Goal: Task Accomplishment & Management: Manage account settings

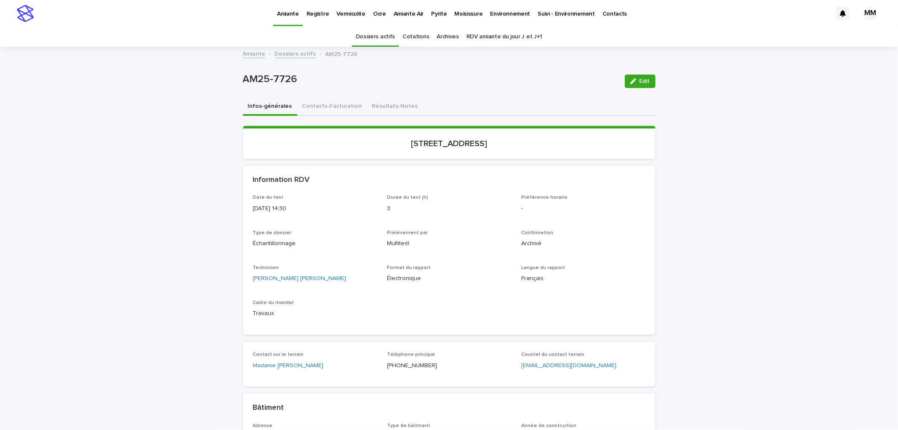
click at [350, 11] on p "Vermiculite" at bounding box center [351, 9] width 29 height 18
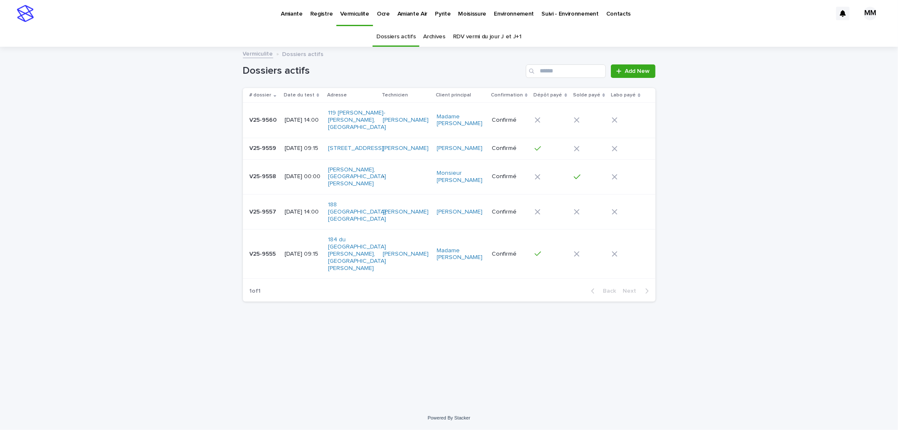
click at [301, 118] on p "[DATE] 14:00" at bounding box center [303, 120] width 37 height 7
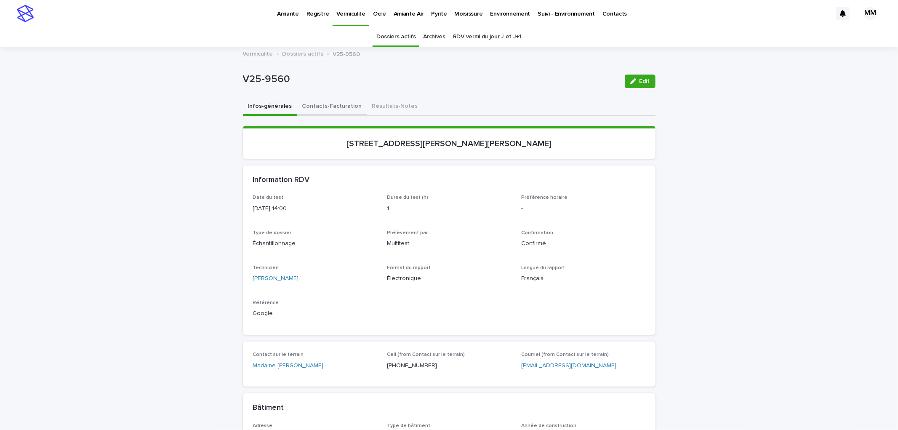
click at [339, 112] on button "Contacts-Facturation" at bounding box center [332, 107] width 70 height 18
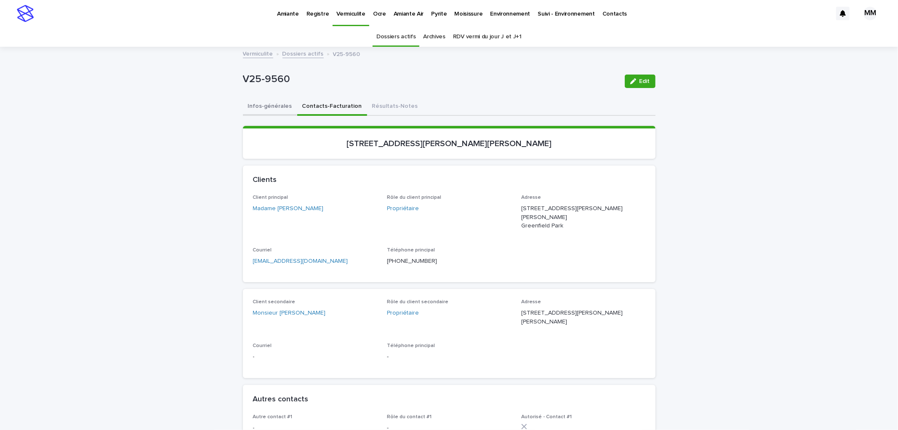
click at [261, 112] on button "Infos-générales" at bounding box center [270, 107] width 54 height 18
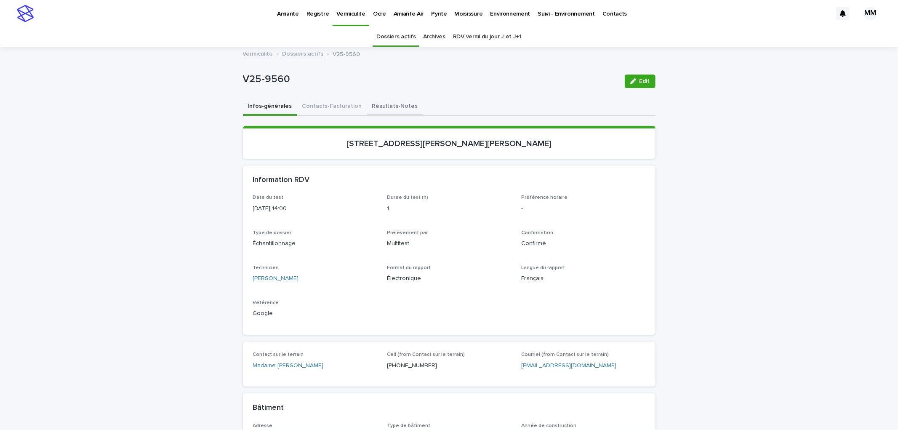
click at [367, 106] on button "Résultats-Notes" at bounding box center [395, 107] width 56 height 18
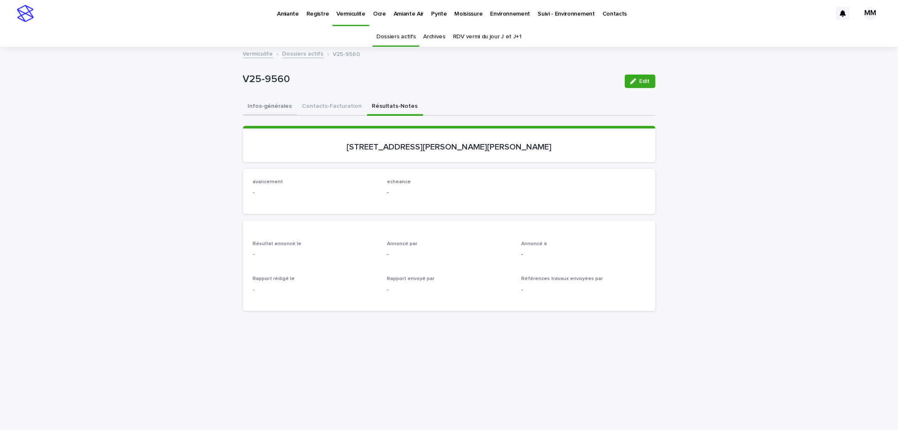
click at [280, 107] on button "Infos-générales" at bounding box center [270, 107] width 54 height 18
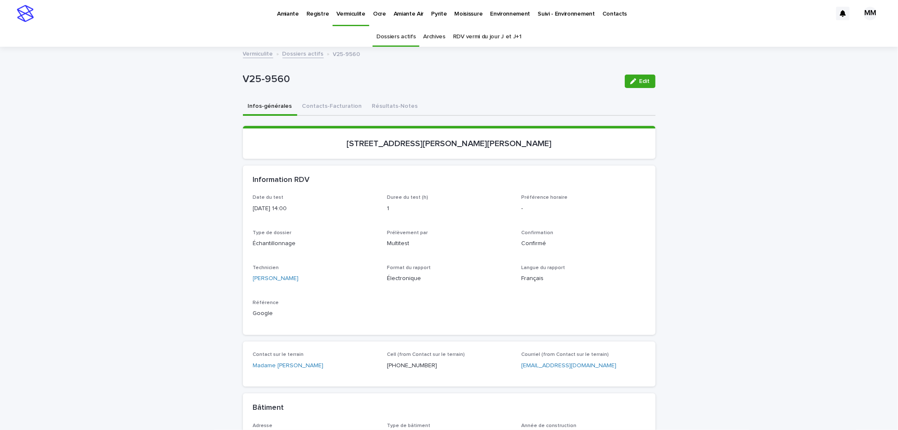
click at [693, 306] on div "Loading... Saving… Loading... Saving… V25-9560 Edit V25-9560 Edit Sorry, there …" at bounding box center [449, 411] width 898 height 726
drag, startPoint x: 677, startPoint y: 184, endPoint x: 662, endPoint y: 175, distance: 17.2
click at [677, 183] on div "Loading... Saving… Loading... Saving… V25-9560 Edit V25-9560 Edit Sorry, there …" at bounding box center [449, 411] width 898 height 726
click at [335, 102] on button "Contacts-Facturation" at bounding box center [332, 107] width 70 height 18
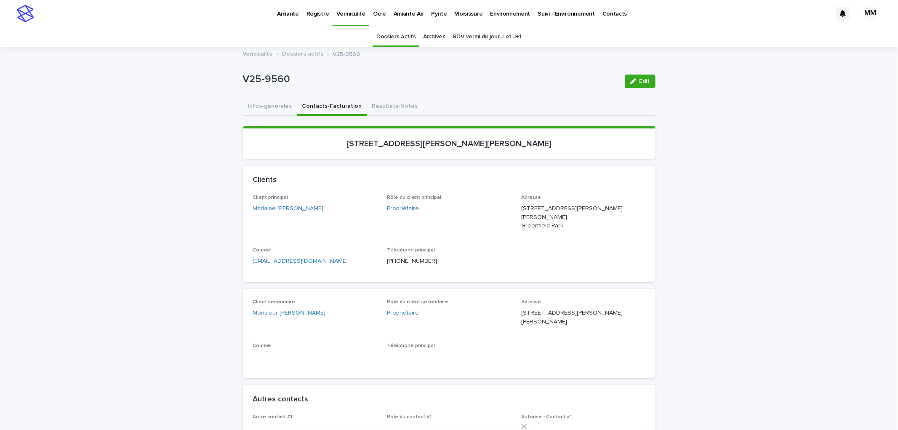
scroll to position [47, 0]
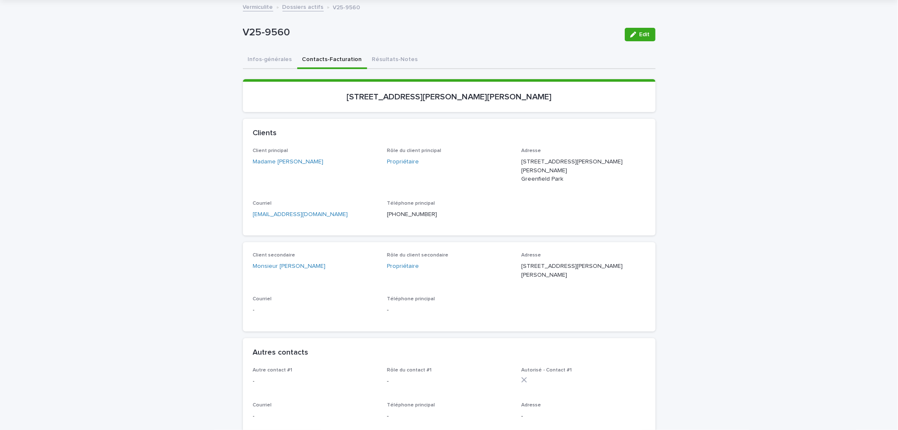
click at [259, 64] on button "Infos-générales" at bounding box center [270, 60] width 54 height 18
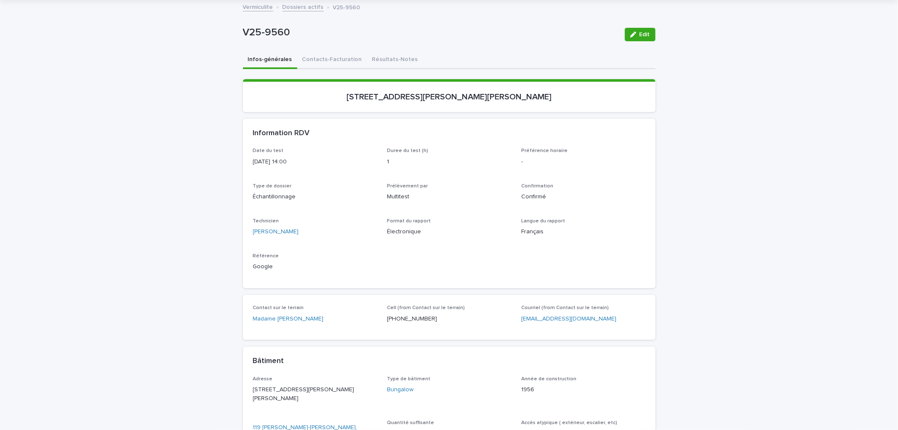
click at [734, 259] on div "Loading... Saving… Loading... Saving… V25-9560 Edit V25-9560 Edit Sorry, there …" at bounding box center [449, 364] width 898 height 726
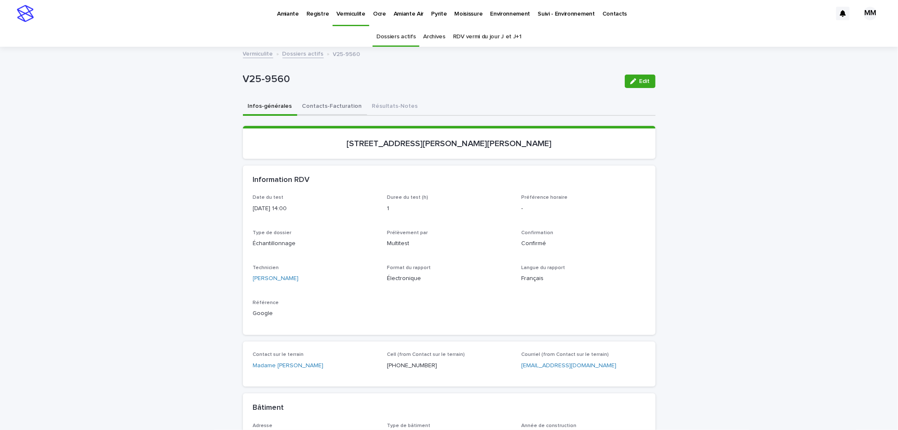
click at [326, 104] on button "Contacts-Facturation" at bounding box center [332, 107] width 70 height 18
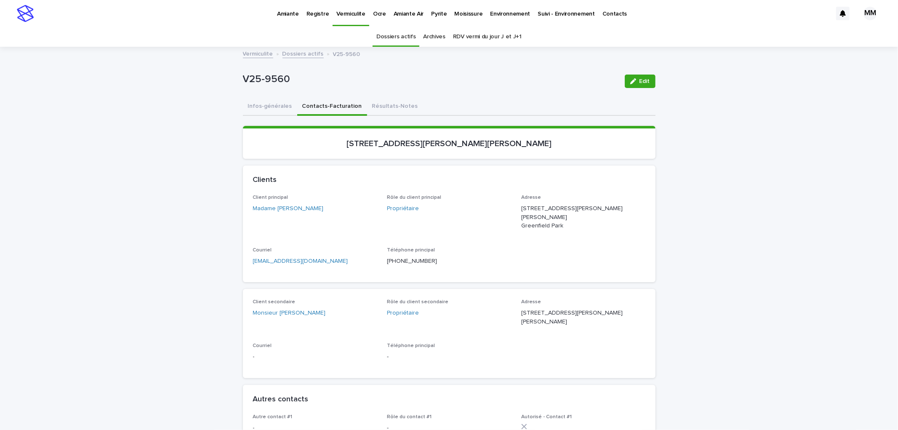
click at [288, 14] on p "Amiante" at bounding box center [288, 9] width 22 height 18
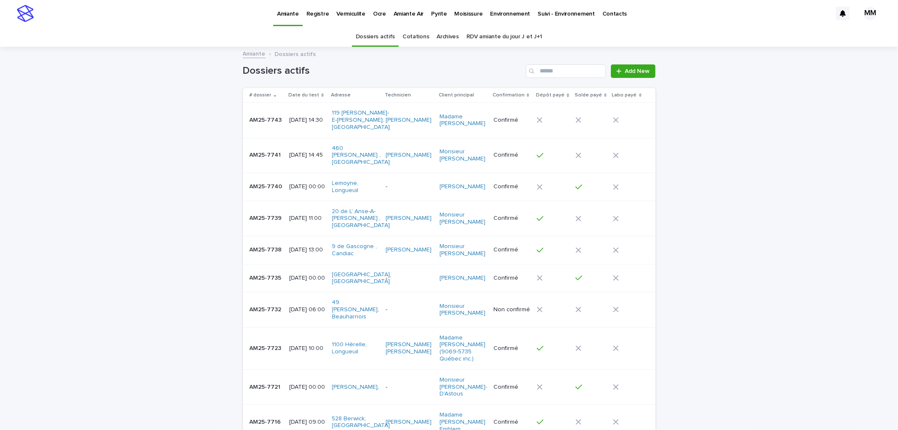
click at [478, 35] on link "RDV amiante du jour J et J+1" at bounding box center [505, 37] width 76 height 20
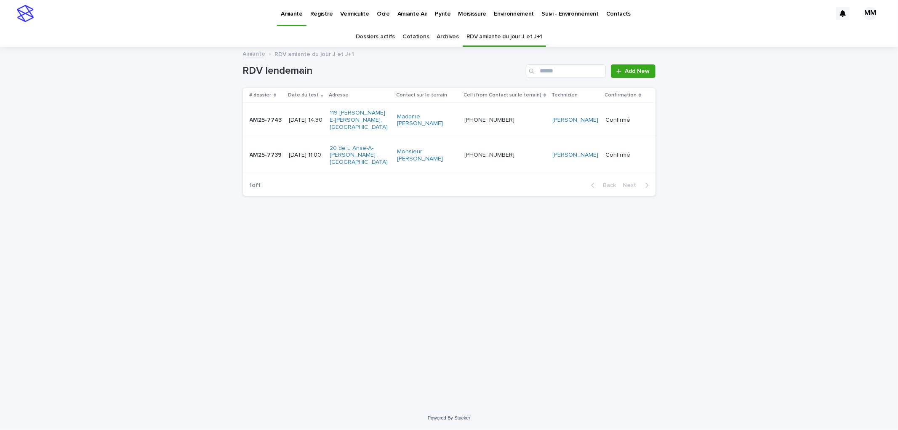
click at [411, 36] on link "Cotations" at bounding box center [416, 37] width 27 height 20
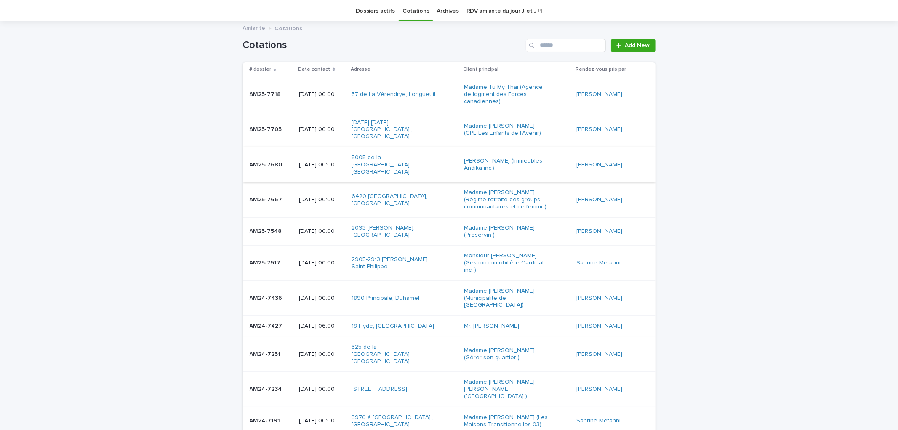
scroll to position [47, 0]
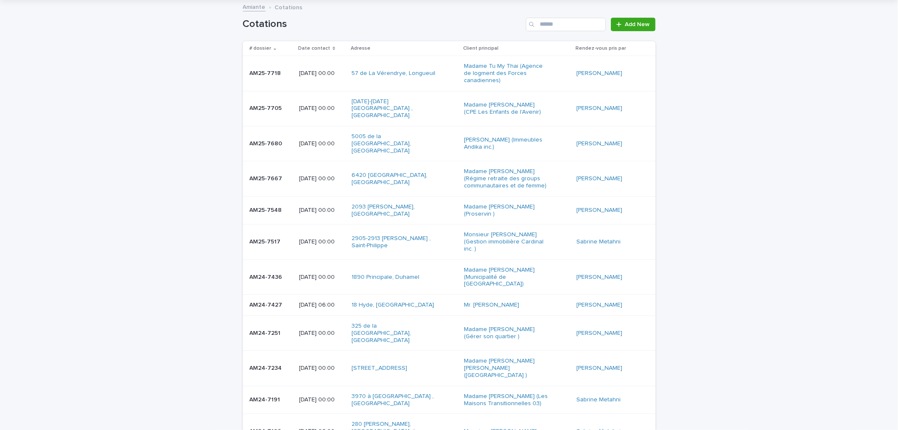
click at [317, 107] on p "2025-07-22 00:00" at bounding box center [322, 108] width 46 height 7
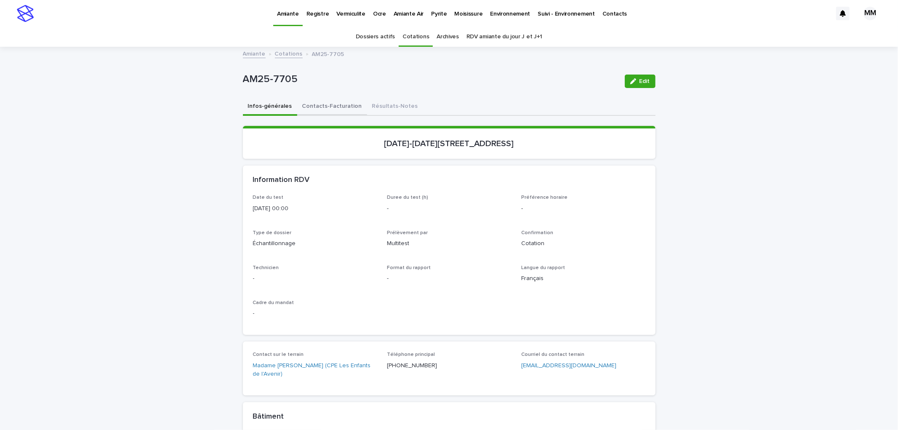
click at [330, 107] on button "Contacts-Facturation" at bounding box center [332, 107] width 70 height 18
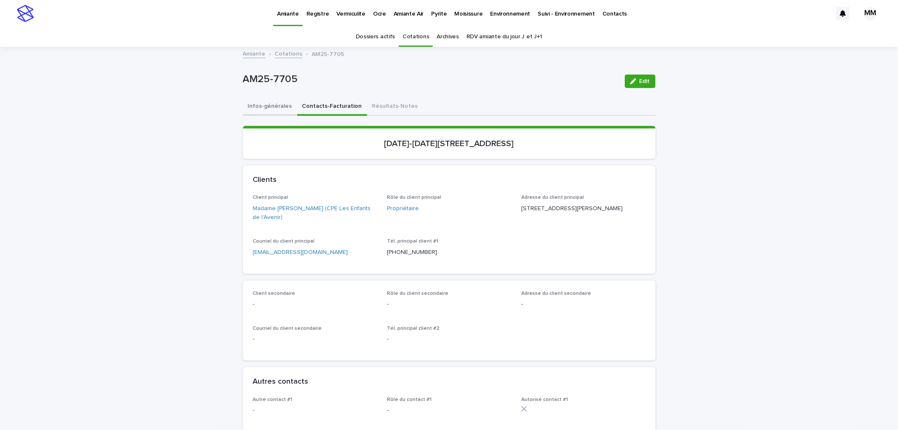
click at [262, 105] on button "Infos-générales" at bounding box center [270, 107] width 54 height 18
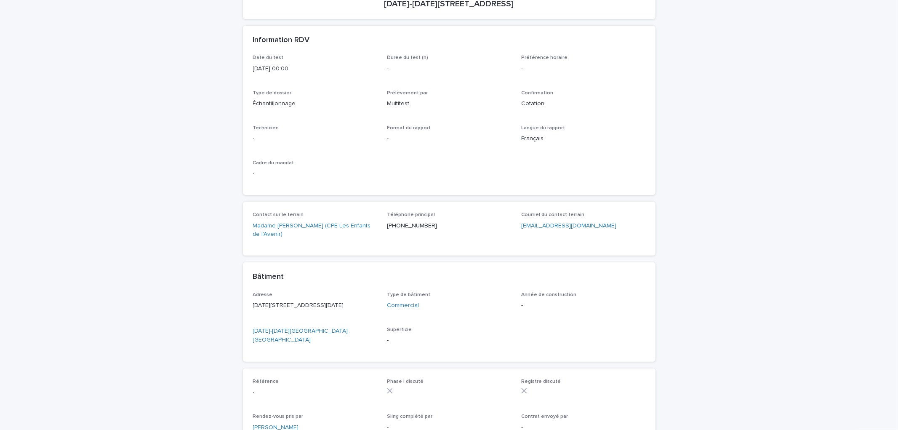
scroll to position [140, 0]
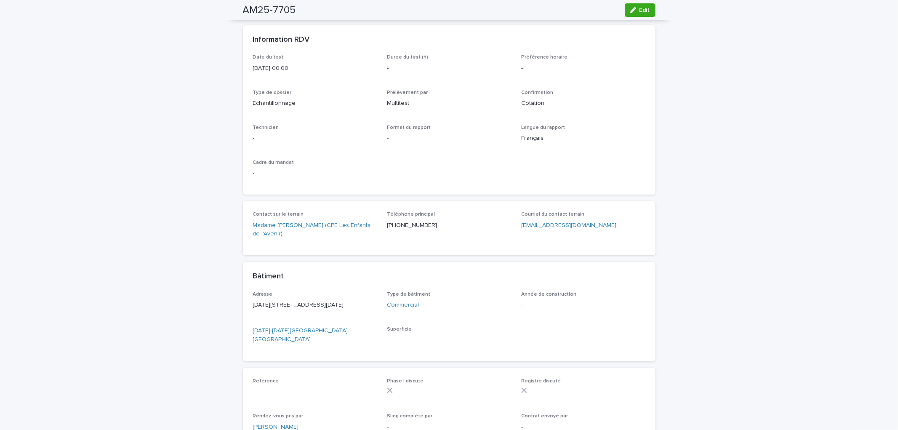
drag, startPoint x: 640, startPoint y: 8, endPoint x: 371, endPoint y: 199, distance: 330.0
click at [641, 7] on span "Edit" at bounding box center [645, 10] width 11 height 6
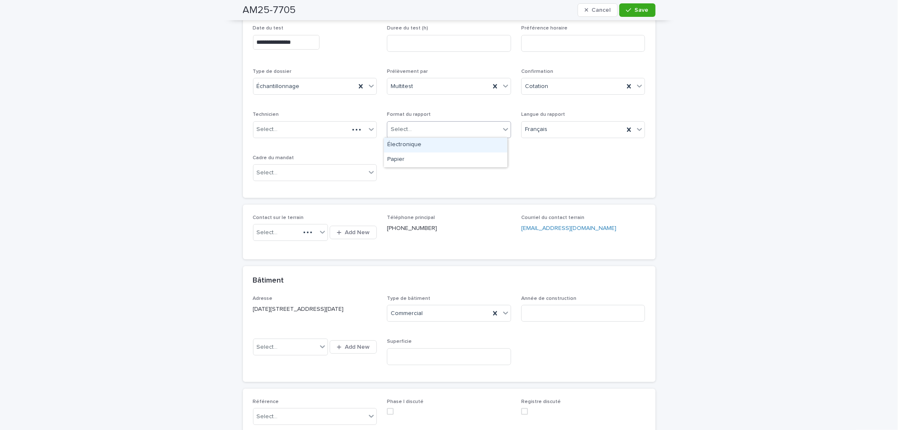
click at [425, 125] on div "Select..." at bounding box center [443, 130] width 113 height 14
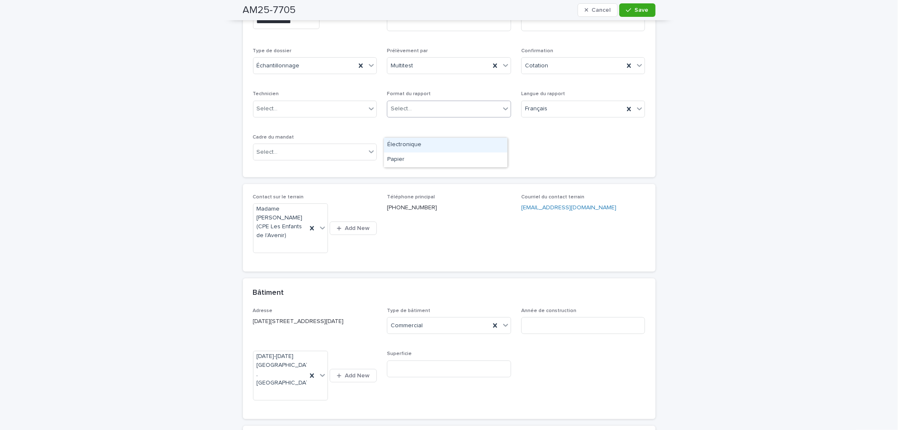
click at [422, 147] on div "Électronique" at bounding box center [445, 145] width 123 height 15
click at [592, 167] on div "**********" at bounding box center [449, 91] width 413 height 173
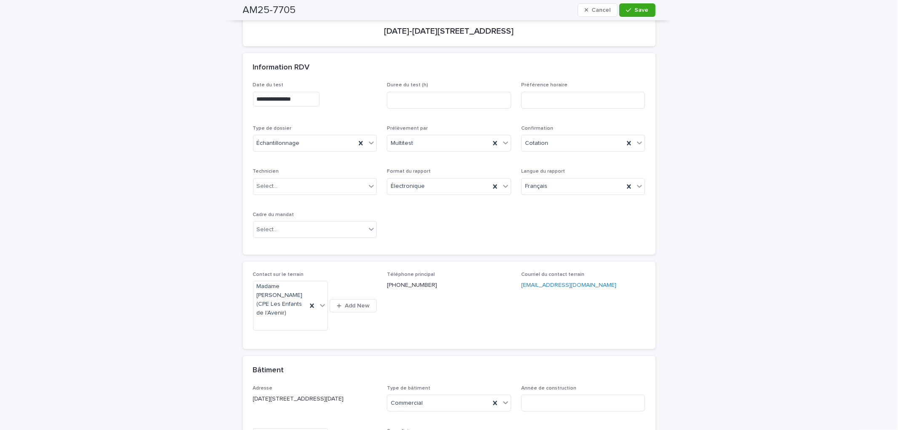
scroll to position [0, 0]
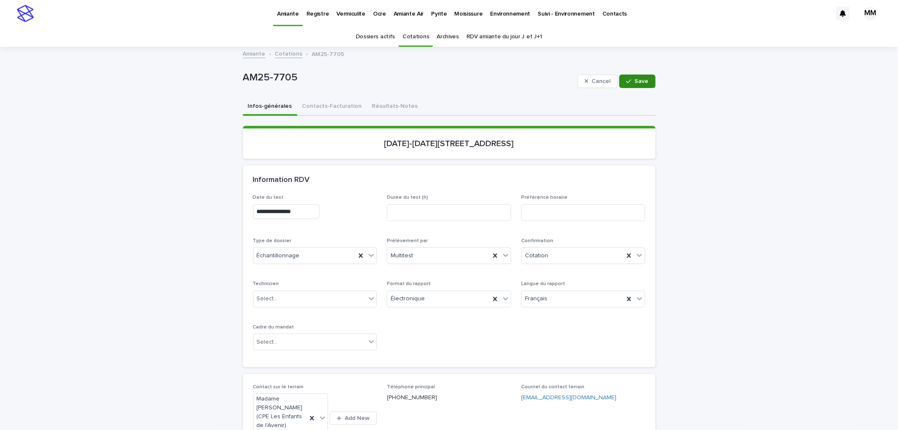
click at [630, 86] on button "Save" at bounding box center [638, 81] width 36 height 13
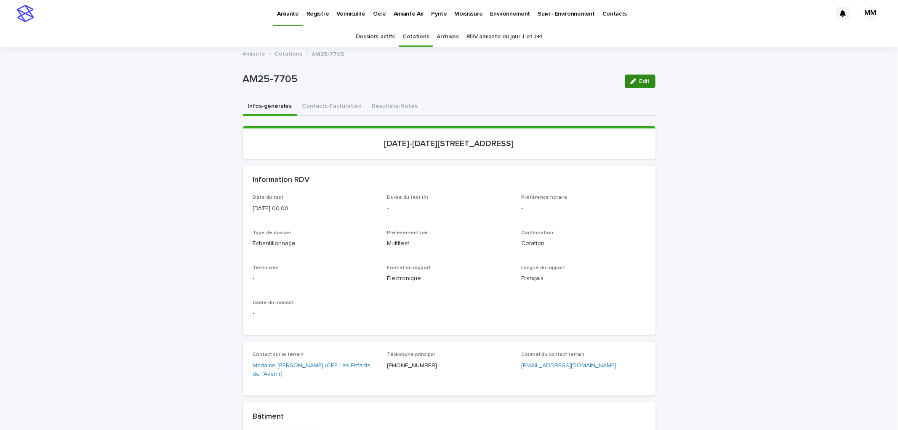
click at [633, 79] on div "button" at bounding box center [634, 81] width 9 height 6
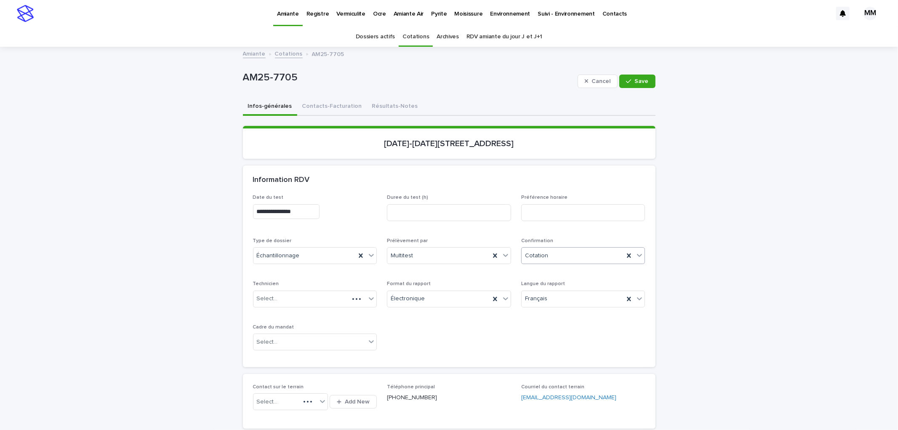
drag, startPoint x: 556, startPoint y: 251, endPoint x: 565, endPoint y: 256, distance: 10.0
click at [558, 253] on div "Cotation" at bounding box center [573, 256] width 103 height 14
drag, startPoint x: 561, startPoint y: 280, endPoint x: 614, endPoint y: 270, distance: 53.2
click at [561, 271] on div "Non confirmé" at bounding box center [579, 271] width 123 height 15
click at [705, 262] on div "**********" at bounding box center [449, 438] width 898 height 780
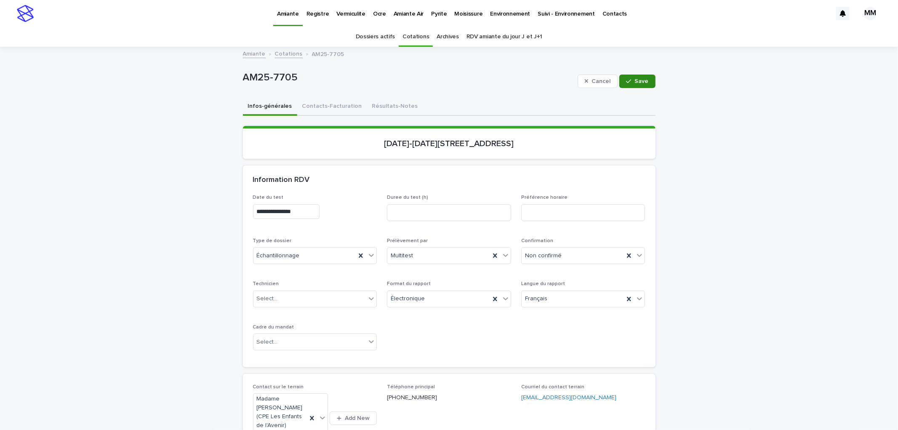
click at [630, 75] on button "Save" at bounding box center [638, 81] width 36 height 13
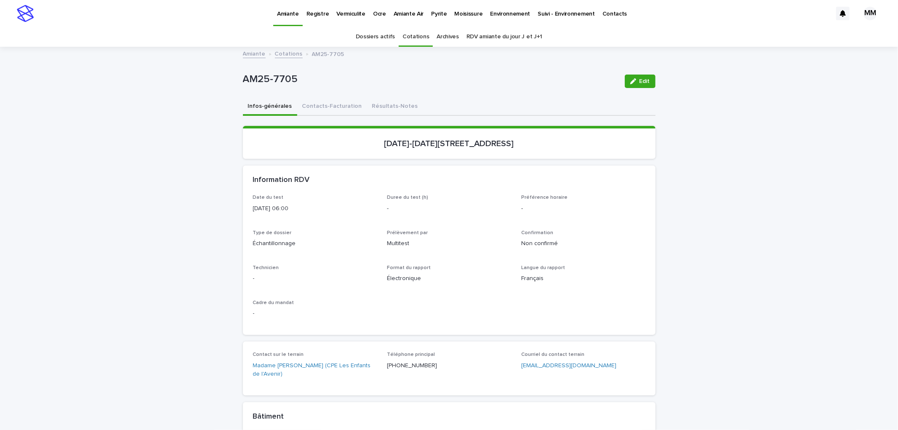
drag, startPoint x: 703, startPoint y: 305, endPoint x: 646, endPoint y: 249, distance: 80.1
click at [702, 306] on div "Loading... Saving… Loading... Saving… AM25-7705 Edit AM25-7705 Edit Sorry, ther…" at bounding box center [449, 376] width 898 height 656
click at [640, 80] on span "Edit" at bounding box center [645, 81] width 11 height 6
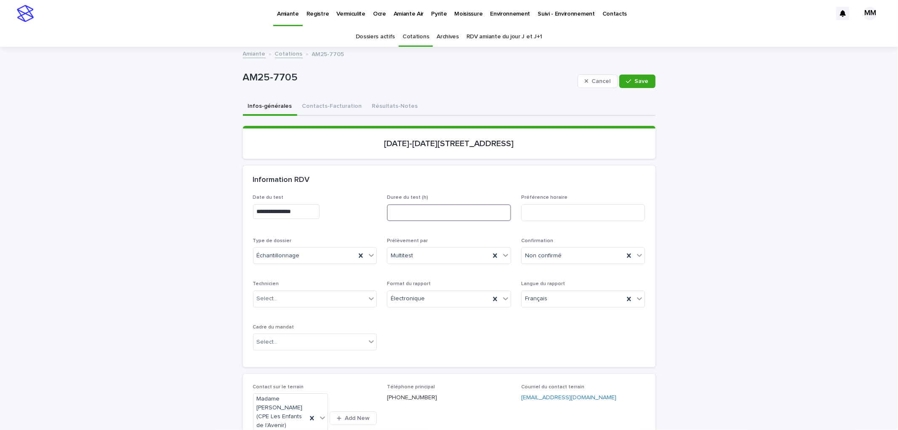
click at [403, 214] on input at bounding box center [449, 212] width 124 height 17
type input "*"
click at [771, 146] on div "**********" at bounding box center [449, 438] width 898 height 780
click at [316, 344] on div "Select..." at bounding box center [310, 342] width 113 height 14
click at [276, 387] on div "Travaux" at bounding box center [311, 386] width 123 height 15
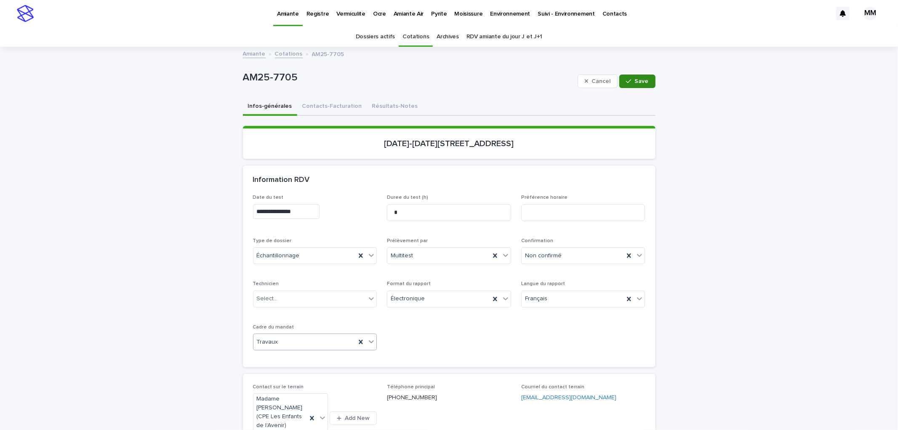
click at [638, 83] on span "Save" at bounding box center [642, 81] width 14 height 6
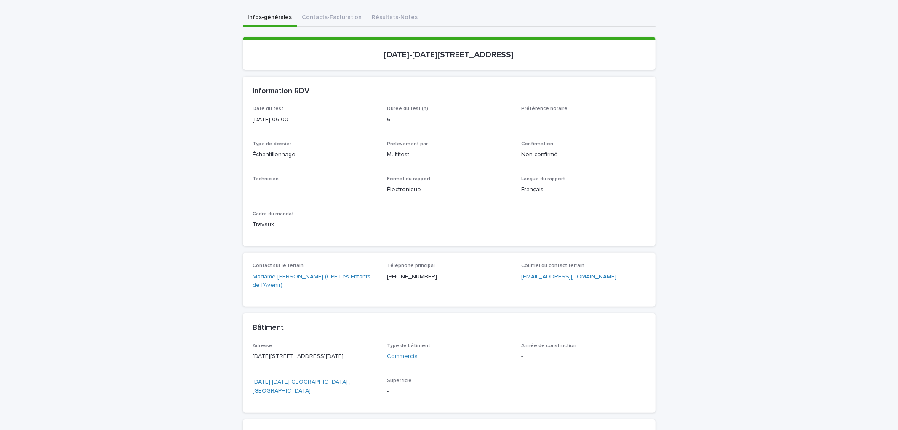
scroll to position [305, 0]
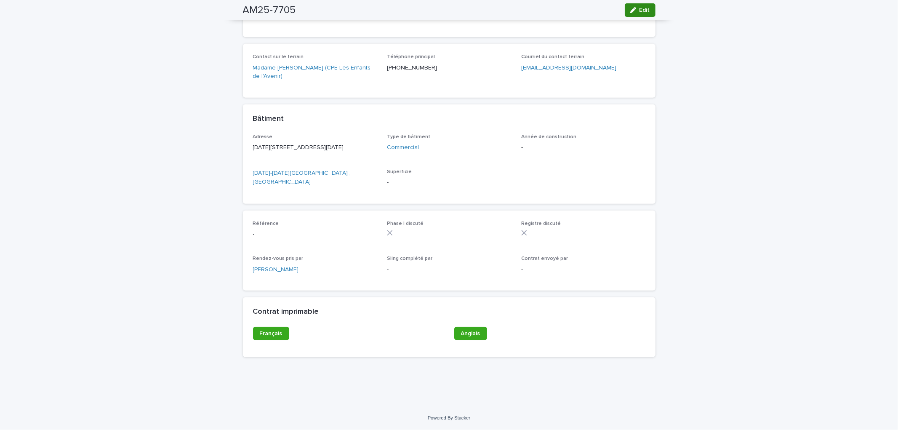
click at [640, 11] on span "Edit" at bounding box center [645, 10] width 11 height 6
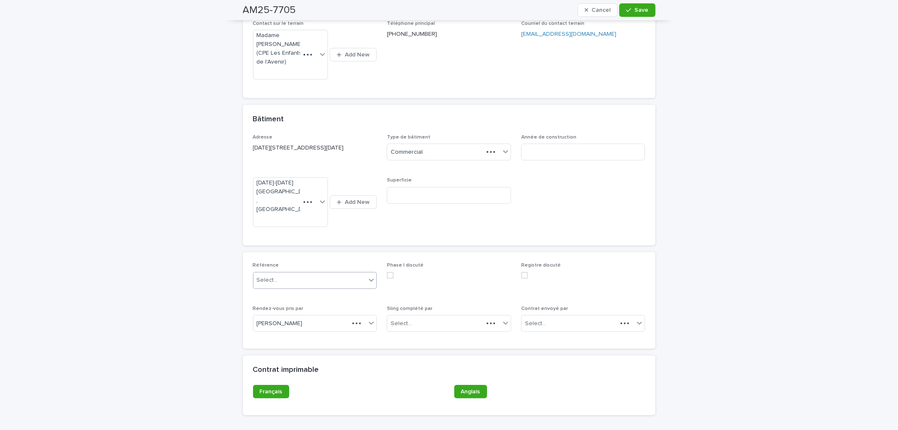
scroll to position [355, 0]
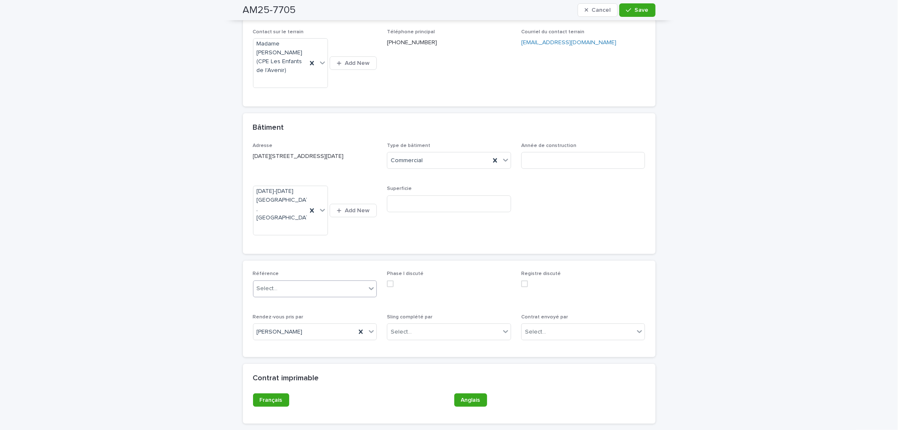
click at [279, 282] on div "Select..." at bounding box center [310, 289] width 113 height 14
click at [282, 288] on div "Client" at bounding box center [311, 287] width 123 height 15
drag, startPoint x: 643, startPoint y: 5, endPoint x: 603, endPoint y: 33, distance: 48.6
click at [642, 5] on button "Save" at bounding box center [638, 9] width 36 height 13
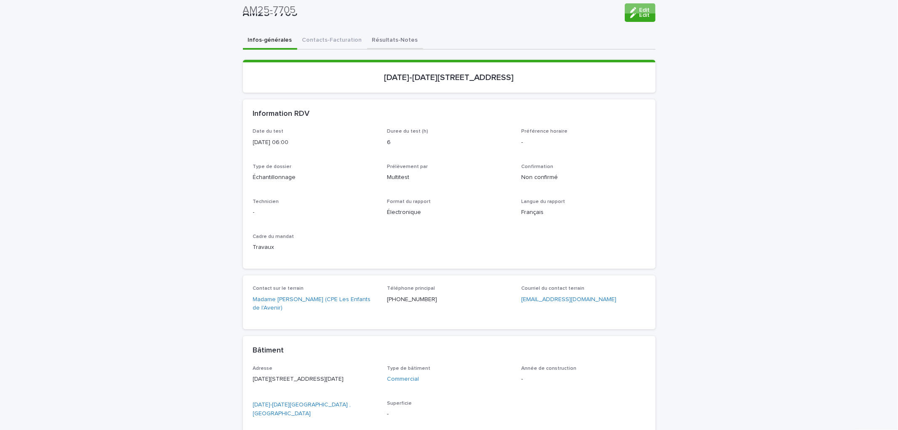
scroll to position [0, 0]
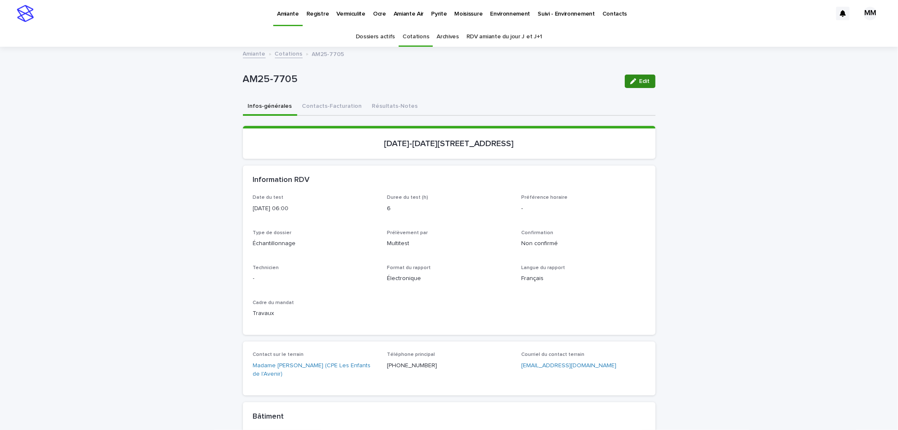
drag, startPoint x: 643, startPoint y: 81, endPoint x: 511, endPoint y: 235, distance: 201.9
click at [644, 81] on span "Edit" at bounding box center [645, 81] width 11 height 6
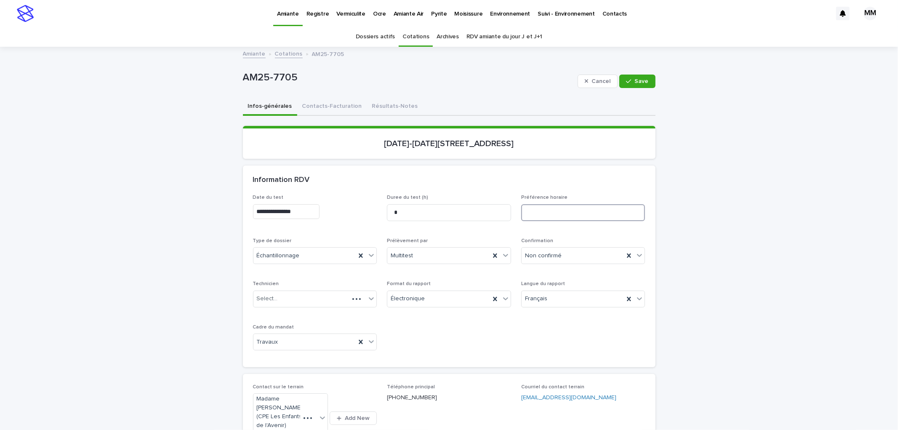
click at [557, 205] on input at bounding box center [583, 212] width 124 height 17
type input "**********"
drag, startPoint x: 641, startPoint y: 77, endPoint x: 879, endPoint y: 95, distance: 237.8
click at [643, 77] on button "Save" at bounding box center [638, 81] width 36 height 13
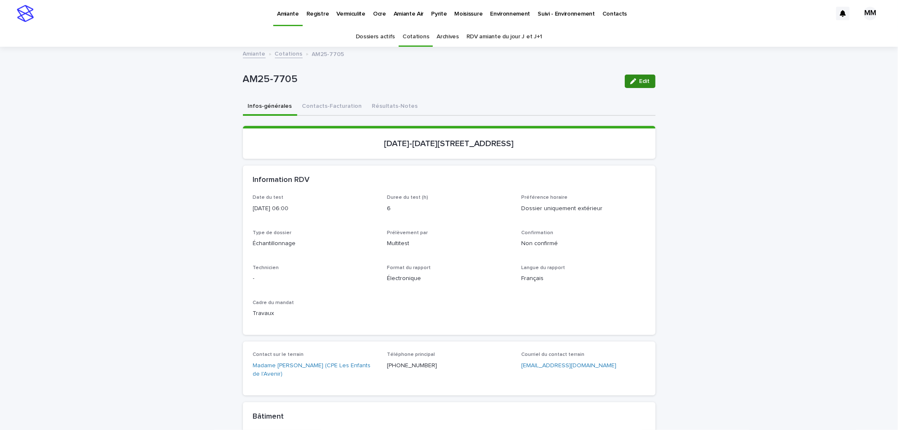
click at [637, 81] on button "Edit" at bounding box center [640, 81] width 31 height 13
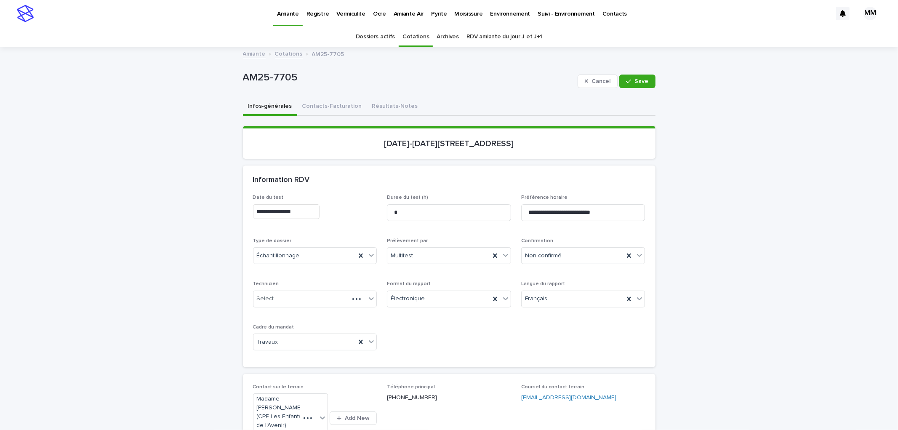
click at [641, 78] on span "Save" at bounding box center [642, 81] width 14 height 6
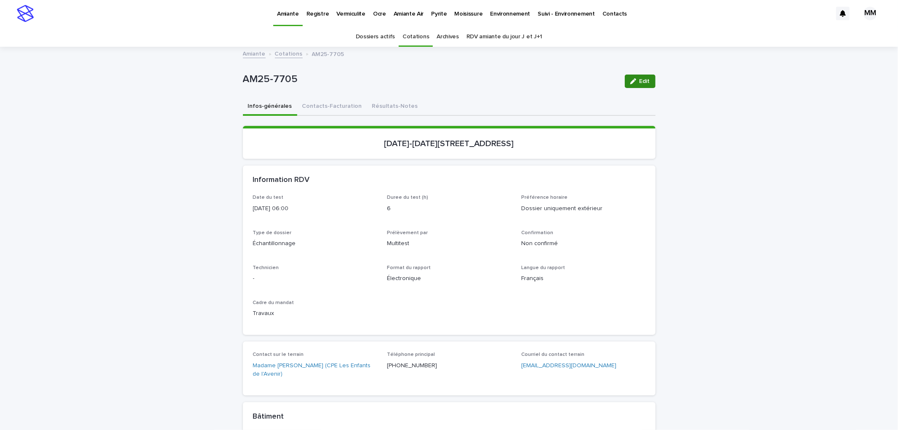
click at [639, 77] on button "Edit" at bounding box center [640, 81] width 31 height 13
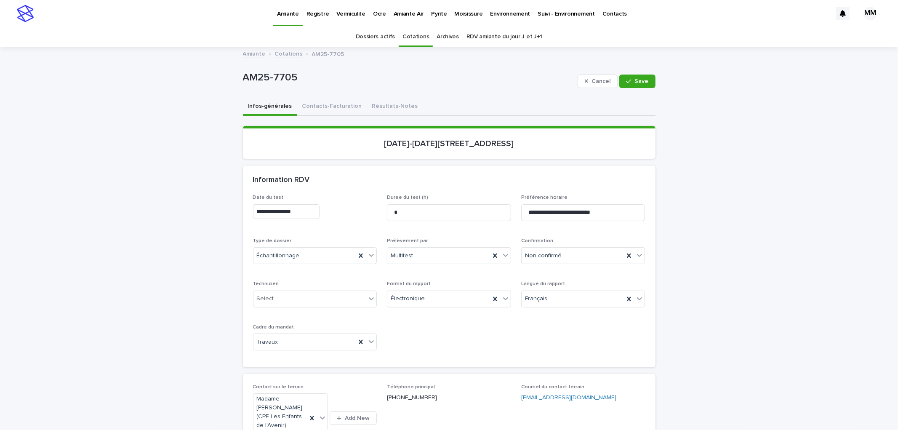
click at [301, 209] on input "**********" at bounding box center [286, 211] width 67 height 15
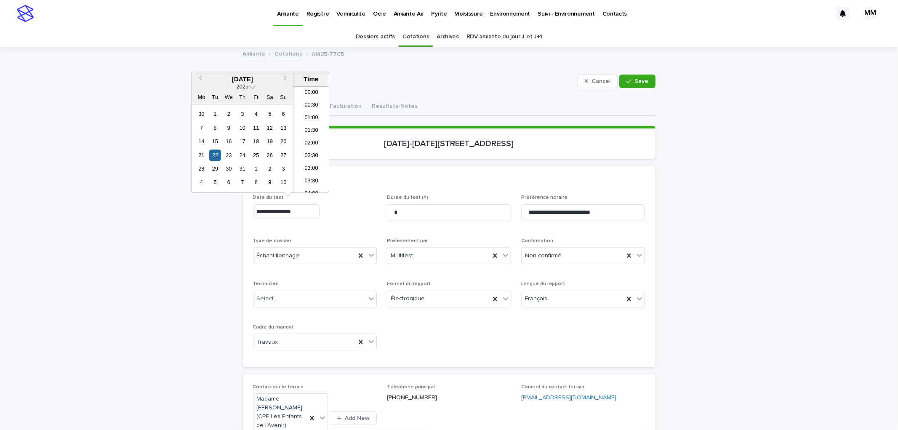
scroll to position [105, 0]
click at [196, 159] on div "21" at bounding box center [201, 155] width 11 height 11
type input "**********"
click at [628, 82] on icon "button" at bounding box center [628, 81] width 5 height 6
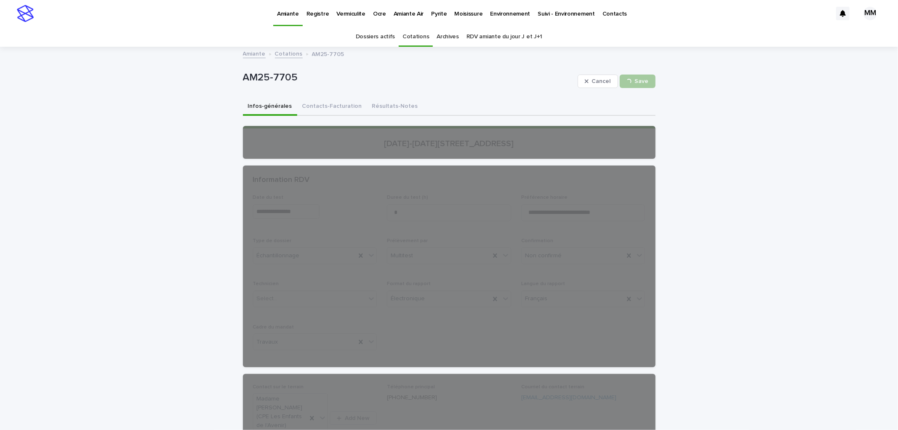
click at [714, 171] on div "**********" at bounding box center [449, 438] width 898 height 780
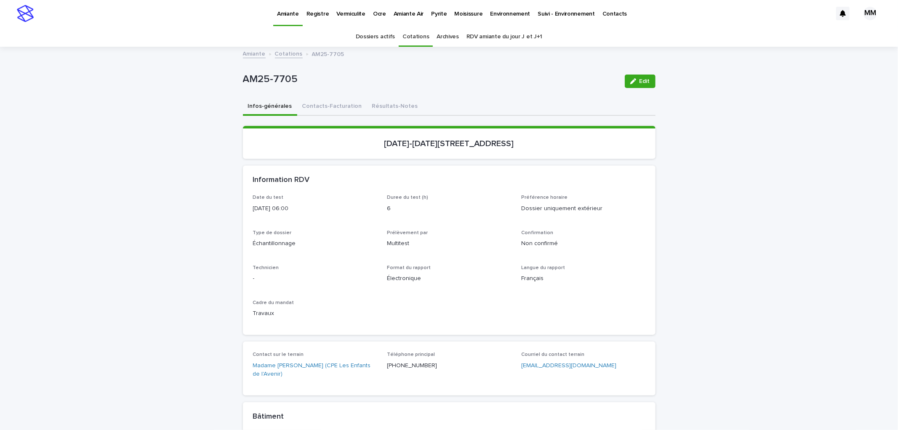
click at [593, 239] on p "Non confirmé" at bounding box center [583, 243] width 124 height 9
click at [546, 323] on div "Date du test 2025-07-21 06:00 Duree du test (h) 6 Préférence horaire Dossier un…" at bounding box center [449, 260] width 393 height 130
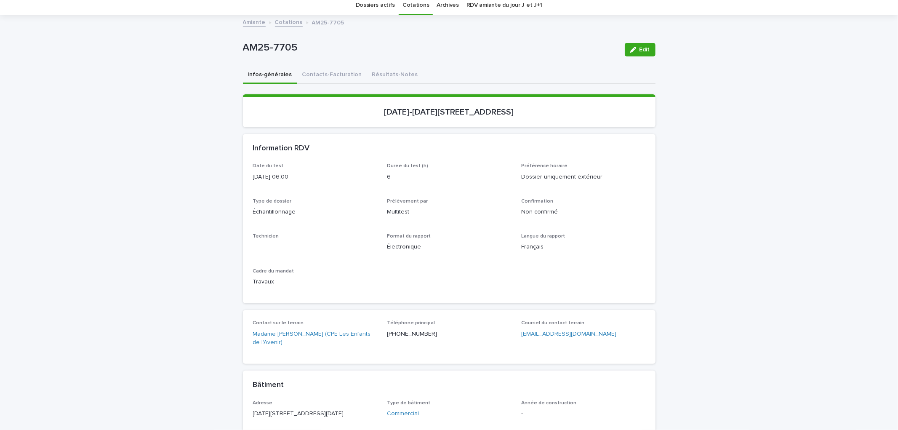
scroll to position [47, 0]
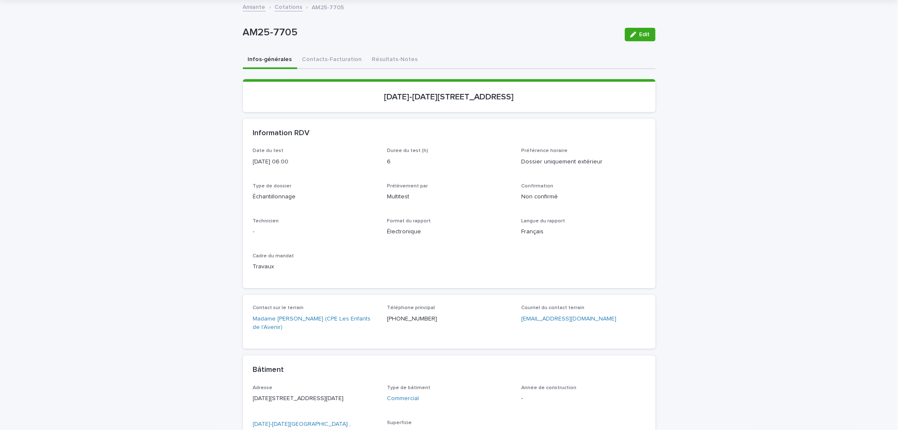
click at [637, 27] on div "Edit" at bounding box center [639, 35] width 34 height 34
click at [626, 35] on button "Edit" at bounding box center [640, 34] width 31 height 13
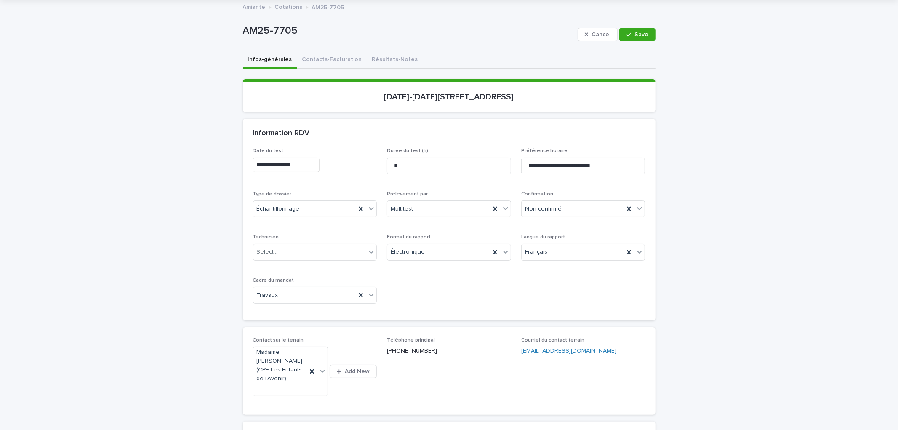
click at [291, 161] on input "**********" at bounding box center [286, 165] width 67 height 15
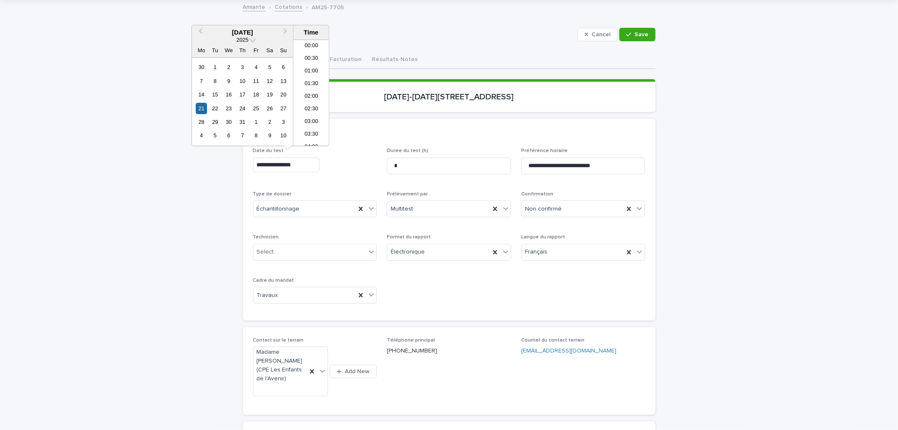
scroll to position [105, 0]
click at [286, 29] on span "Next Month" at bounding box center [286, 32] width 0 height 11
click at [242, 108] on div "21" at bounding box center [242, 108] width 11 height 11
type input "**********"
click at [635, 36] on span "Save" at bounding box center [642, 35] width 14 height 6
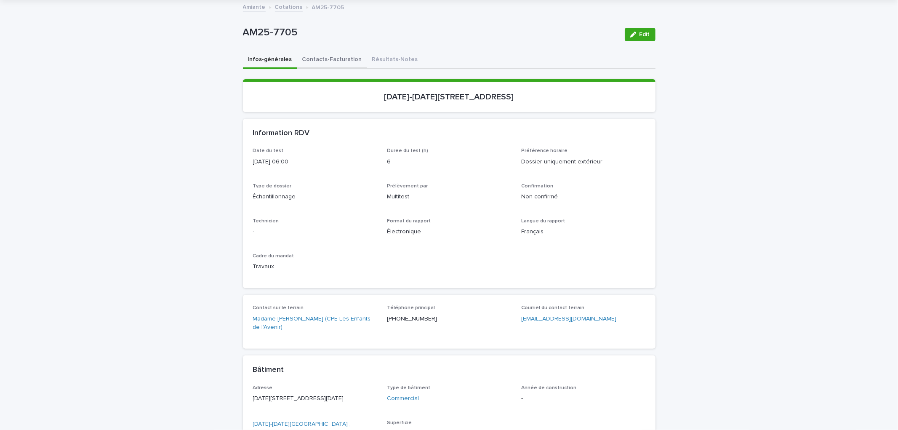
click at [312, 59] on button "Contacts-Facturation" at bounding box center [332, 60] width 70 height 18
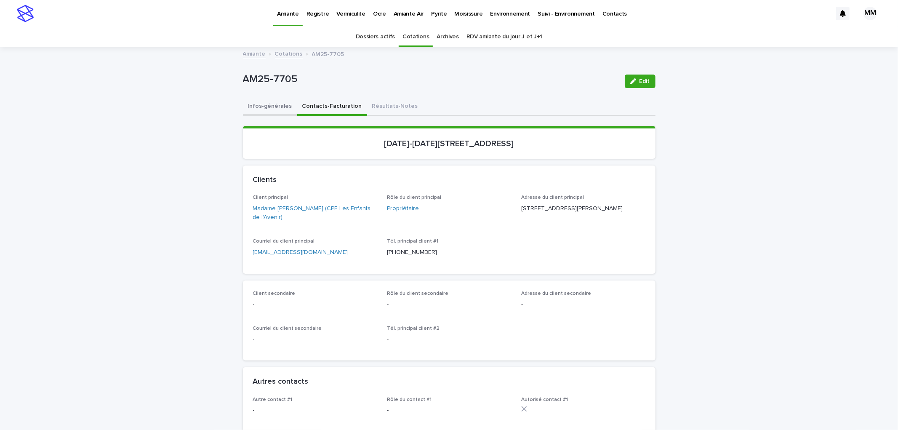
click at [271, 102] on button "Infos-générales" at bounding box center [270, 107] width 54 height 18
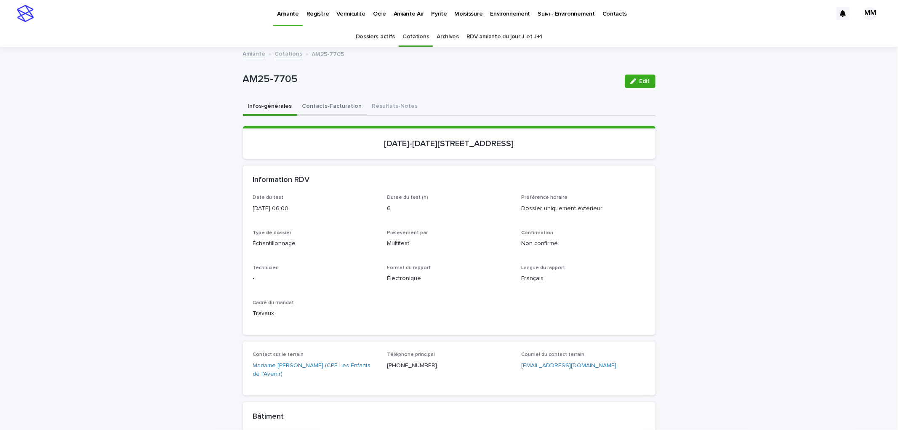
click at [301, 110] on button "Contacts-Facturation" at bounding box center [332, 107] width 70 height 18
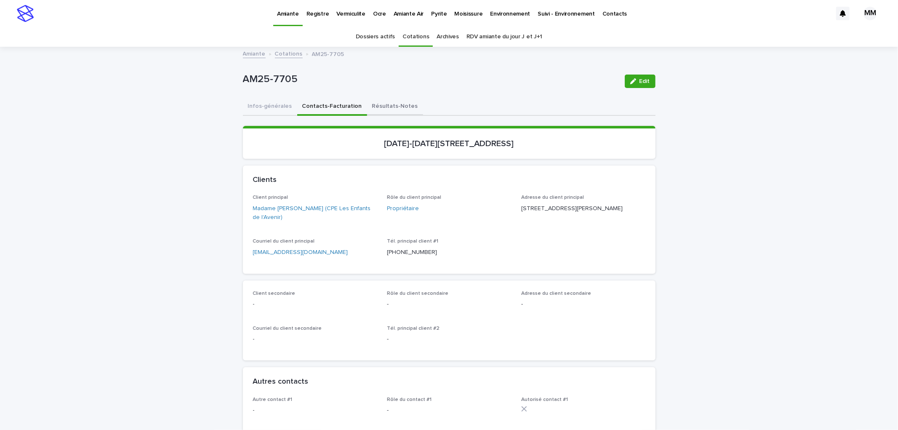
click at [254, 108] on button "Infos-générales" at bounding box center [270, 107] width 54 height 18
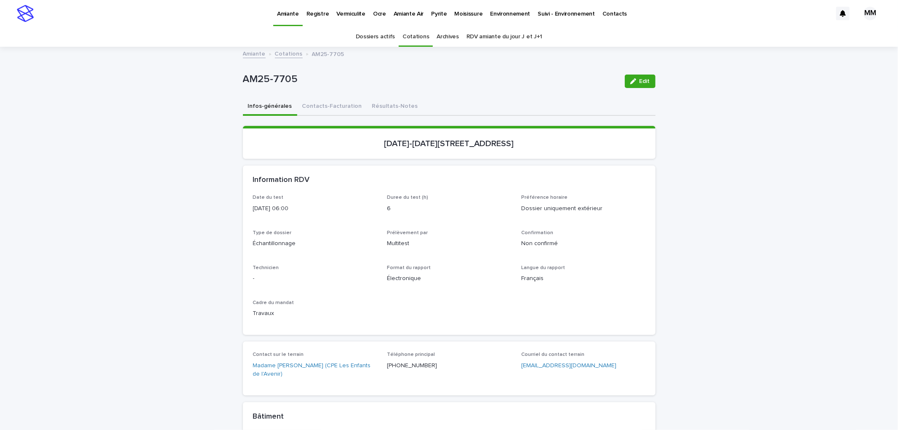
click at [332, 105] on button "Contacts-Facturation" at bounding box center [332, 107] width 70 height 18
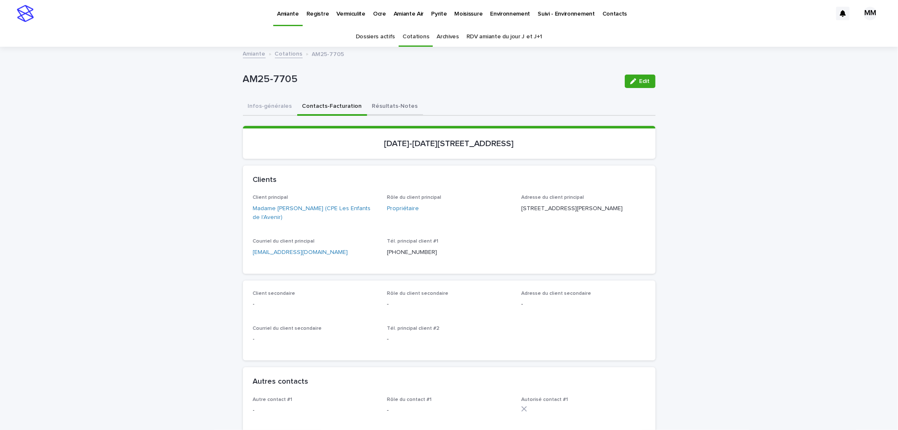
click at [377, 111] on button "Résultats-Notes" at bounding box center [395, 107] width 56 height 18
drag, startPoint x: 318, startPoint y: 99, endPoint x: 441, endPoint y: 163, distance: 138.6
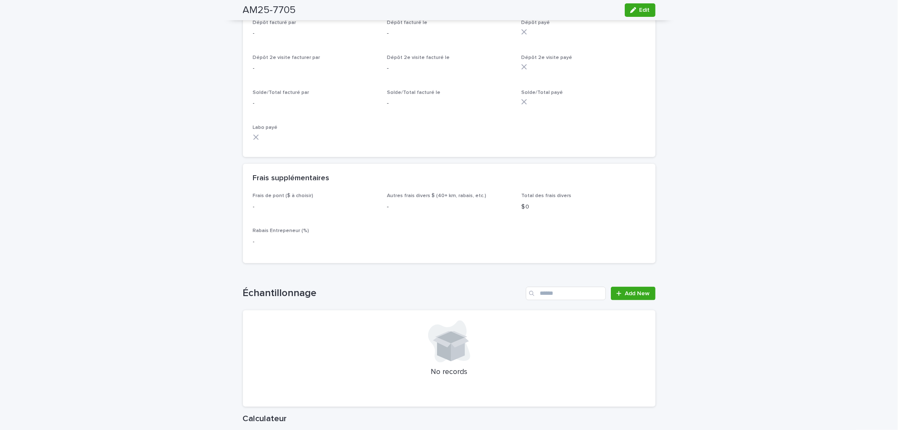
scroll to position [842, 0]
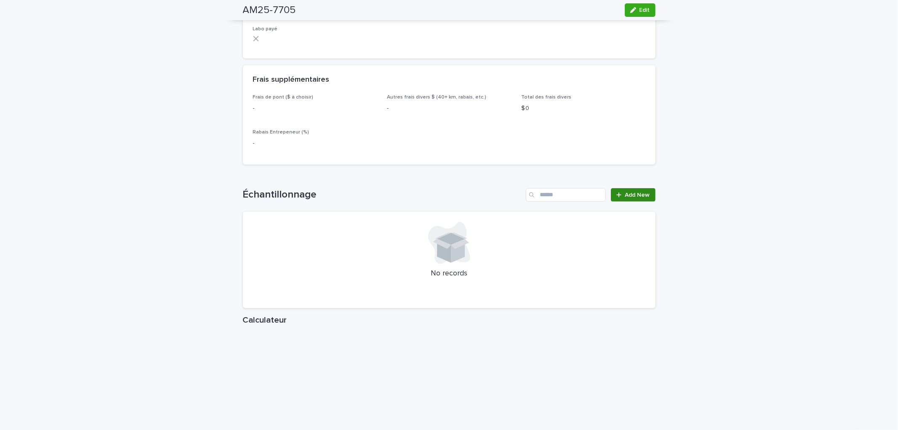
click at [632, 200] on link "Add New" at bounding box center [633, 194] width 44 height 13
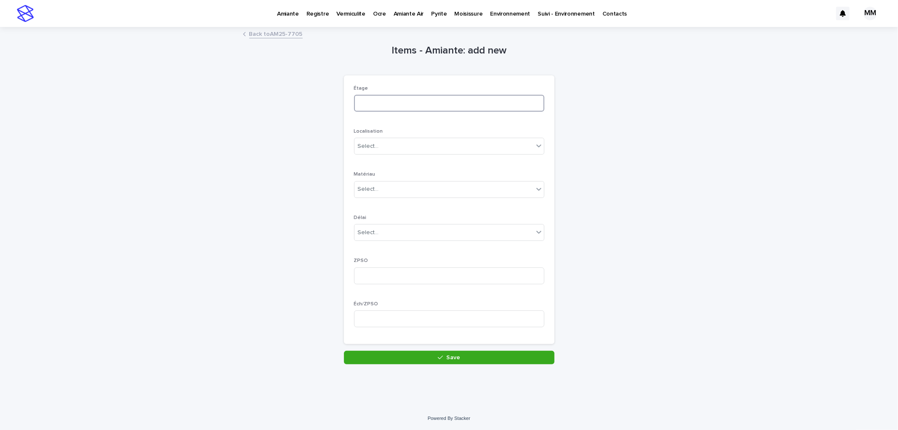
click at [383, 107] on input at bounding box center [449, 103] width 190 height 17
type input "*********"
click at [367, 151] on div "Select..." at bounding box center [444, 146] width 179 height 14
click at [385, 222] on div "mur" at bounding box center [446, 221] width 190 height 15
click at [379, 193] on div "Select..." at bounding box center [444, 189] width 179 height 14
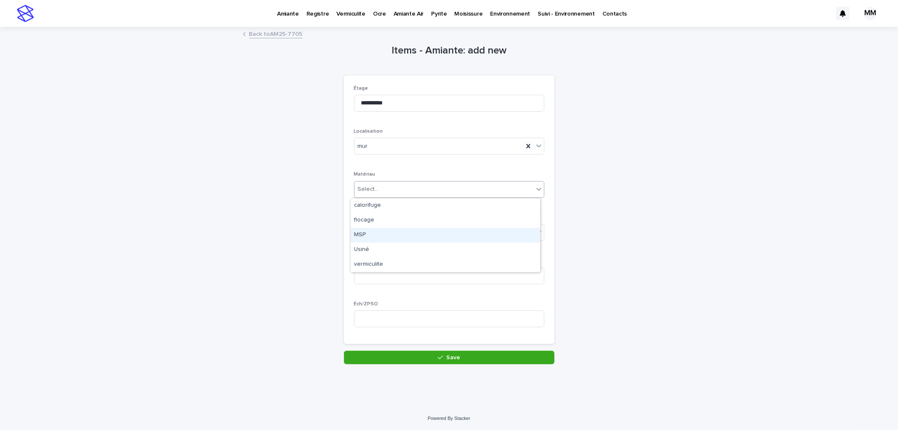
click at [371, 232] on div "MSP" at bounding box center [446, 235] width 190 height 15
click at [378, 224] on div "Select..." at bounding box center [449, 232] width 190 height 17
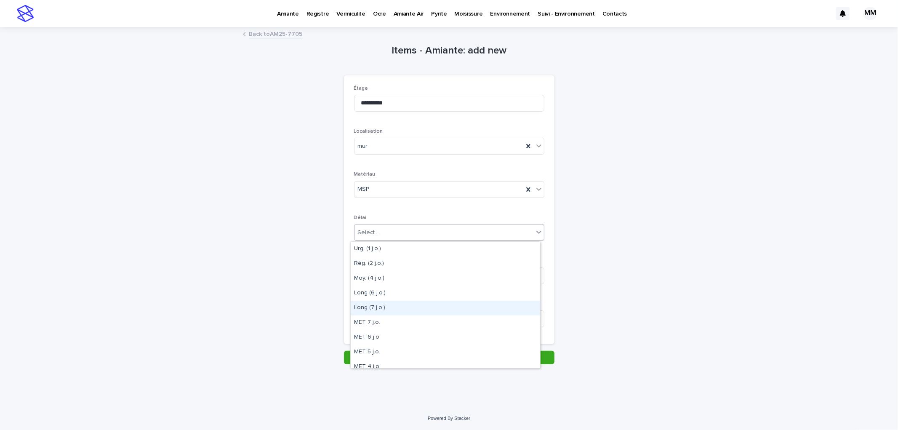
click at [377, 307] on div "Long (7 j.o.)" at bounding box center [446, 308] width 190 height 15
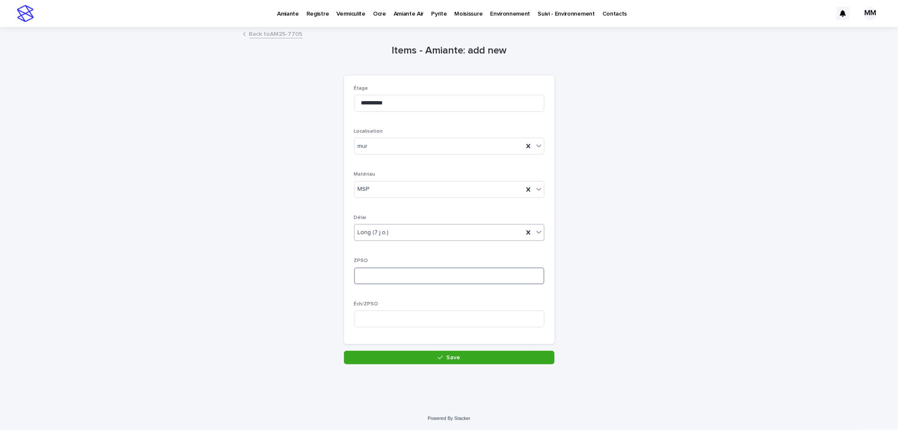
click at [378, 276] on input at bounding box center [449, 275] width 190 height 17
type input "*"
click at [369, 325] on input at bounding box center [449, 318] width 190 height 17
type input "*"
click at [371, 275] on input "*" at bounding box center [449, 275] width 190 height 17
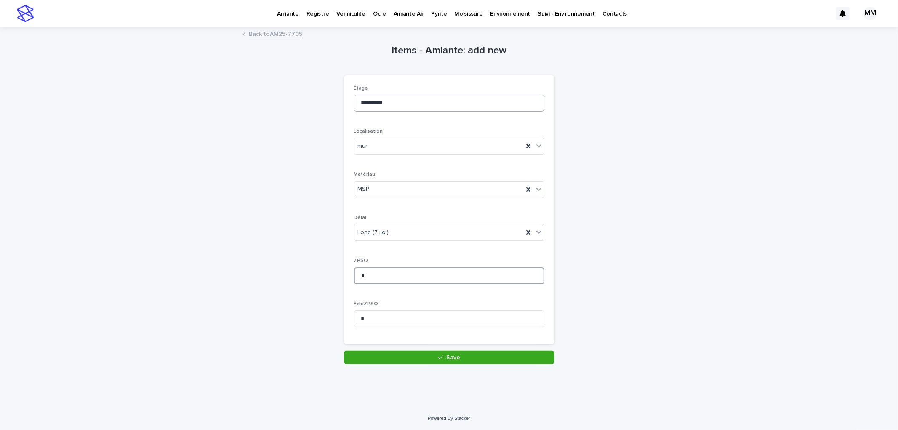
type input "*"
click at [440, 108] on input "*********" at bounding box center [449, 103] width 190 height 17
type input "**********"
click at [439, 360] on icon "button" at bounding box center [440, 358] width 5 height 6
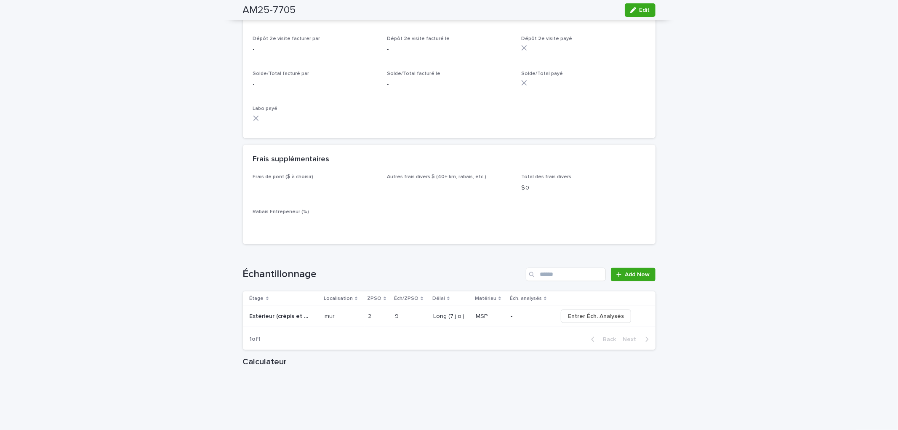
scroll to position [842, 0]
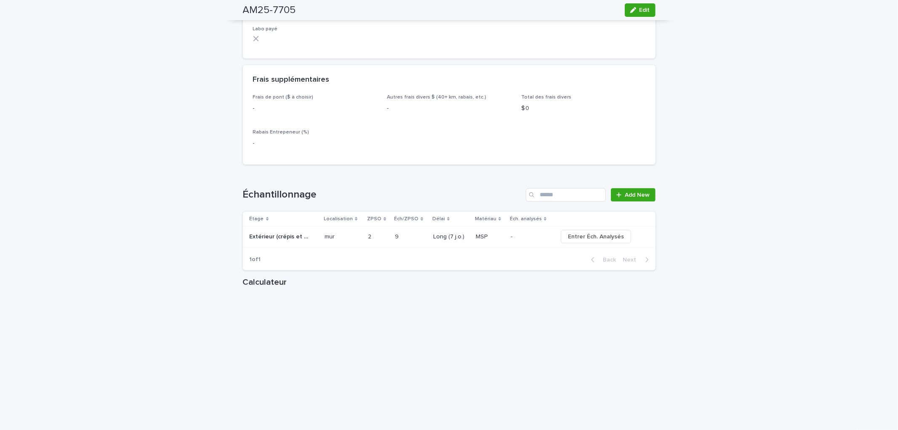
click at [482, 238] on p "MSP" at bounding box center [482, 236] width 13 height 9
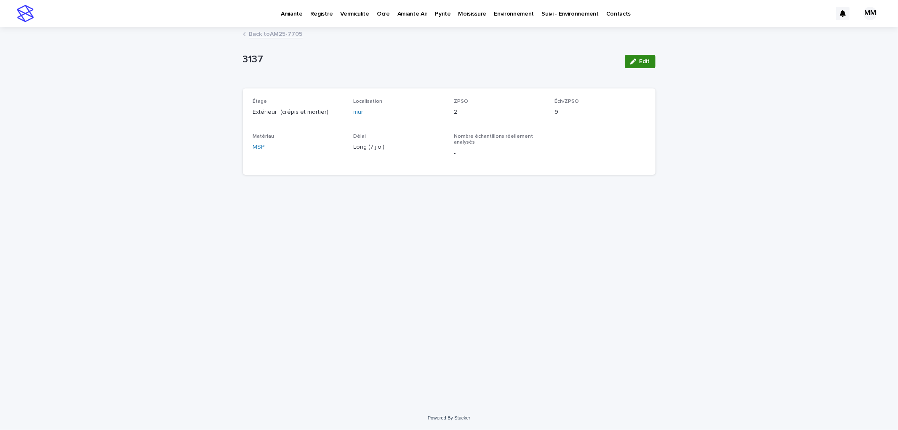
click at [646, 62] on span "Edit" at bounding box center [645, 62] width 11 height 6
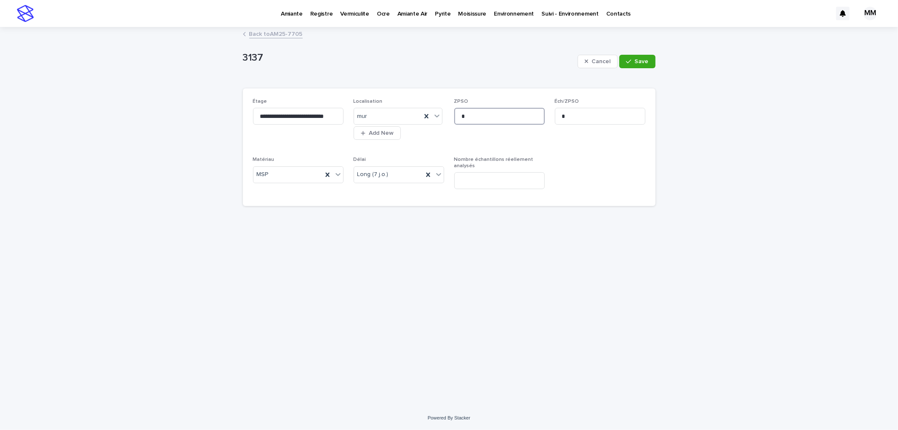
click at [483, 115] on input "*" at bounding box center [499, 116] width 91 height 17
type input "*"
drag, startPoint x: 633, startPoint y: 64, endPoint x: 596, endPoint y: 68, distance: 36.8
click at [633, 65] on button "Save" at bounding box center [638, 61] width 36 height 13
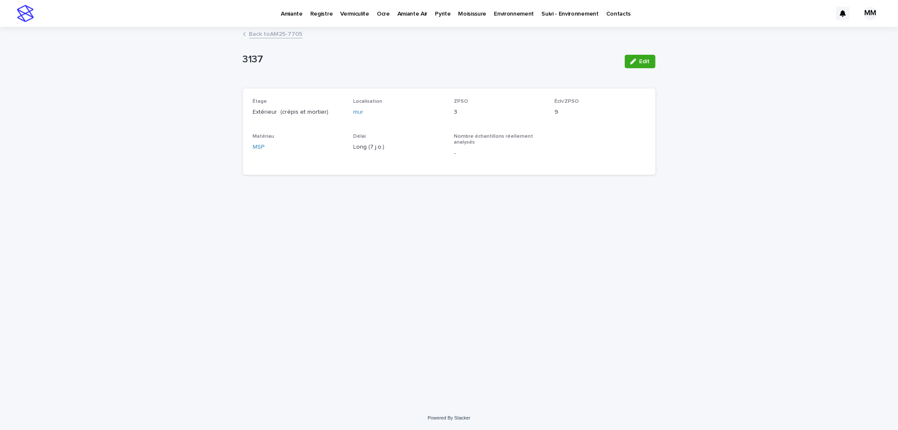
click at [288, 32] on link "Back to AM25-7705" at bounding box center [275, 34] width 53 height 10
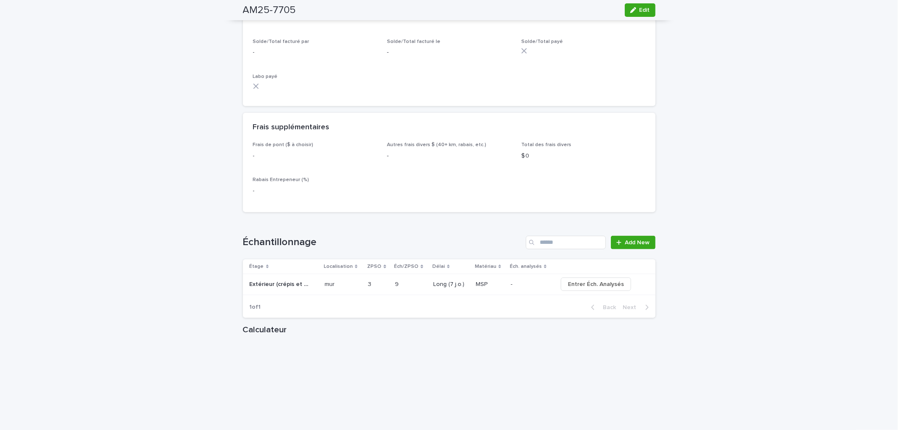
scroll to position [889, 0]
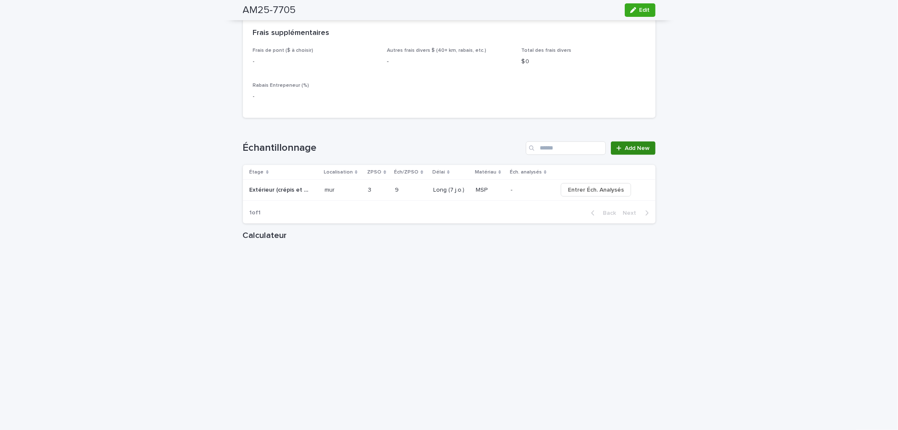
click at [636, 146] on span "Add New" at bounding box center [637, 148] width 25 height 6
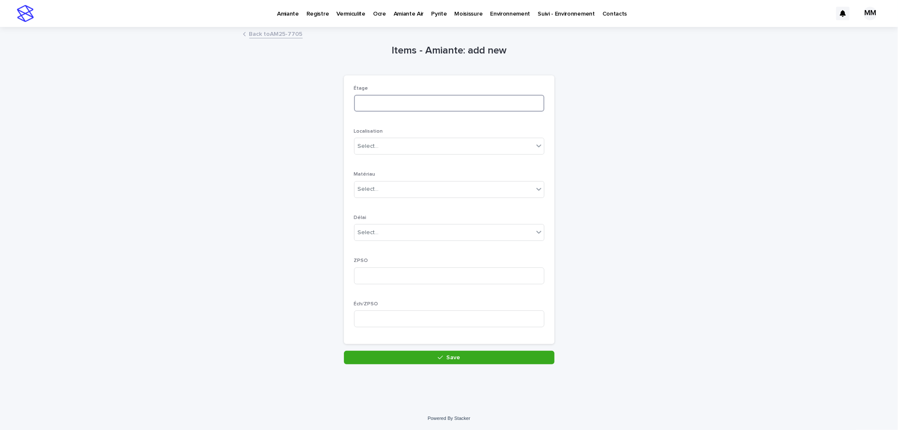
click at [367, 106] on input at bounding box center [449, 103] width 190 height 17
type input "**********"
click at [398, 139] on div "Select..." at bounding box center [444, 146] width 179 height 14
click at [373, 191] on div "fenêtre" at bounding box center [446, 192] width 190 height 15
click at [387, 193] on div "Select..." at bounding box center [444, 189] width 179 height 14
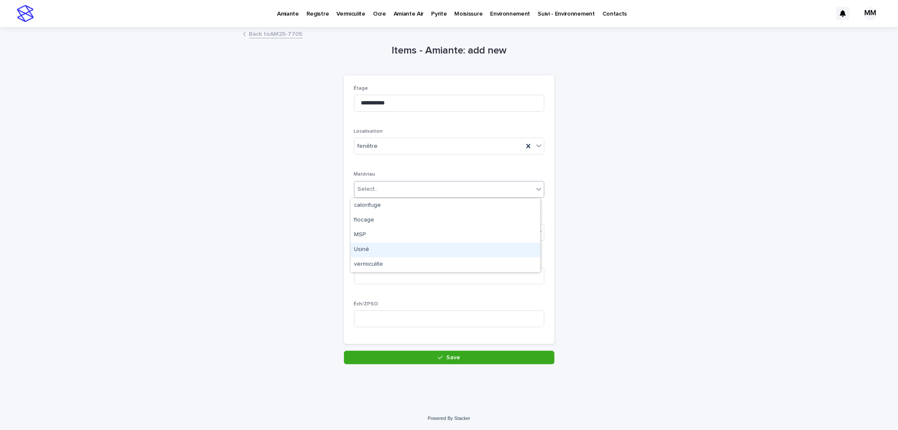
click at [376, 250] on div "Usiné" at bounding box center [446, 250] width 190 height 15
click at [376, 230] on div "Select..." at bounding box center [444, 233] width 179 height 14
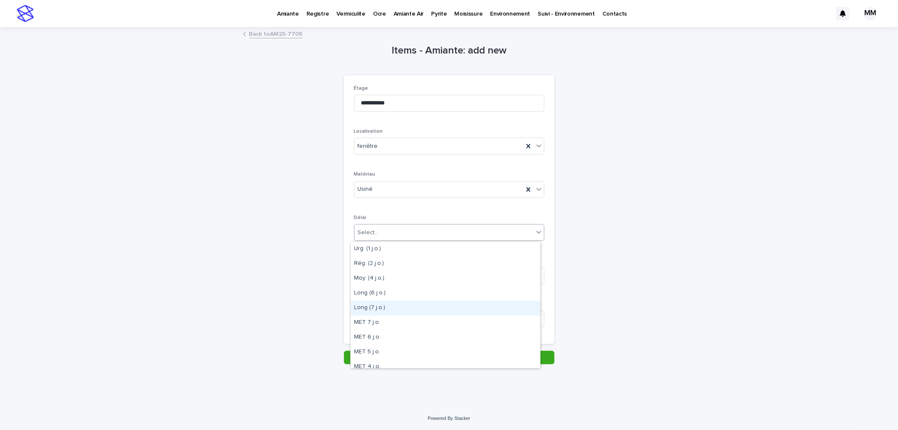
click at [379, 308] on div "Long (7 j.o.)" at bounding box center [446, 308] width 190 height 15
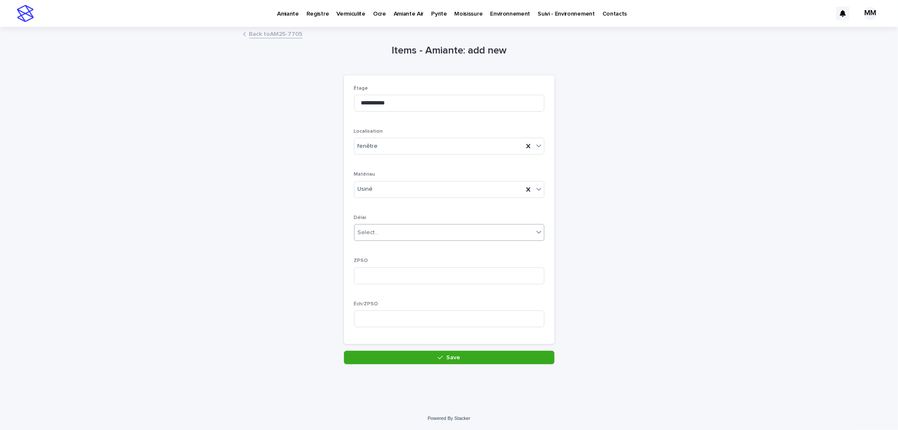
click at [378, 286] on div "ZPSO" at bounding box center [449, 274] width 190 height 33
click at [374, 271] on input at bounding box center [449, 275] width 190 height 17
type input "*"
click at [378, 314] on input at bounding box center [449, 318] width 190 height 17
type input "*"
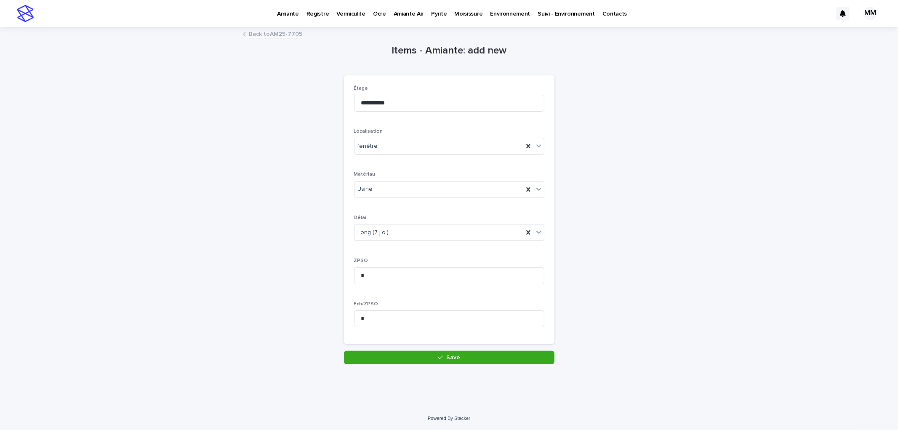
click at [461, 367] on div "**********" at bounding box center [449, 207] width 421 height 358
click at [461, 357] on button "Save" at bounding box center [449, 357] width 211 height 13
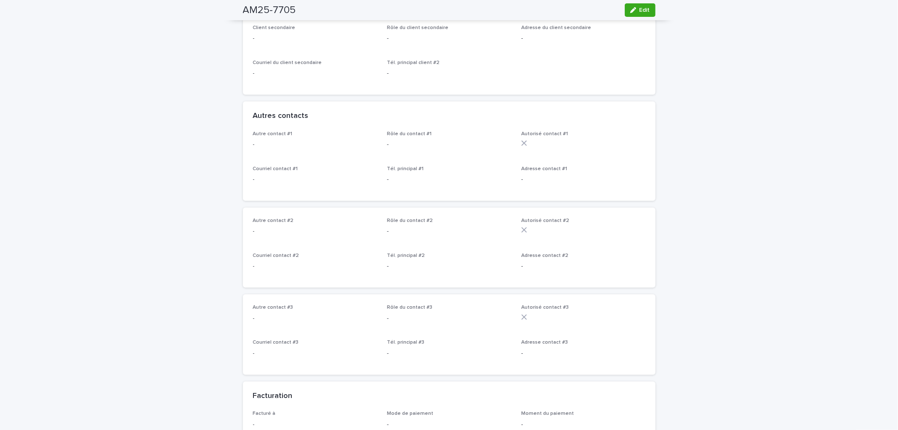
scroll to position [93, 0]
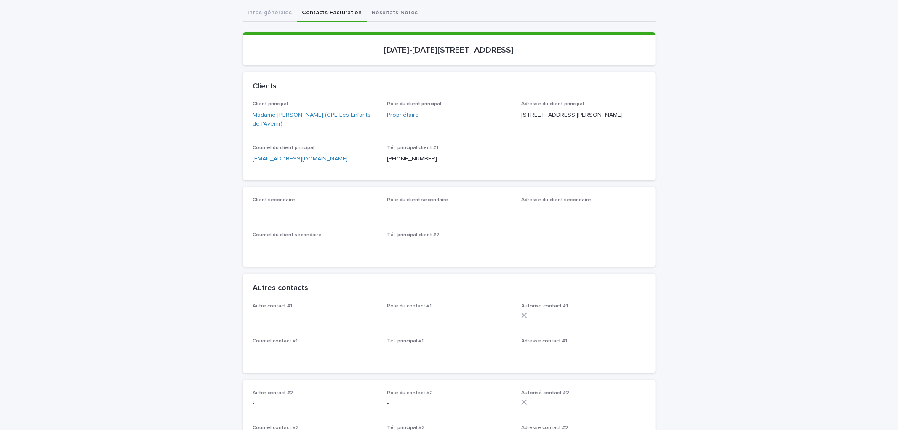
click at [393, 5] on button "Résultats-Notes" at bounding box center [395, 14] width 56 height 18
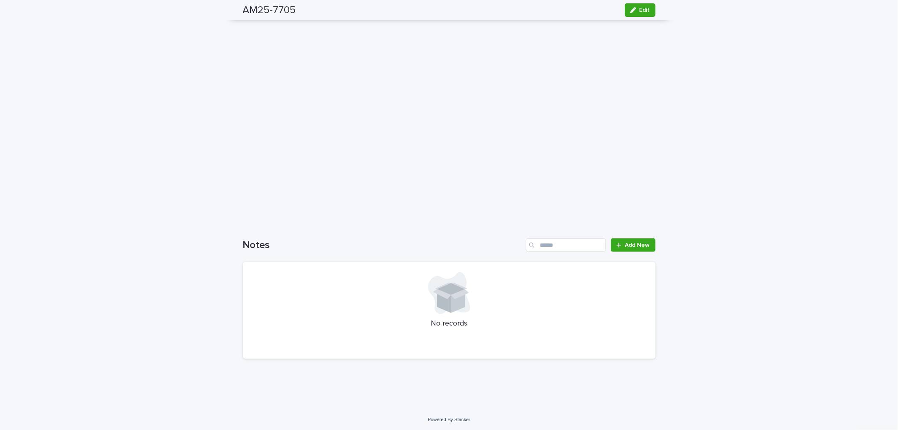
scroll to position [297, 0]
click at [634, 240] on link "Add New" at bounding box center [633, 244] width 44 height 13
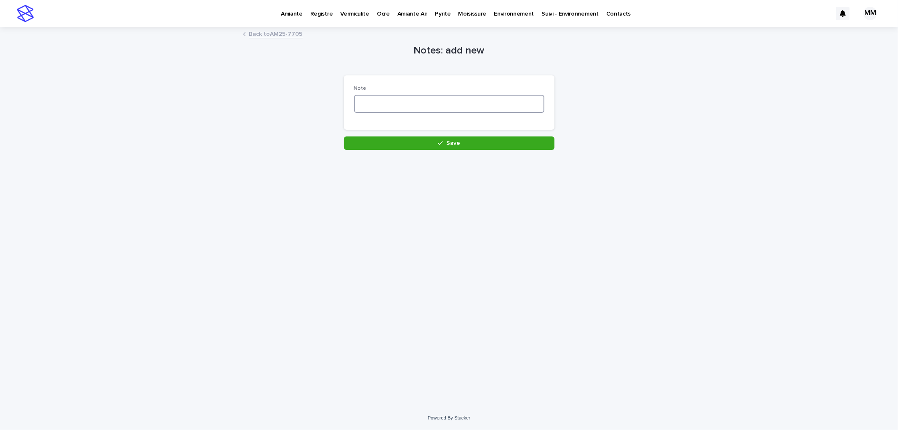
click at [399, 104] on textarea at bounding box center [449, 104] width 190 height 18
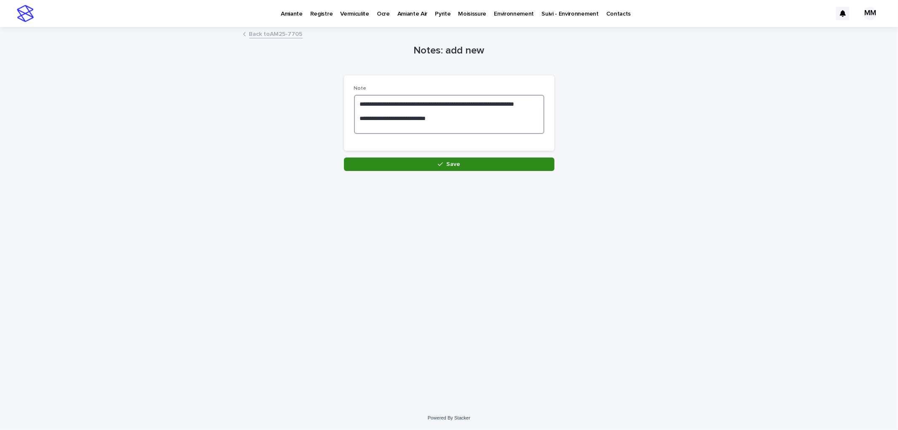
type textarea "**********"
click at [483, 158] on button "Save" at bounding box center [449, 164] width 211 height 13
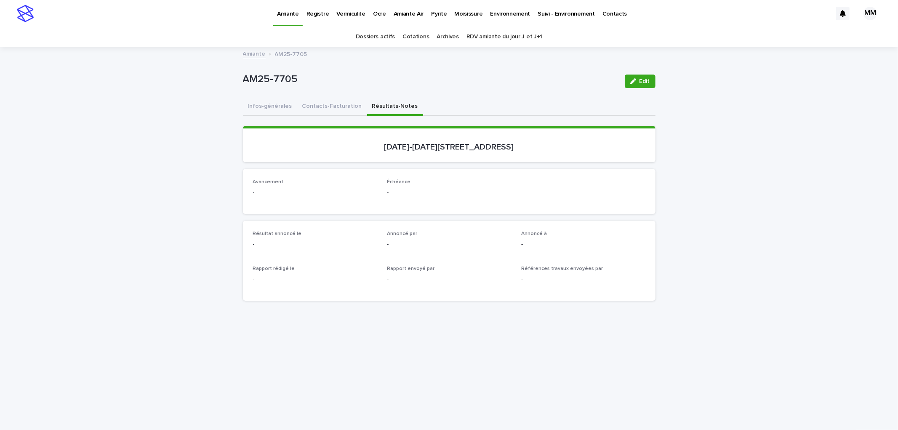
click at [340, 105] on button "Contacts-Facturation" at bounding box center [332, 107] width 70 height 18
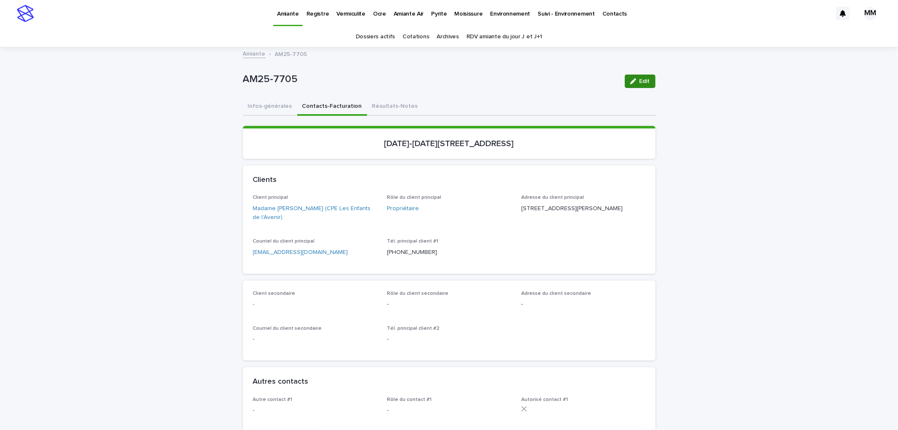
click at [640, 81] on span "Edit" at bounding box center [645, 81] width 11 height 6
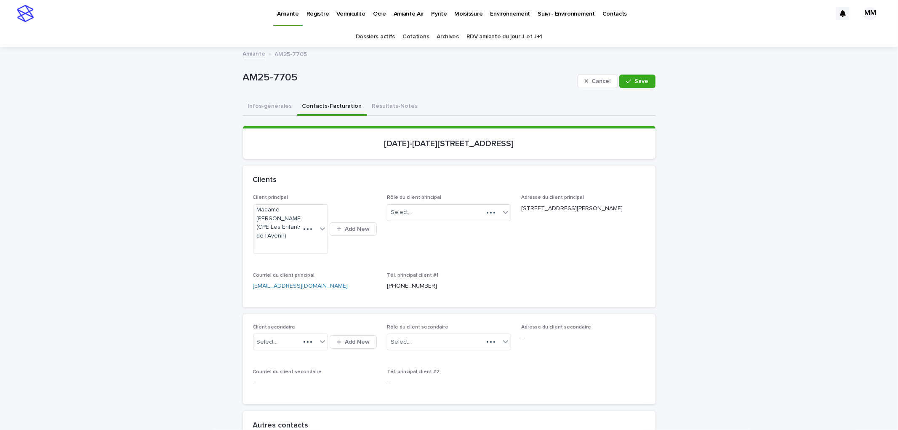
scroll to position [140, 0]
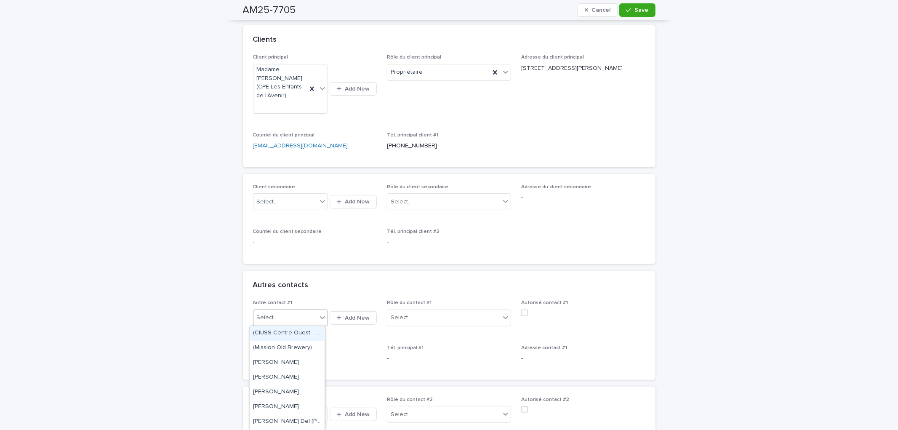
click at [288, 318] on div "Select..." at bounding box center [286, 318] width 64 height 14
type input "**********"
click at [276, 321] on div "Nicolas guin" at bounding box center [286, 318] width 64 height 14
click at [290, 322] on div "Select..." at bounding box center [286, 318] width 64 height 14
type input "**********"
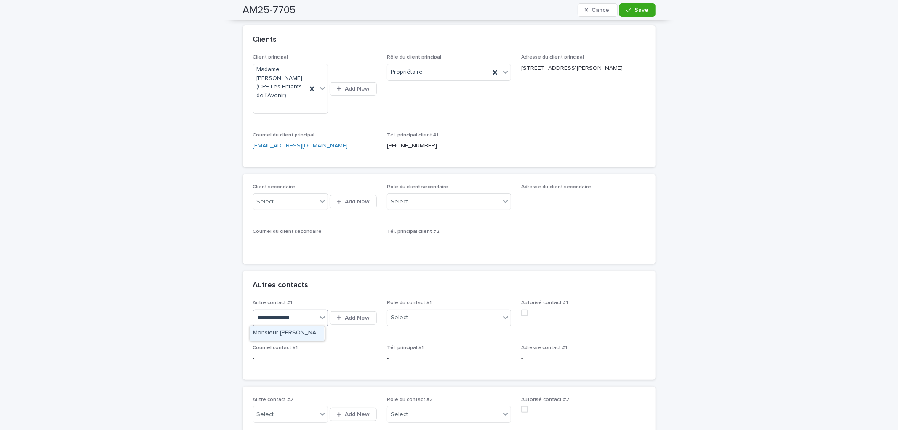
click at [283, 331] on div "Monsieur Nicolas Guindon (AQCPE)" at bounding box center [287, 333] width 75 height 15
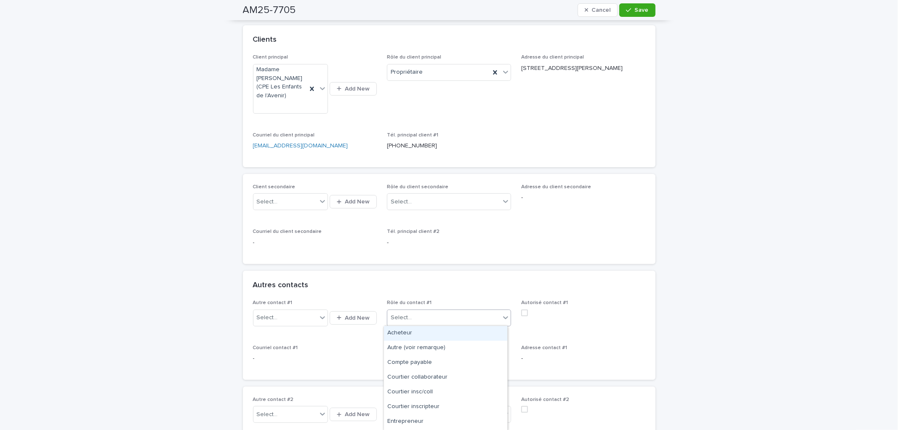
click at [413, 319] on div "Select..." at bounding box center [443, 318] width 113 height 14
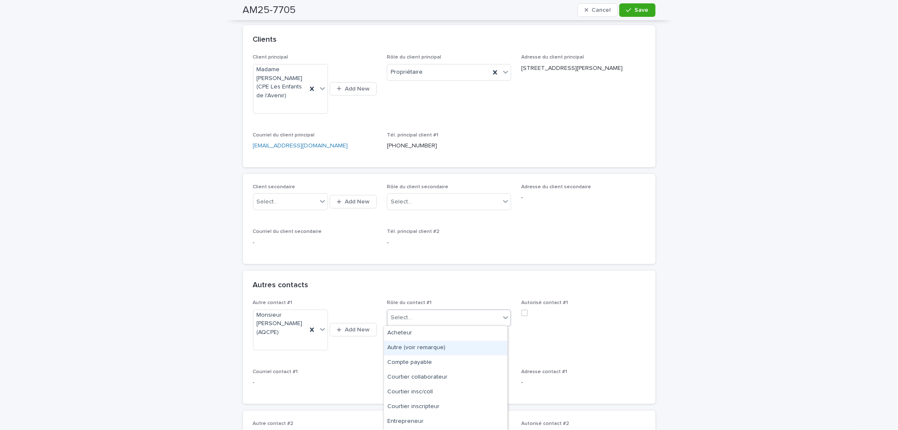
scroll to position [43, 0]
drag, startPoint x: 438, startPoint y: 409, endPoint x: 446, endPoint y: 396, distance: 15.5
click at [438, 409] on div "Propriétaire" at bounding box center [445, 408] width 123 height 15
click at [433, 315] on div "Propriétaire" at bounding box center [438, 318] width 103 height 14
click at [425, 381] on div "Entrepreneur" at bounding box center [445, 379] width 123 height 15
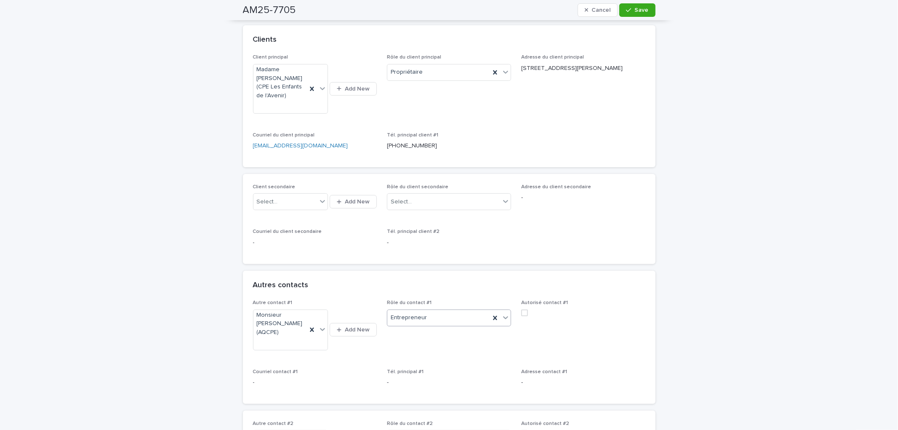
click at [630, 8] on div "button" at bounding box center [630, 10] width 8 height 6
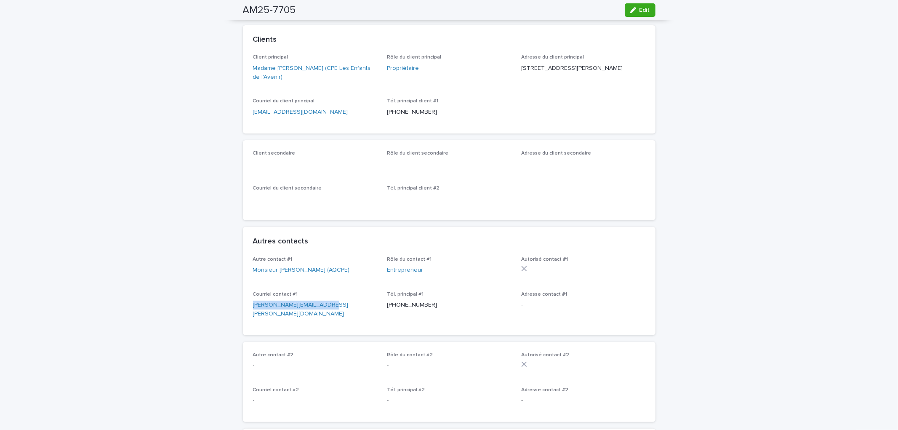
drag, startPoint x: 343, startPoint y: 306, endPoint x: 257, endPoint y: 304, distance: 86.4
click at [245, 304] on div "Autre contact #1 Monsieur Nicolas Guindon (AQCPE) Rôle du contact #1 Entreprene…" at bounding box center [449, 295] width 413 height 79
copy link "nicolas.guindon@aqcpe.com"
click at [338, 309] on div "Courriel contact #1 nicolas.guindon@aqcpe.com" at bounding box center [315, 308] width 124 height 34
click at [649, 5] on button "Edit" at bounding box center [640, 9] width 31 height 13
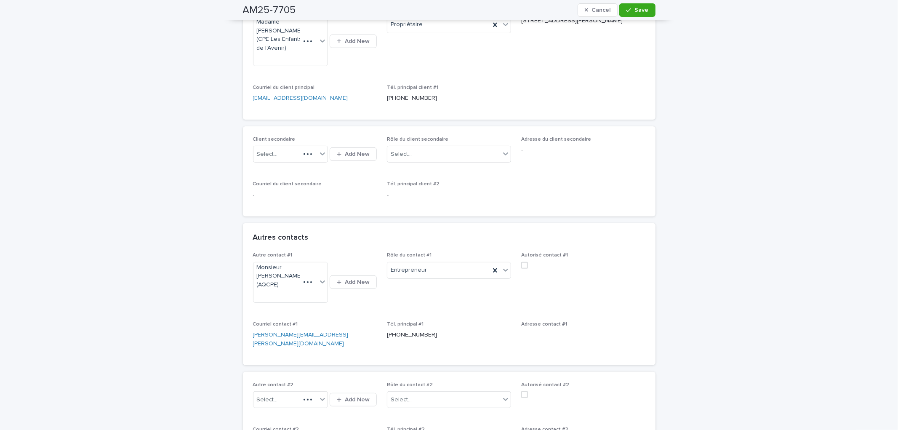
scroll to position [280, 0]
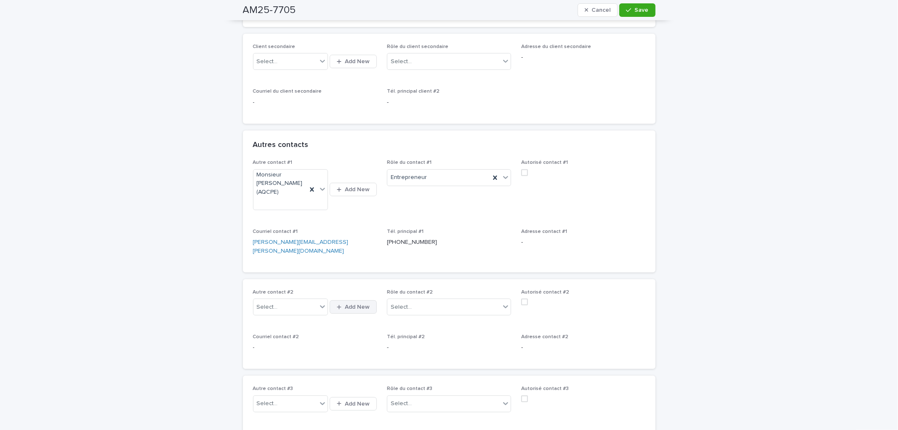
click at [340, 305] on div "button" at bounding box center [341, 307] width 8 height 5
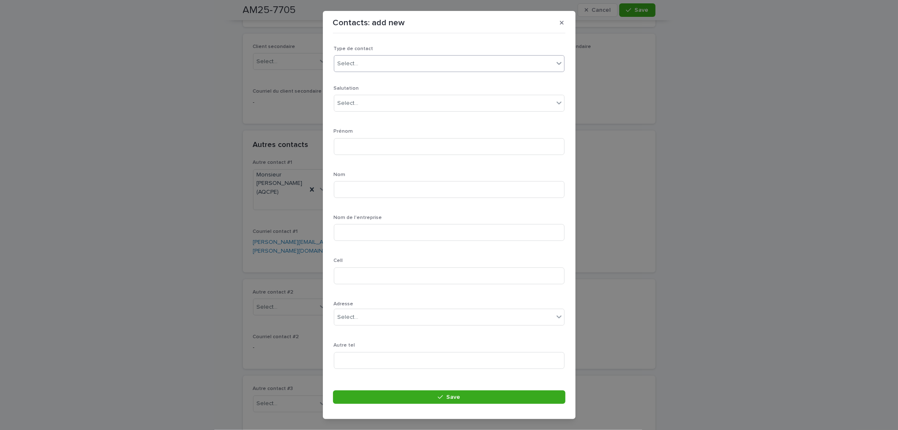
click at [382, 64] on div "Select..." at bounding box center [443, 64] width 219 height 14
click at [361, 81] on div "Particulier" at bounding box center [445, 79] width 223 height 15
click at [366, 108] on div "Select..." at bounding box center [443, 103] width 219 height 14
click at [363, 135] on div "Madame" at bounding box center [445, 134] width 223 height 15
click at [365, 135] on div "Prénom" at bounding box center [449, 144] width 231 height 33
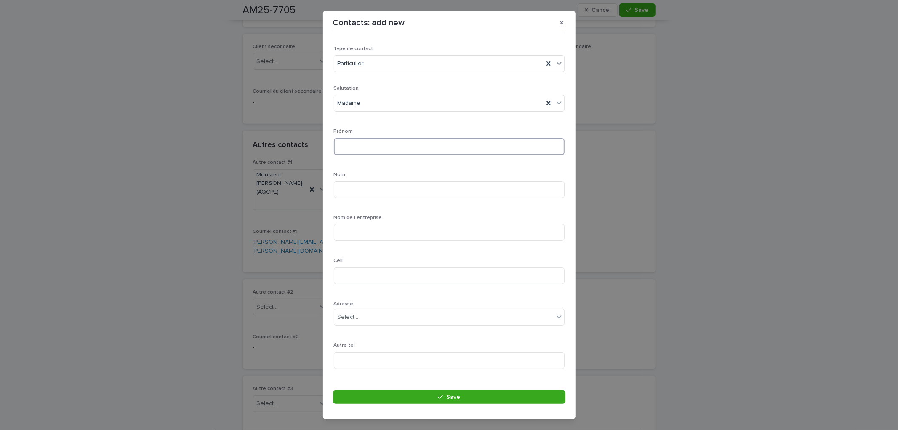
click at [368, 144] on input at bounding box center [449, 146] width 231 height 17
type input "********"
click at [363, 186] on input at bounding box center [449, 189] width 231 height 17
type input "*****"
click at [560, 21] on icon "button" at bounding box center [562, 23] width 4 height 6
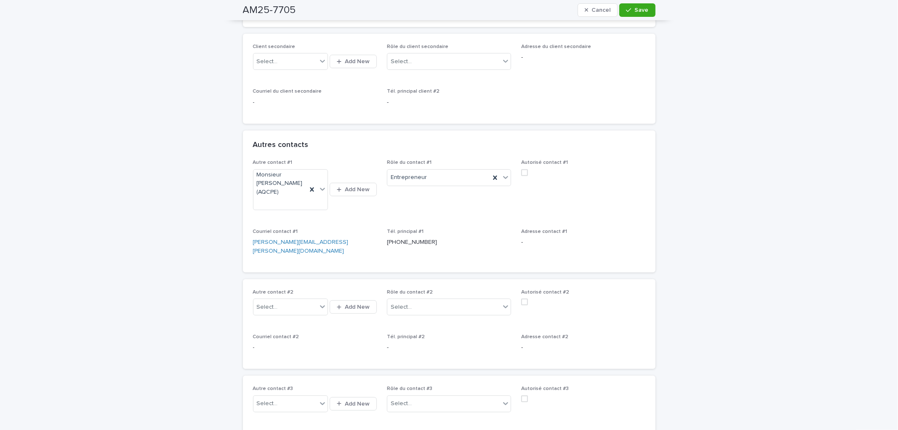
drag, startPoint x: 289, startPoint y: 284, endPoint x: 302, endPoint y: 256, distance: 30.9
click at [290, 300] on div "Select..." at bounding box center [286, 307] width 64 height 14
type input "**********"
click at [305, 307] on div "Madame Virginie Rubio (AQCPE)" at bounding box center [287, 304] width 75 height 15
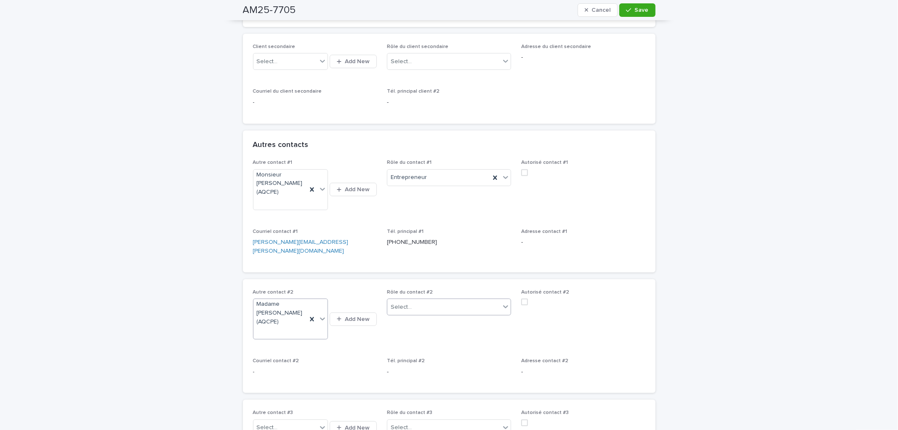
drag, startPoint x: 411, startPoint y: 292, endPoint x: 419, endPoint y: 296, distance: 9.6
click at [411, 300] on div "Select..." at bounding box center [443, 307] width 113 height 14
click at [422, 399] on div "Propriétaire" at bounding box center [445, 401] width 123 height 15
click at [447, 300] on div "Propriétaire" at bounding box center [438, 307] width 103 height 14
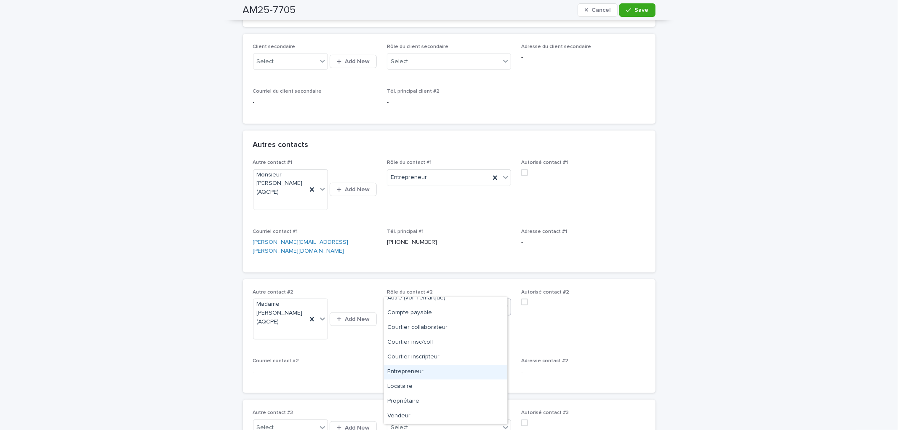
scroll to position [0, 0]
click at [414, 398] on div "Entrepreneur" at bounding box center [445, 393] width 123 height 15
click at [637, 5] on button "Save" at bounding box center [638, 9] width 36 height 13
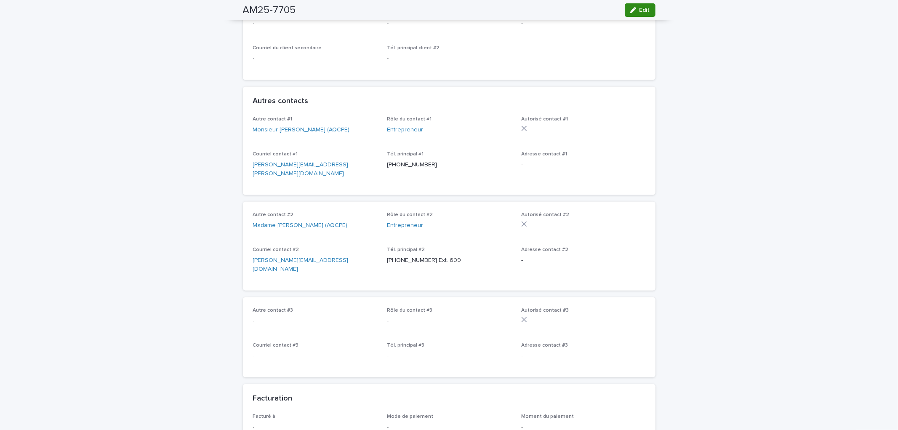
click at [640, 7] on span "Edit" at bounding box center [645, 10] width 11 height 6
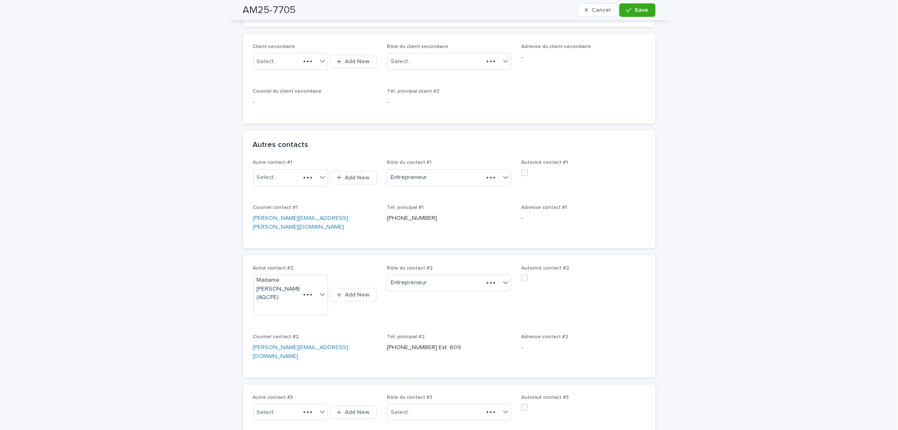
click at [521, 176] on span at bounding box center [524, 172] width 7 height 7
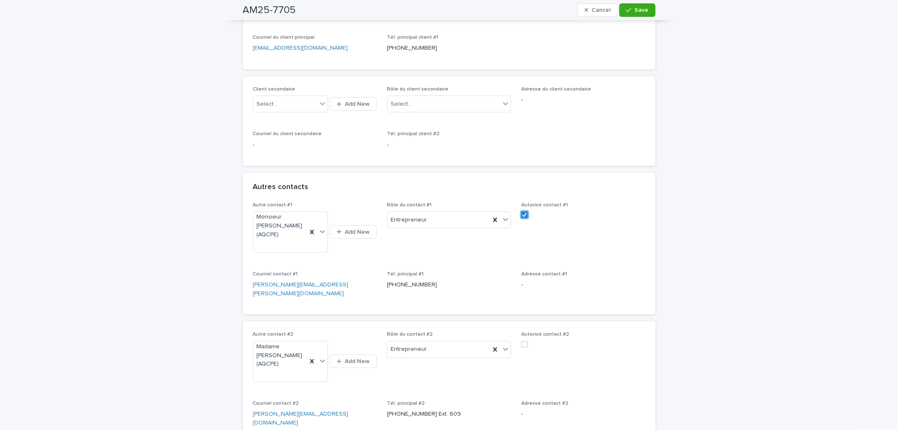
click at [521, 341] on span at bounding box center [524, 344] width 7 height 7
drag, startPoint x: 634, startPoint y: 12, endPoint x: 569, endPoint y: 33, distance: 68.6
click at [635, 12] on span "Save" at bounding box center [642, 10] width 14 height 6
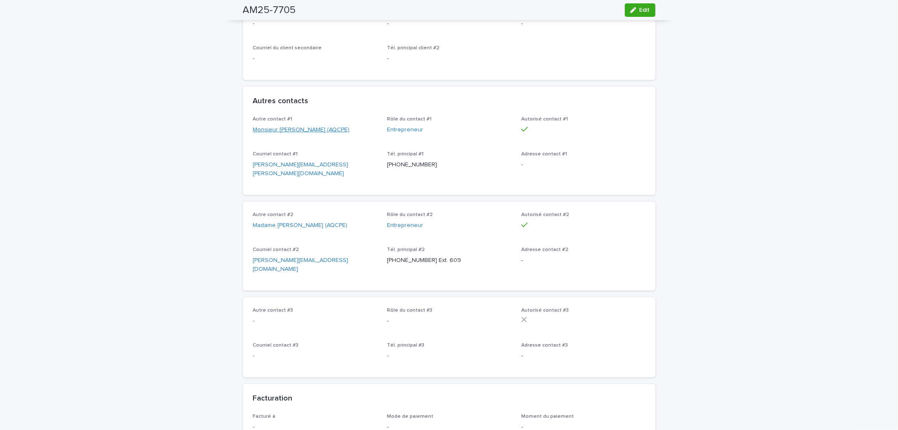
click at [299, 129] on link "Monsieur Nicolas Guindon (AQCPE)" at bounding box center [301, 130] width 97 height 9
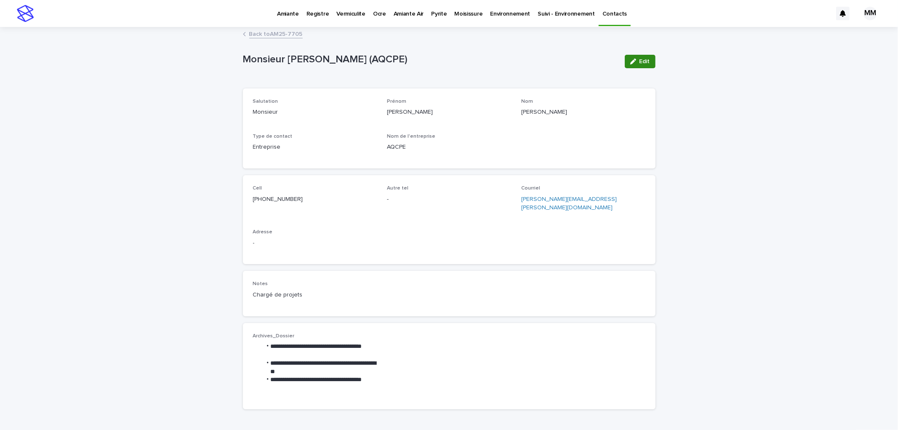
click at [650, 60] on button "Edit" at bounding box center [640, 61] width 31 height 13
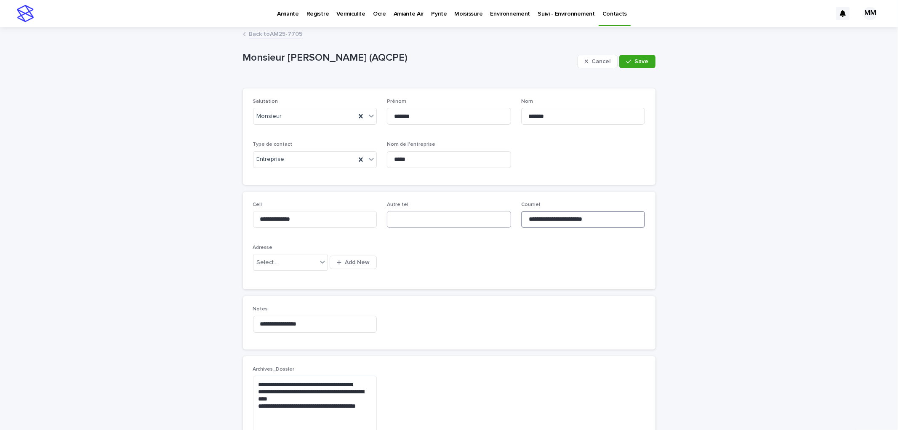
drag, startPoint x: 618, startPoint y: 221, endPoint x: 483, endPoint y: 222, distance: 135.2
click at [483, 222] on div "**********" at bounding box center [449, 241] width 393 height 78
click at [539, 220] on input at bounding box center [583, 219] width 124 height 17
paste input "**********"
type input "**********"
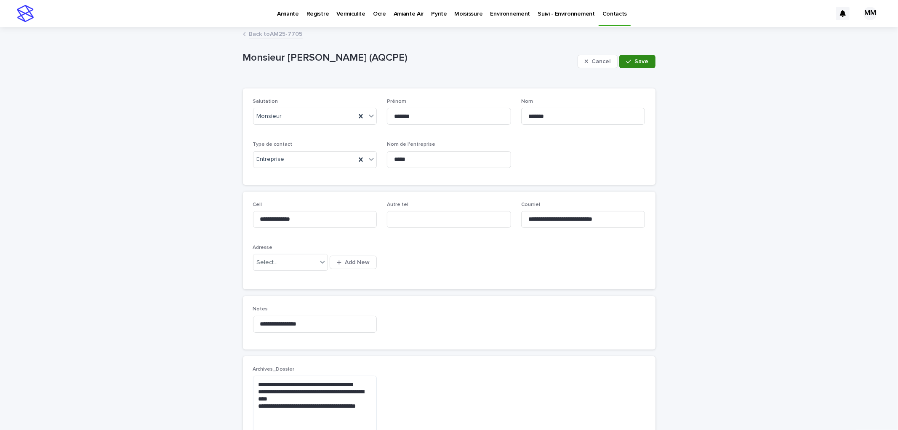
click at [628, 63] on icon "button" at bounding box center [628, 62] width 5 height 6
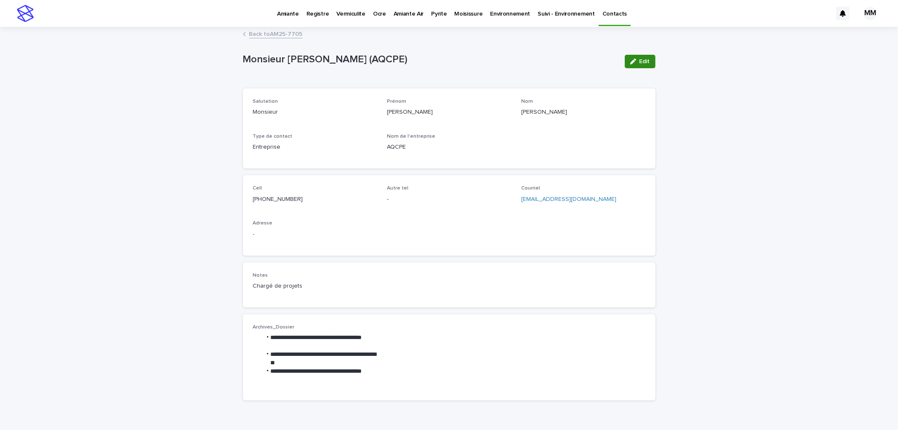
click at [643, 64] on button "Edit" at bounding box center [640, 61] width 31 height 13
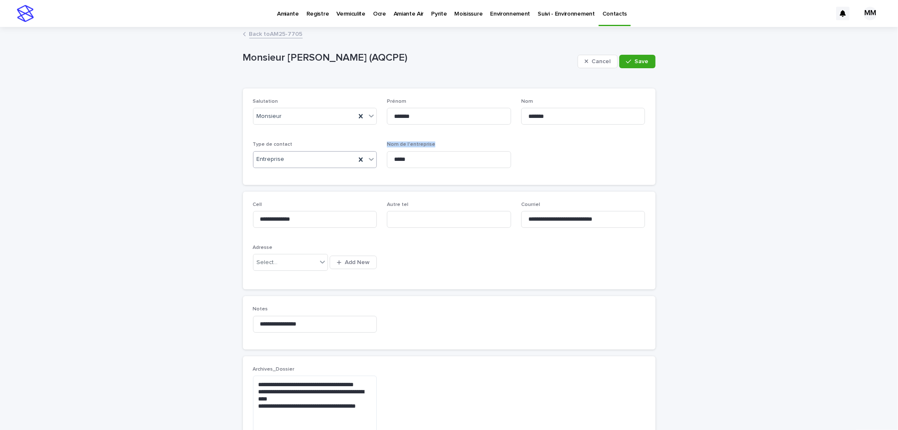
drag, startPoint x: 432, startPoint y: 171, endPoint x: 369, endPoint y: 163, distance: 63.3
click at [348, 166] on div "Salutation Monsieur Prénom ******* Nom ******* Type de contact Entreprise Nom d…" at bounding box center [449, 137] width 393 height 76
click at [411, 162] on input "*****" at bounding box center [449, 159] width 124 height 17
drag, startPoint x: 388, startPoint y: 161, endPoint x: 359, endPoint y: 162, distance: 29.1
click at [360, 165] on div "Salutation Monsieur Prénom ******* Nom ******* Type de contact Entreprise Nom d…" at bounding box center [449, 137] width 393 height 76
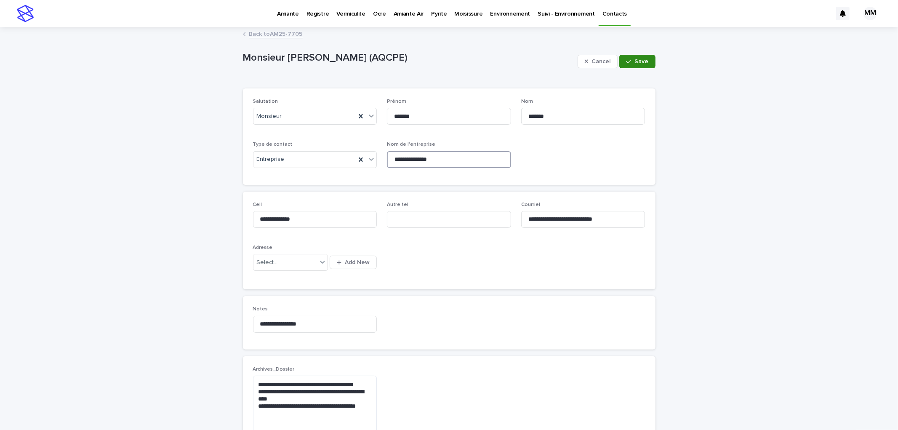
type input "**********"
click at [626, 64] on button "Save" at bounding box center [638, 61] width 36 height 13
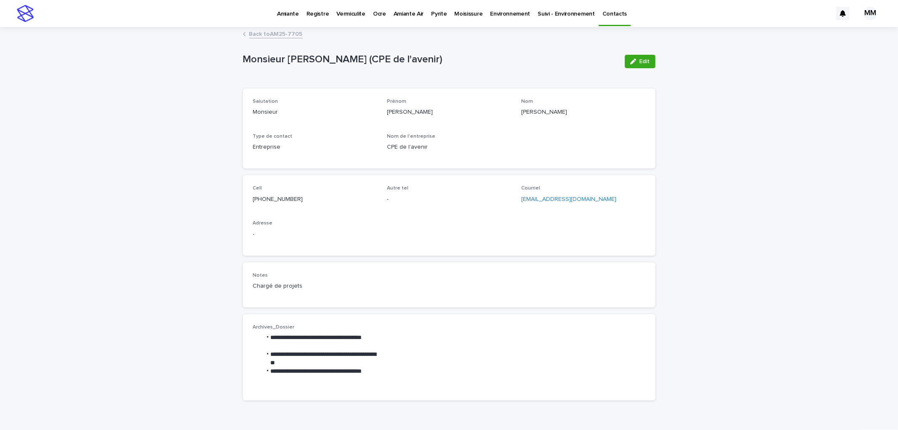
click at [271, 31] on link "Back to AM25-7705" at bounding box center [275, 34] width 53 height 10
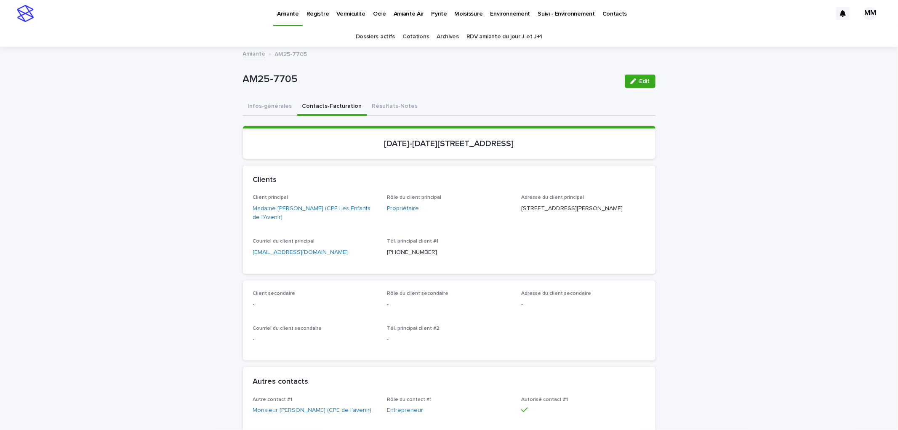
click at [330, 102] on button "Contacts-Facturation" at bounding box center [332, 107] width 70 height 18
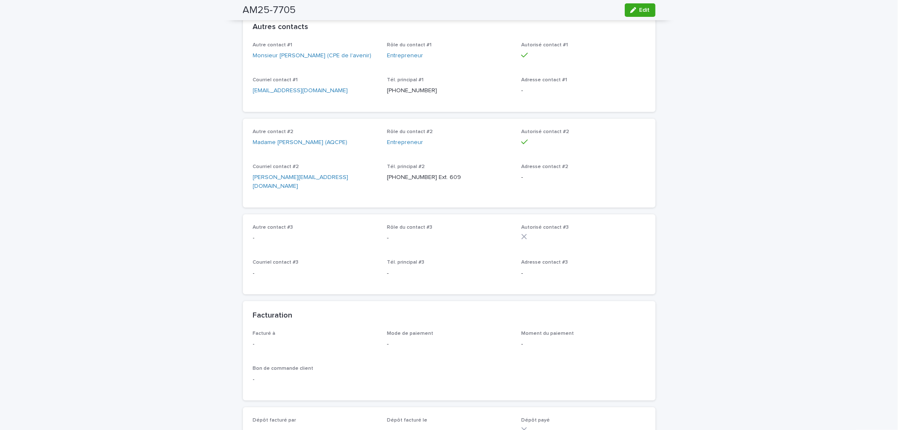
scroll to position [468, 0]
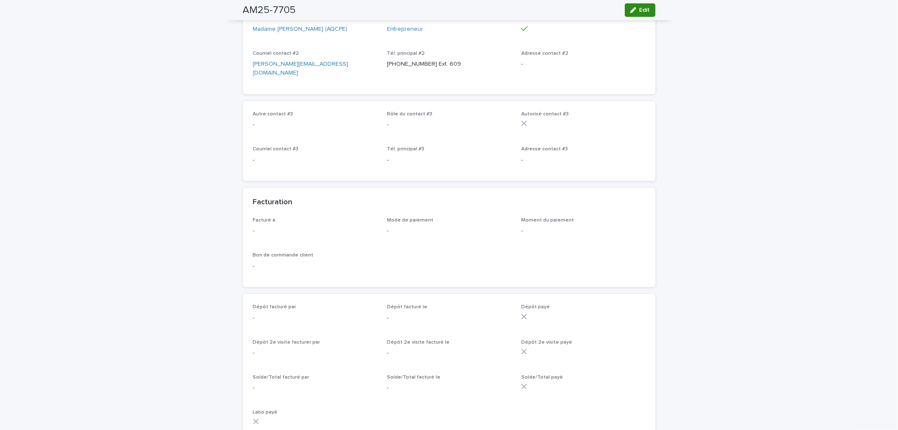
click at [640, 7] on span "Edit" at bounding box center [645, 10] width 11 height 6
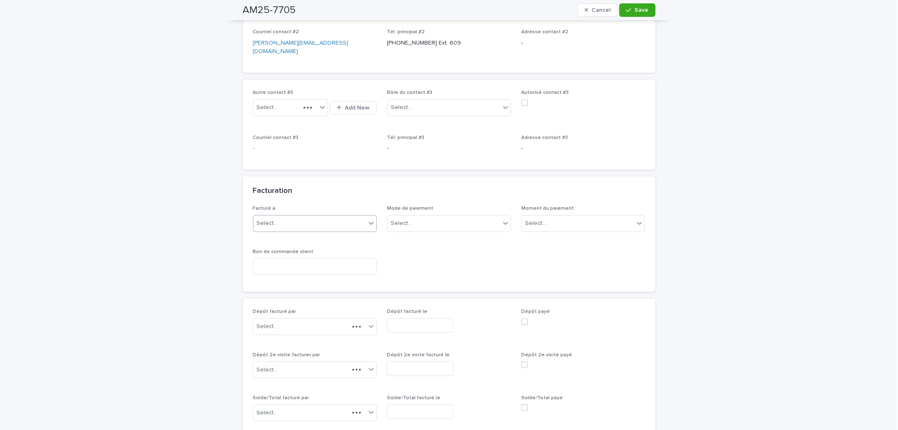
scroll to position [563, 0]
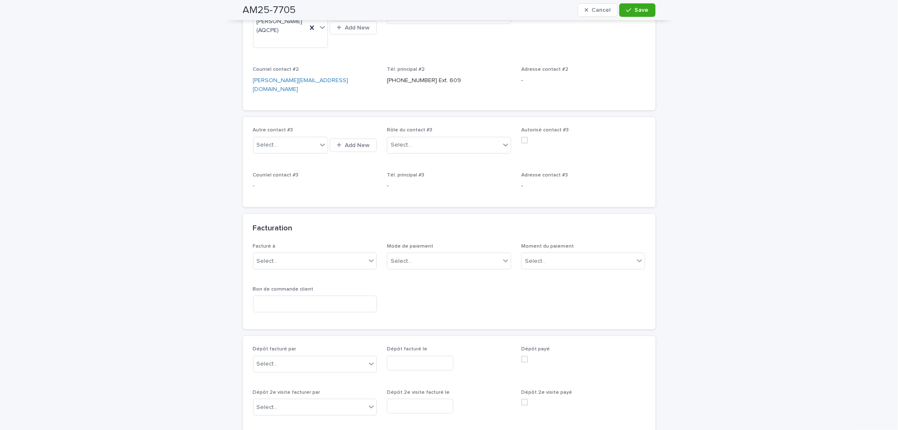
drag, startPoint x: 294, startPoint y: 230, endPoint x: 299, endPoint y: 233, distance: 7.0
click at [294, 243] on p "Facturé à" at bounding box center [315, 246] width 124 height 6
click at [299, 254] on div "Select..." at bounding box center [310, 261] width 113 height 14
drag, startPoint x: 277, startPoint y: 259, endPoint x: 284, endPoint y: 258, distance: 7.6
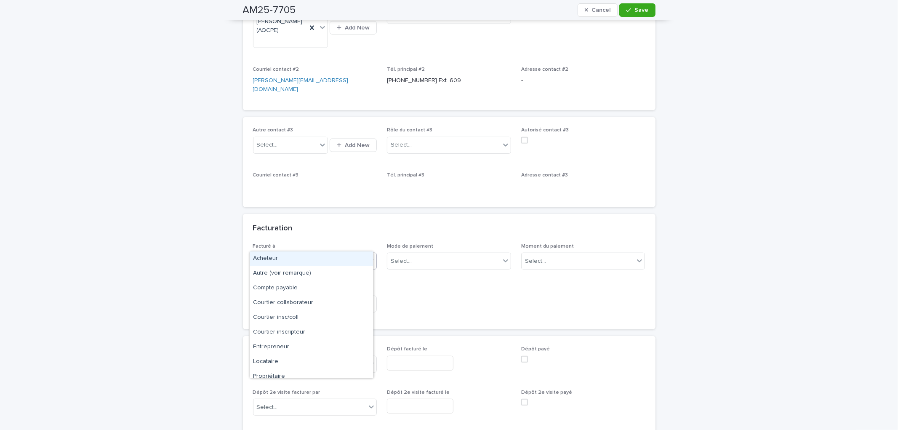
click at [277, 258] on div "Acheteur" at bounding box center [311, 258] width 123 height 15
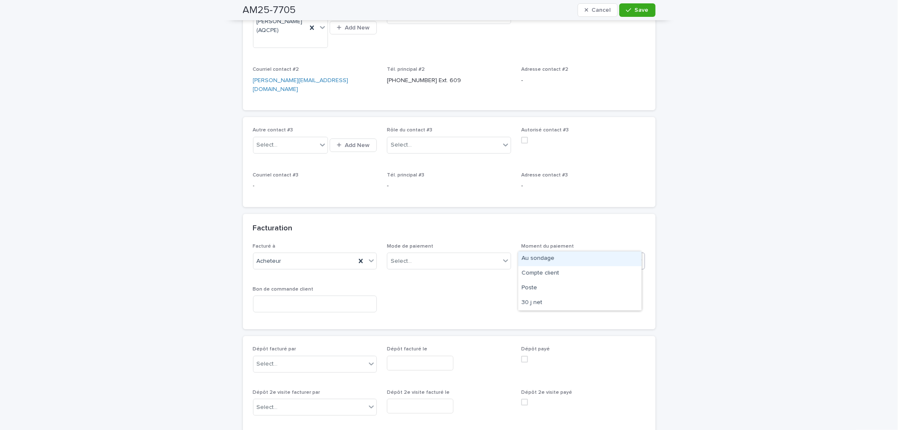
click at [525, 257] on div "Select..." at bounding box center [535, 261] width 21 height 9
click at [540, 256] on div "Au sondage" at bounding box center [579, 258] width 123 height 15
click at [629, 13] on icon "button" at bounding box center [628, 10] width 5 height 6
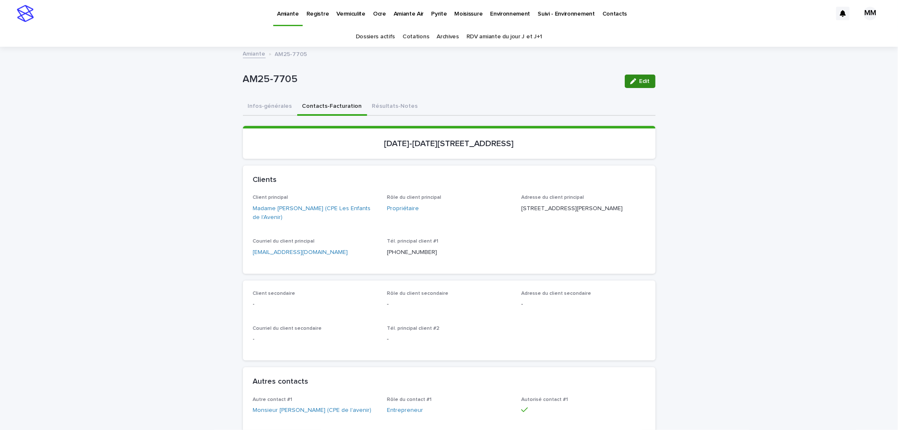
click at [643, 83] on span "Edit" at bounding box center [645, 81] width 11 height 6
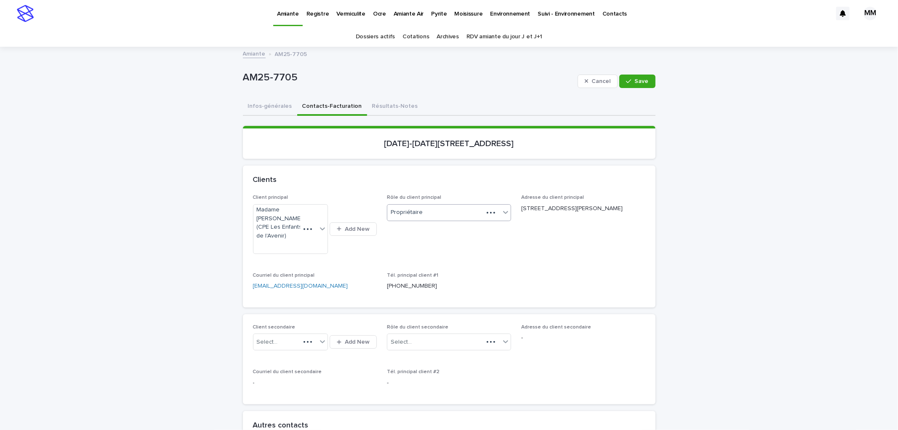
click at [424, 216] on div "Propriétaire" at bounding box center [435, 213] width 96 height 14
click at [412, 222] on div "Acheteur" at bounding box center [445, 228] width 123 height 15
click at [637, 78] on span "Save" at bounding box center [642, 81] width 14 height 6
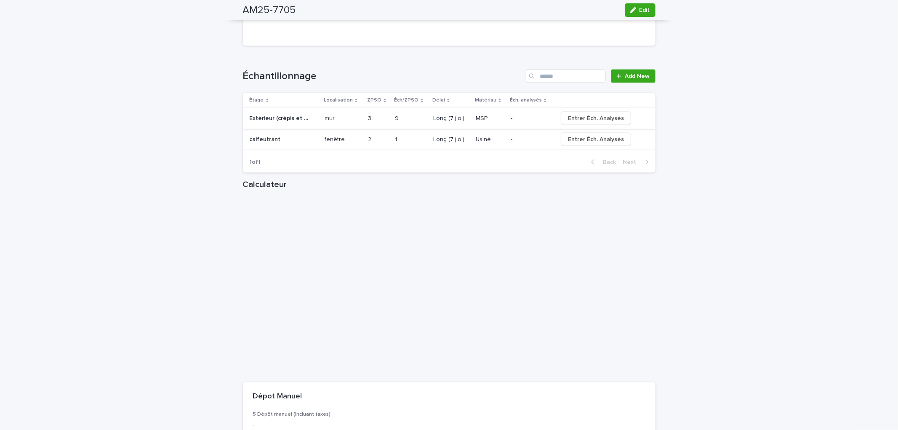
scroll to position [983, 0]
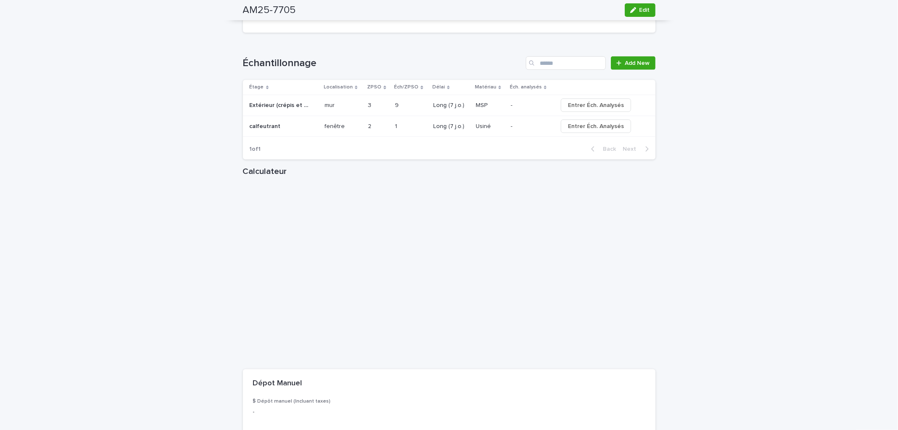
click at [477, 121] on p "Usiné" at bounding box center [484, 125] width 17 height 9
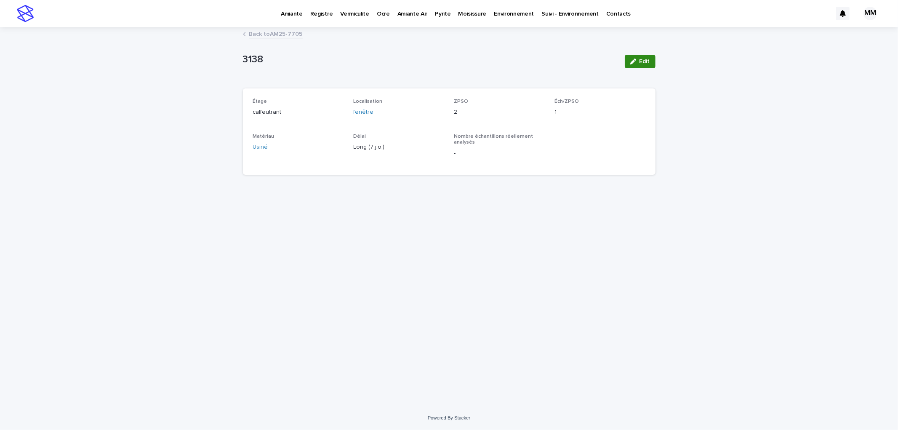
click at [638, 59] on div "button" at bounding box center [634, 62] width 9 height 6
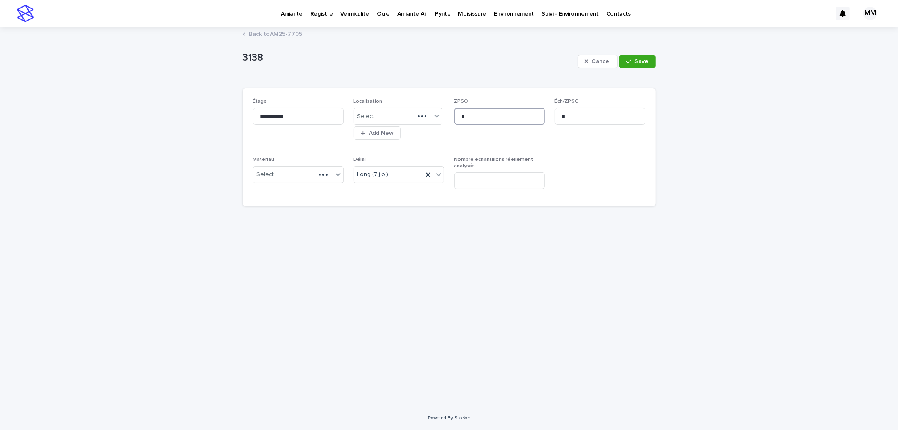
click at [489, 113] on input "*" at bounding box center [499, 116] width 91 height 17
type input "*"
click at [647, 66] on button "Save" at bounding box center [638, 61] width 36 height 13
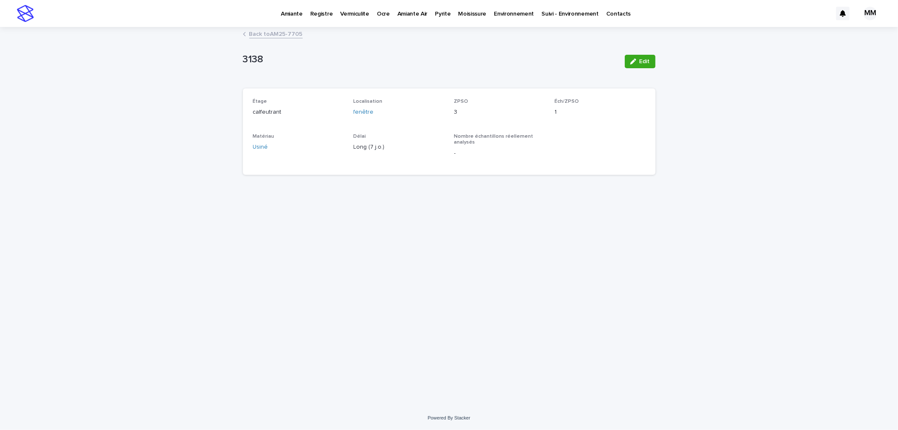
click at [254, 35] on link "Back to AM25-7705" at bounding box center [275, 34] width 53 height 10
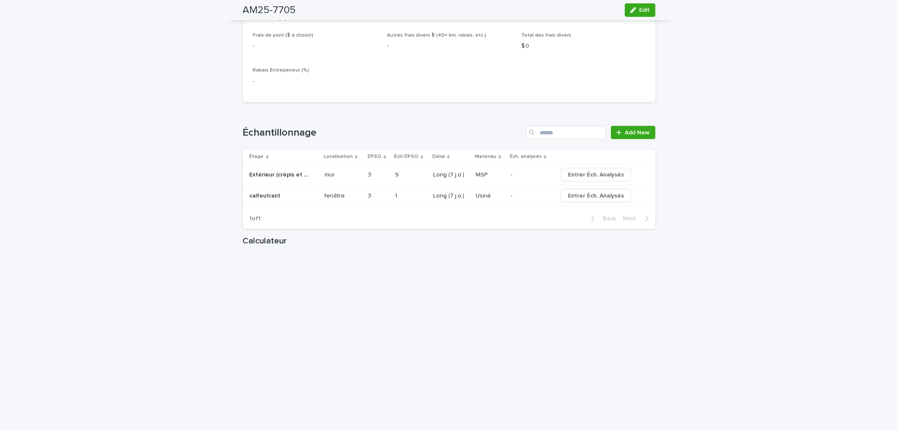
scroll to position [889, 0]
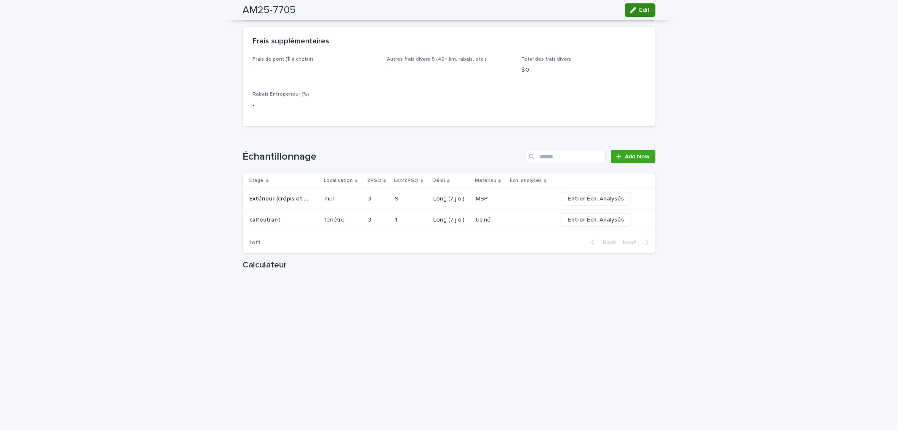
click at [644, 8] on span "Edit" at bounding box center [645, 10] width 11 height 6
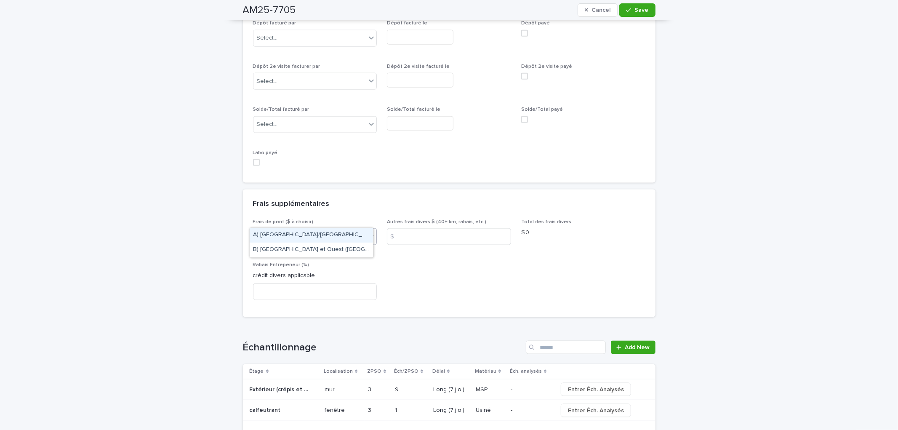
click at [291, 230] on div "Select..." at bounding box center [310, 237] width 113 height 14
click at [296, 234] on div "A) Montréal/Laval 2024: 15$" at bounding box center [311, 235] width 123 height 15
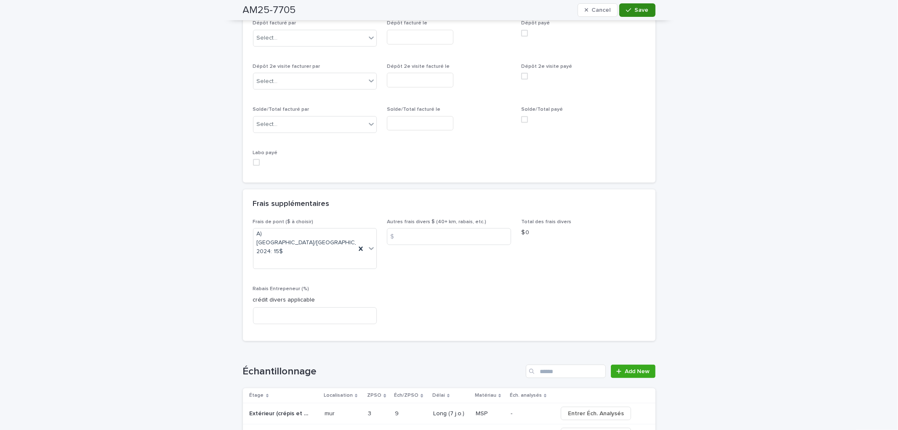
click at [650, 6] on button "Save" at bounding box center [638, 9] width 36 height 13
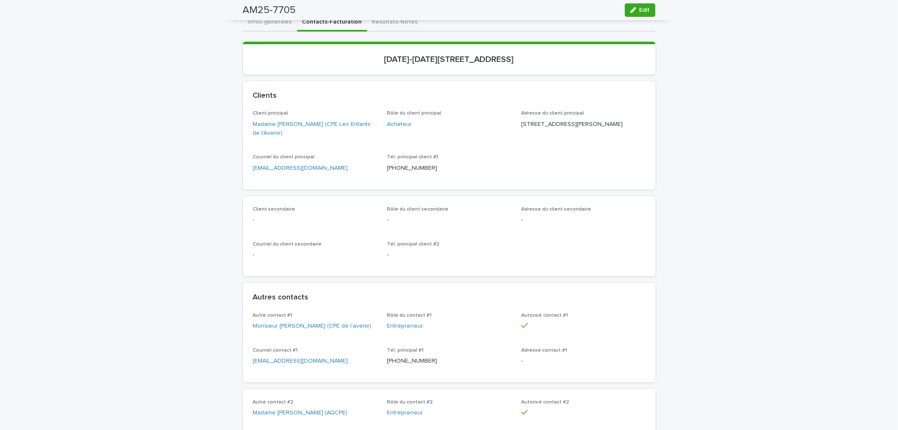
scroll to position [0, 0]
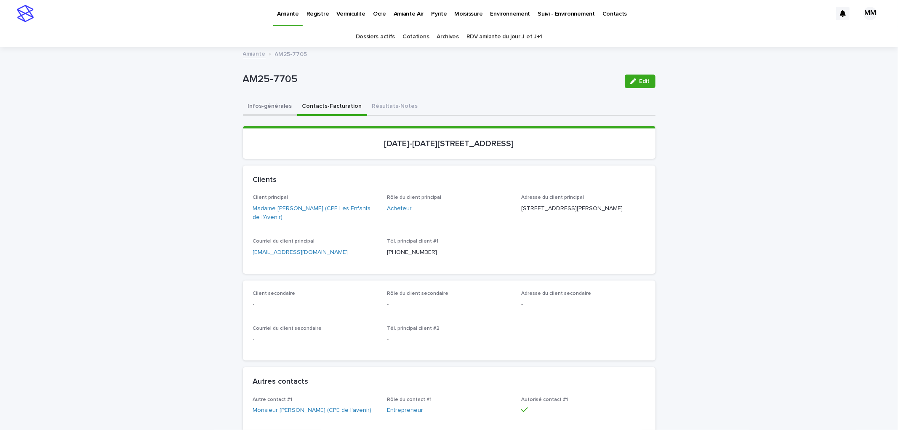
click at [266, 110] on button "Infos-générales" at bounding box center [270, 107] width 54 height 18
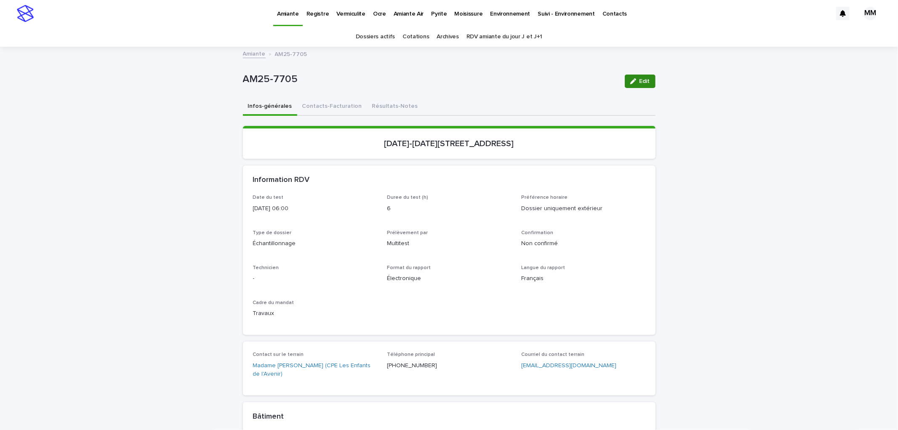
click at [640, 82] on span "Edit" at bounding box center [645, 81] width 11 height 6
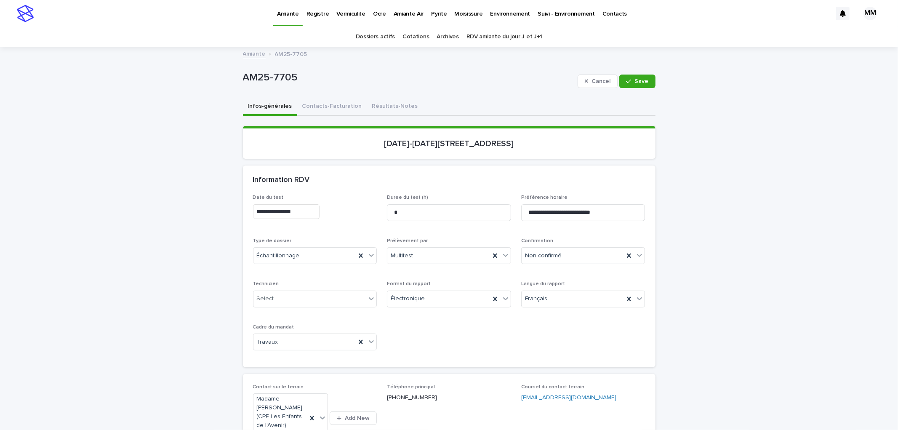
click at [309, 212] on input "**********" at bounding box center [286, 211] width 67 height 15
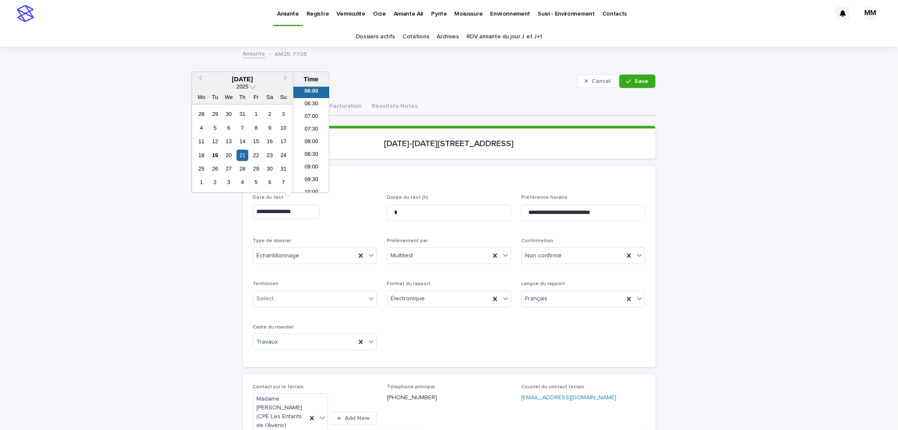
scroll to position [169, 0]
click at [318, 155] on li "09:00" at bounding box center [312, 151] width 36 height 13
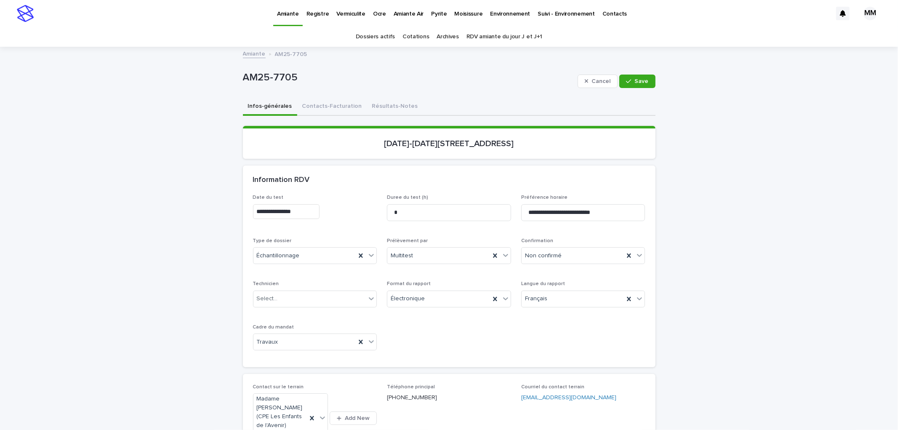
type input "**********"
click at [635, 79] on span "Save" at bounding box center [642, 81] width 14 height 6
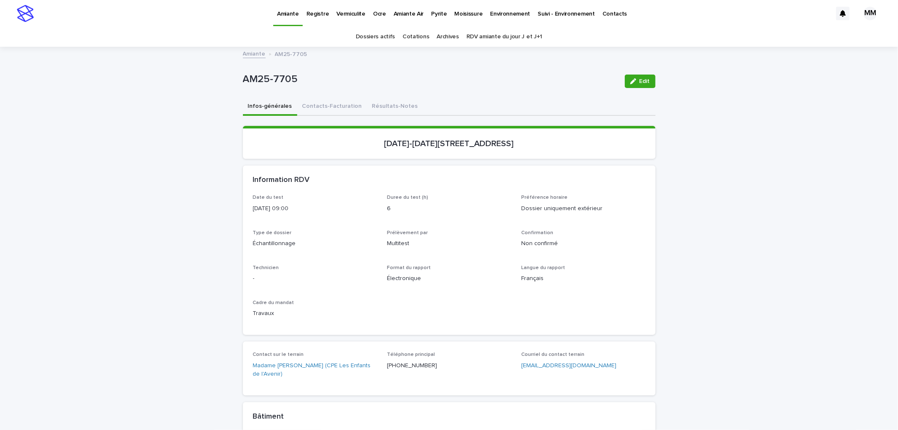
click at [257, 55] on link "Amiante" at bounding box center [254, 53] width 23 height 10
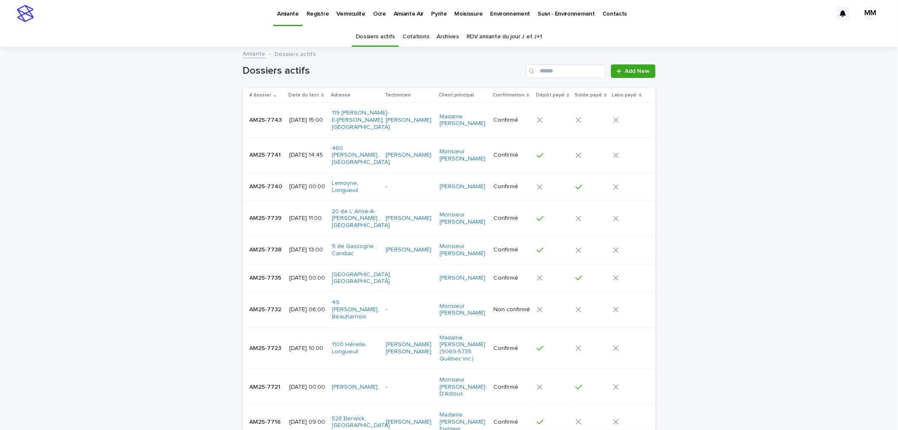
click at [316, 113] on div "2025-08-19 15:00" at bounding box center [307, 120] width 36 height 14
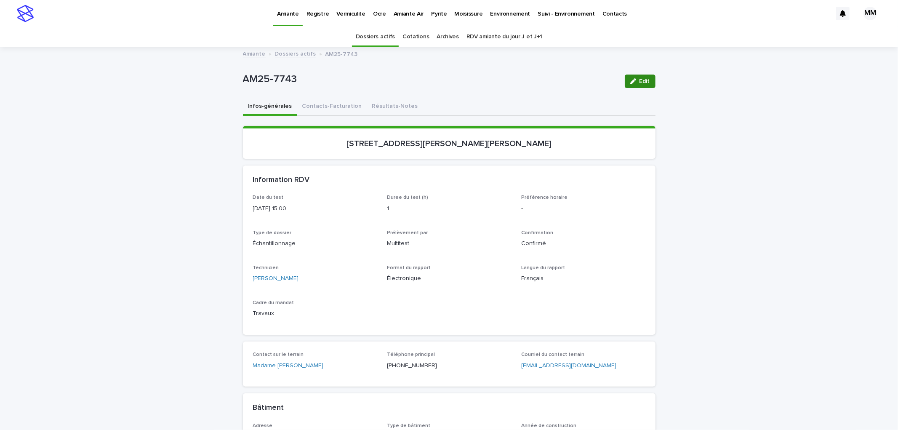
click at [632, 83] on icon "button" at bounding box center [633, 81] width 6 height 6
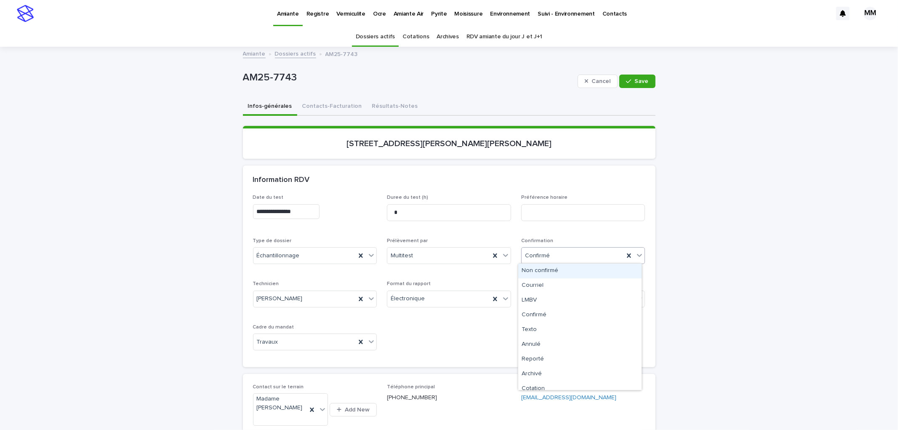
drag, startPoint x: 568, startPoint y: 252, endPoint x: 531, endPoint y: 276, distance: 44.2
click at [568, 253] on div "Confirmé" at bounding box center [573, 256] width 103 height 14
drag, startPoint x: 538, startPoint y: 345, endPoint x: 538, endPoint y: 287, distance: 57.7
click at [537, 344] on div "Annulé" at bounding box center [579, 344] width 123 height 15
click at [637, 82] on span "Save" at bounding box center [642, 81] width 14 height 6
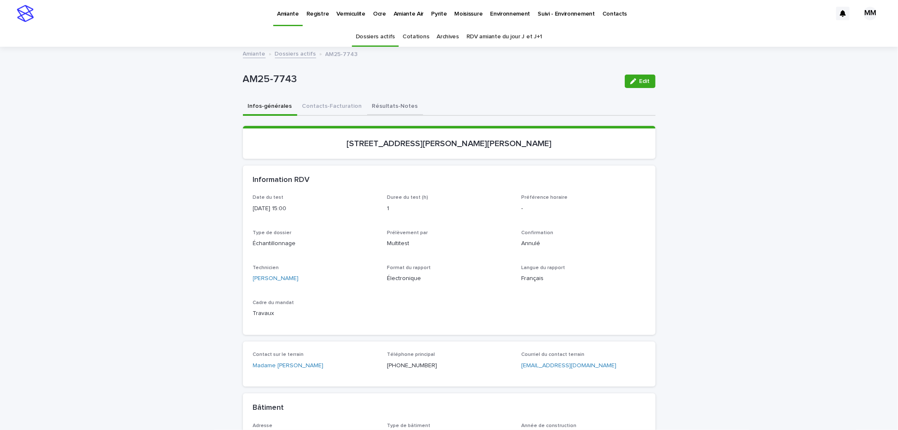
click at [372, 105] on button "Résultats-Notes" at bounding box center [395, 107] width 56 height 18
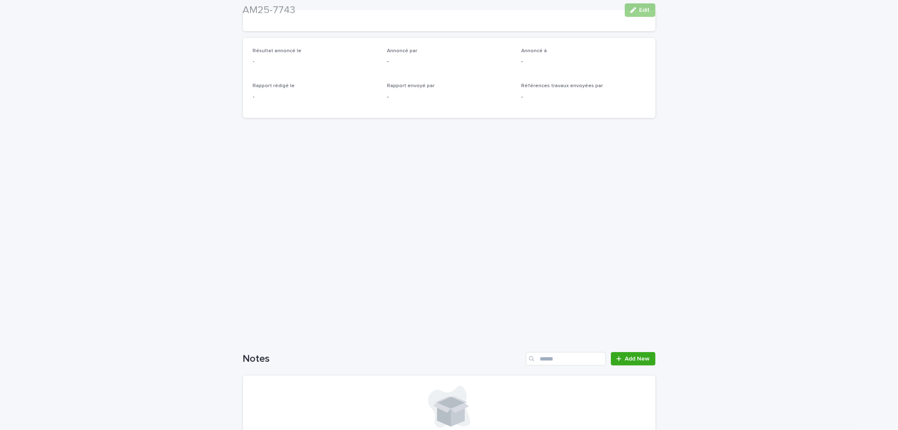
scroll to position [187, 0]
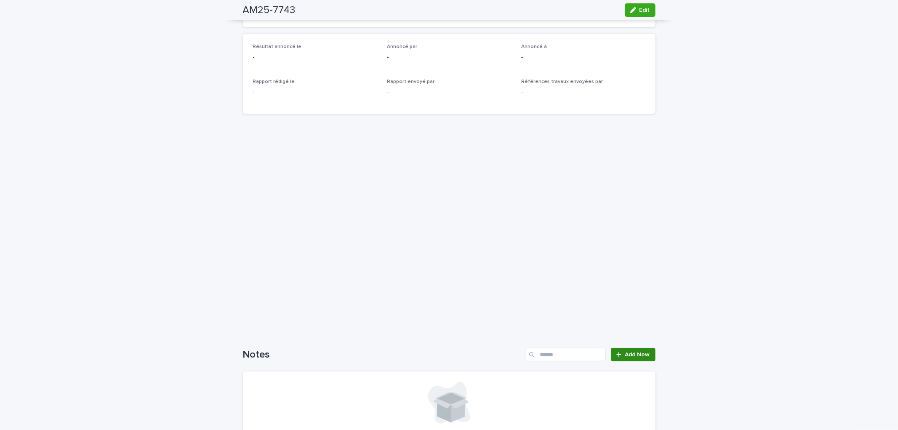
click at [625, 358] on link "Add New" at bounding box center [633, 354] width 44 height 13
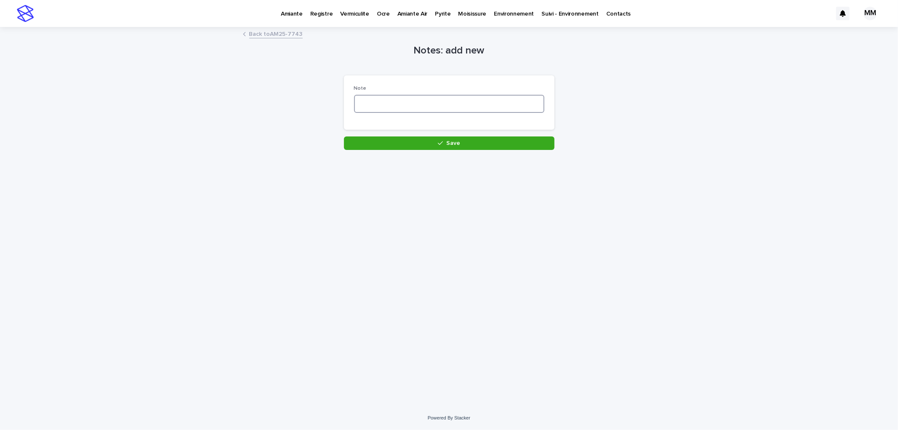
click at [389, 99] on textarea at bounding box center [449, 104] width 190 height 18
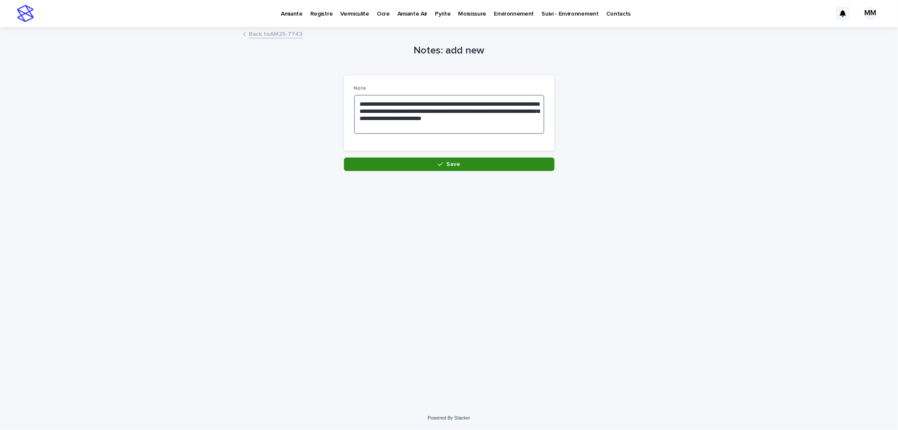
type textarea "**********"
click at [417, 166] on button "Save" at bounding box center [449, 164] width 211 height 13
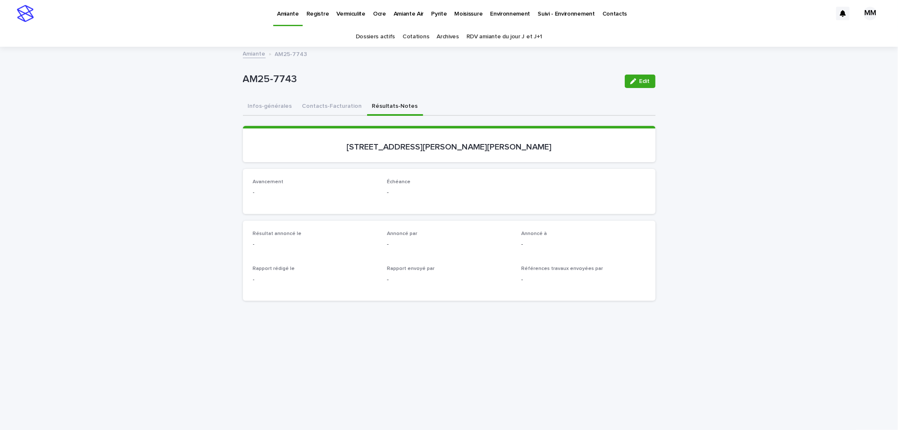
click at [517, 9] on p "Environnement" at bounding box center [510, 9] width 40 height 18
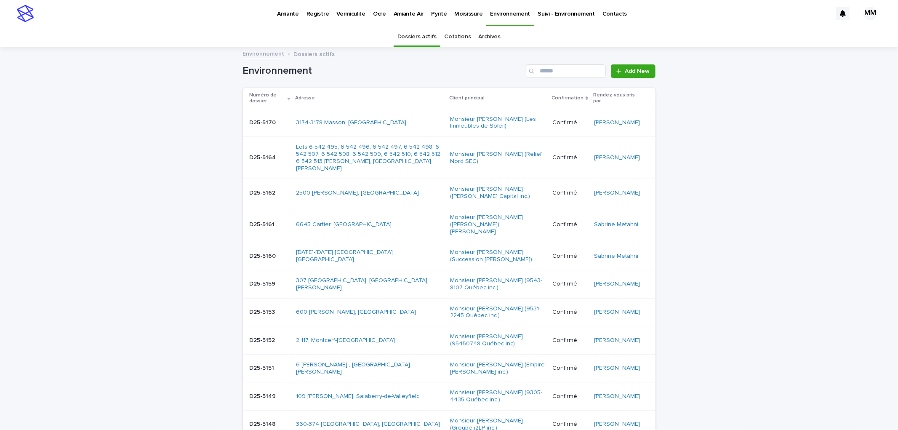
click at [397, 121] on div "3174-3178 Masson, Montréal" at bounding box center [369, 122] width 147 height 7
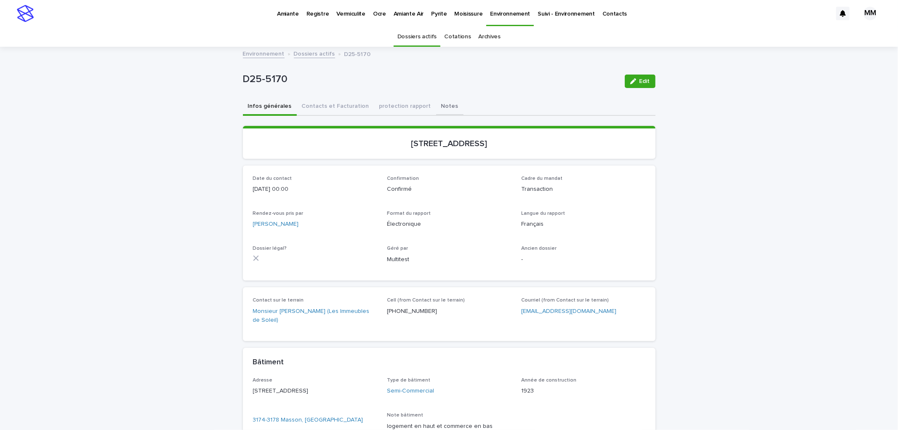
drag, startPoint x: 324, startPoint y: 105, endPoint x: 434, endPoint y: 103, distance: 109.5
click at [324, 104] on button "Contacts et Facturation" at bounding box center [335, 107] width 77 height 18
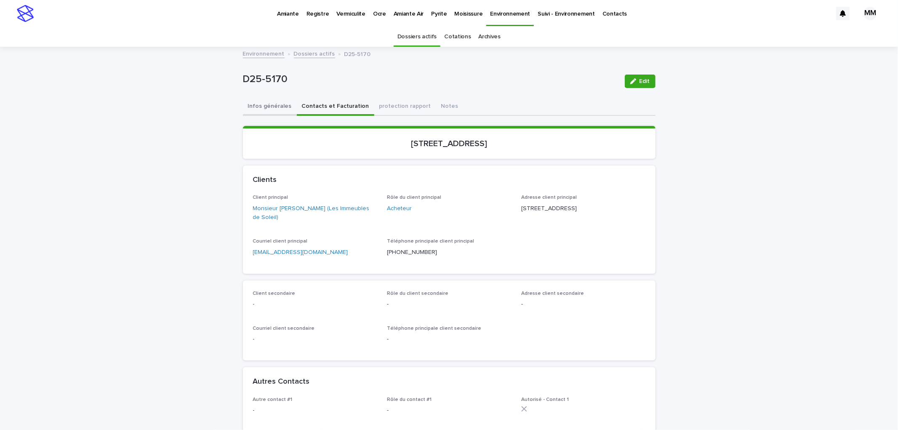
click at [256, 104] on button "Infos générales" at bounding box center [270, 107] width 54 height 18
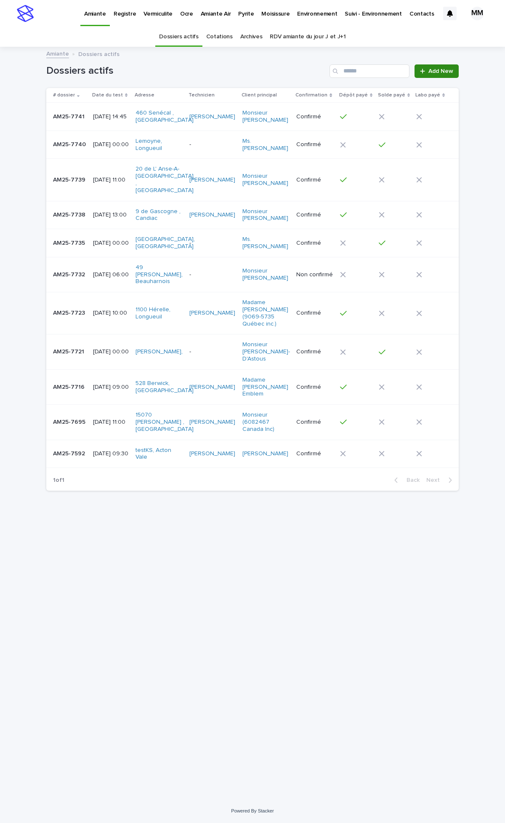
click at [438, 72] on span "Add New" at bounding box center [441, 71] width 25 height 6
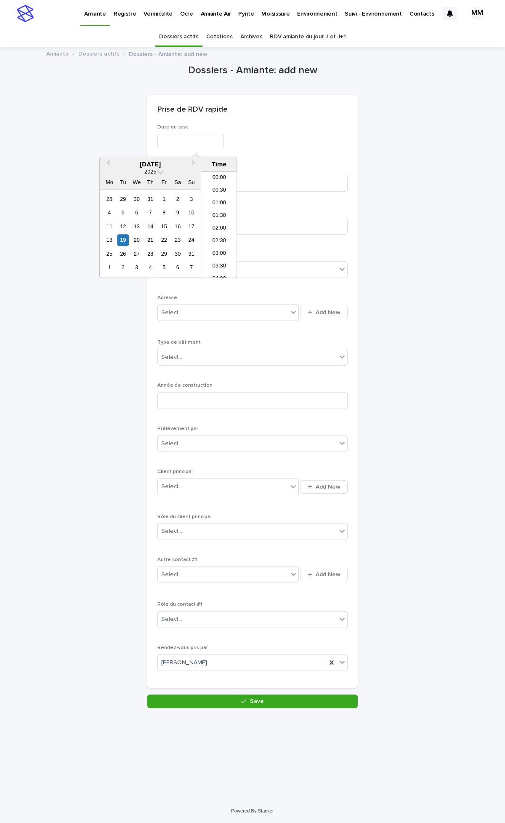
drag, startPoint x: 184, startPoint y: 140, endPoint x: 173, endPoint y: 187, distance: 48.2
click at [186, 140] on input "text" at bounding box center [191, 141] width 67 height 15
click at [121, 240] on div "19" at bounding box center [123, 240] width 11 height 11
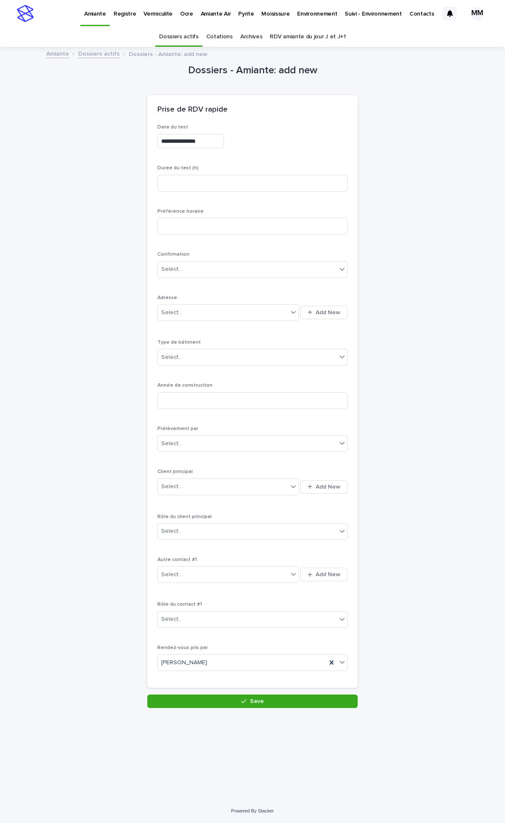
click at [388, 142] on div "**********" at bounding box center [252, 378] width 413 height 660
click at [216, 257] on div "Select..." at bounding box center [253, 269] width 190 height 17
click at [184, 257] on div "Confirmé" at bounding box center [253, 330] width 190 height 15
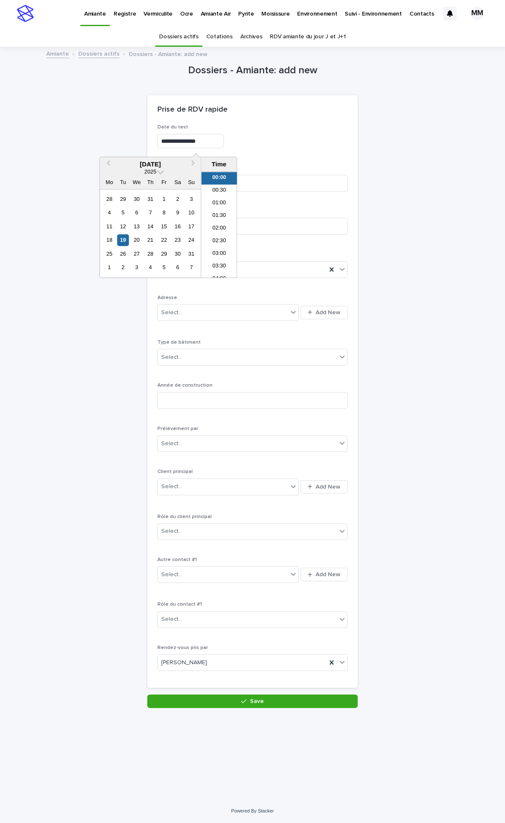
click at [222, 140] on input "**********" at bounding box center [191, 141] width 67 height 15
click at [222, 213] on li "14:30" at bounding box center [219, 217] width 36 height 13
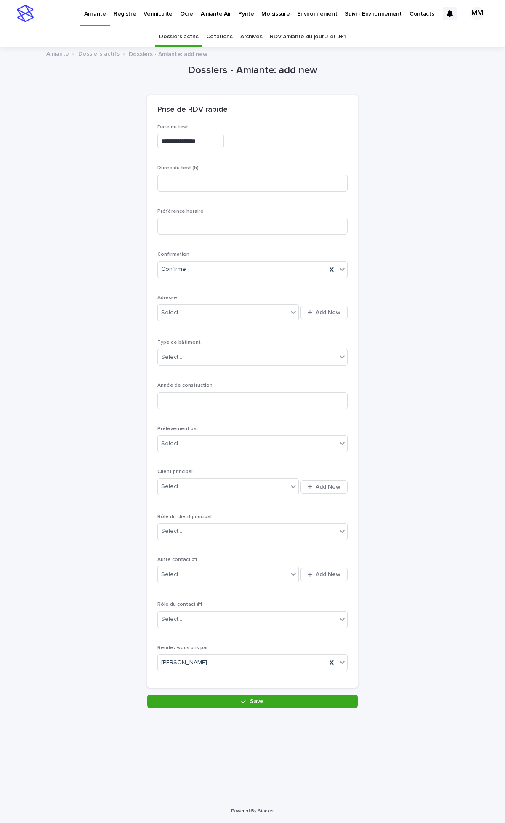
type input "**********"
click at [413, 124] on div "**********" at bounding box center [252, 378] width 413 height 660
click at [178, 184] on input at bounding box center [253, 183] width 190 height 17
type input "*"
click at [386, 257] on div "**********" at bounding box center [252, 378] width 413 height 660
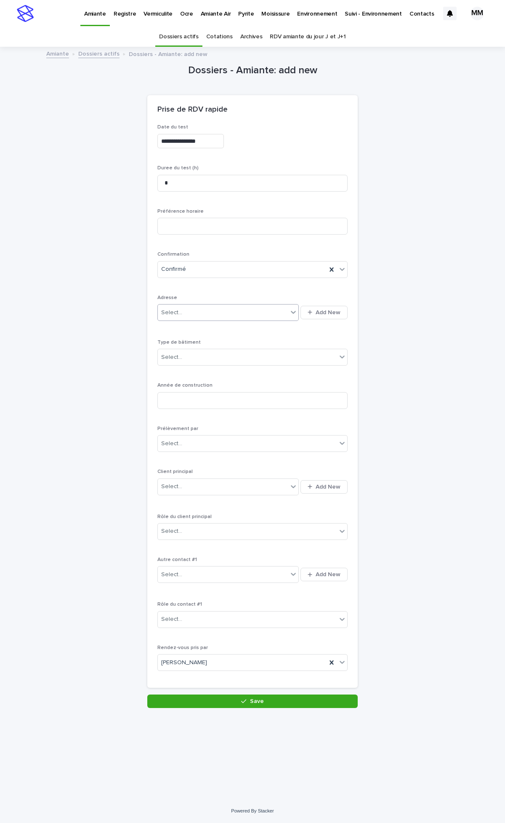
click at [238, 257] on div "Select..." at bounding box center [223, 313] width 130 height 14
type input "********"
click at [238, 257] on div "119 James-E-Davis, Longueuil" at bounding box center [228, 328] width 141 height 15
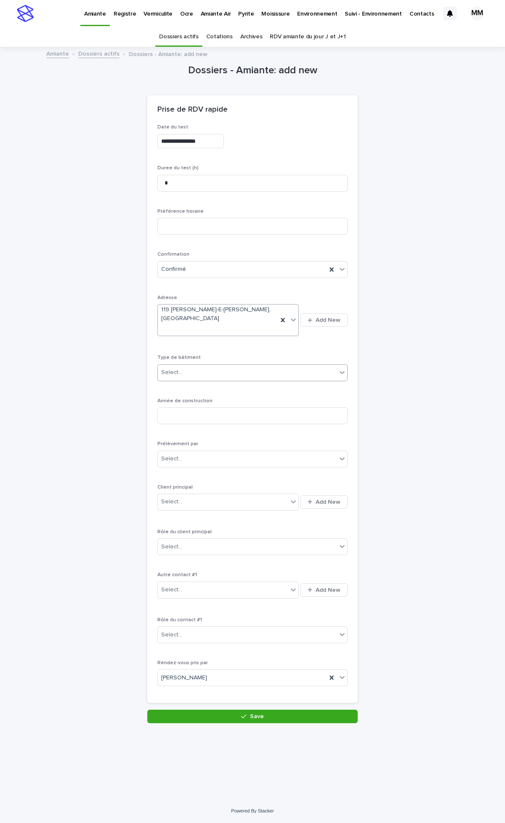
click at [192, 257] on div "Select..." at bounding box center [247, 373] width 179 height 14
click at [183, 257] on div "Bungalow" at bounding box center [253, 373] width 190 height 15
click at [204, 257] on input at bounding box center [253, 415] width 190 height 17
type input "****"
click at [192, 257] on div "Select..." at bounding box center [247, 459] width 179 height 14
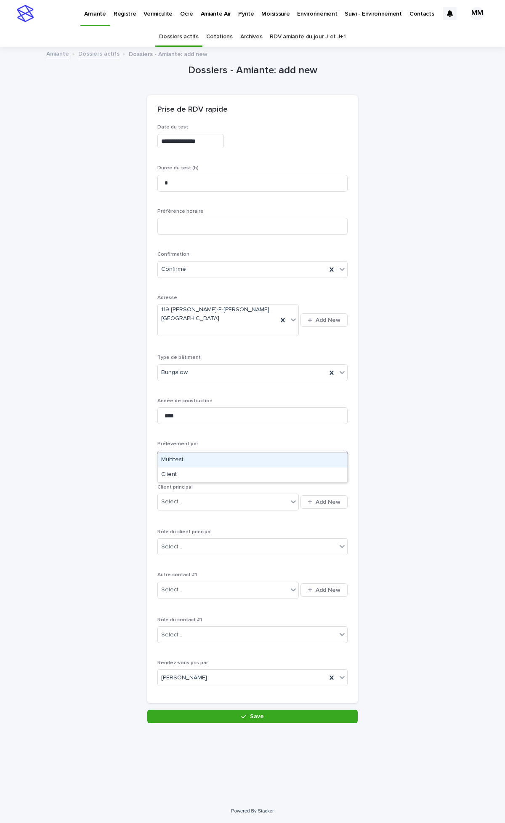
drag, startPoint x: 187, startPoint y: 457, endPoint x: 192, endPoint y: 457, distance: 5.1
click at [187, 257] on div "Multitest" at bounding box center [253, 460] width 190 height 15
click at [237, 257] on div "Select..." at bounding box center [223, 502] width 130 height 14
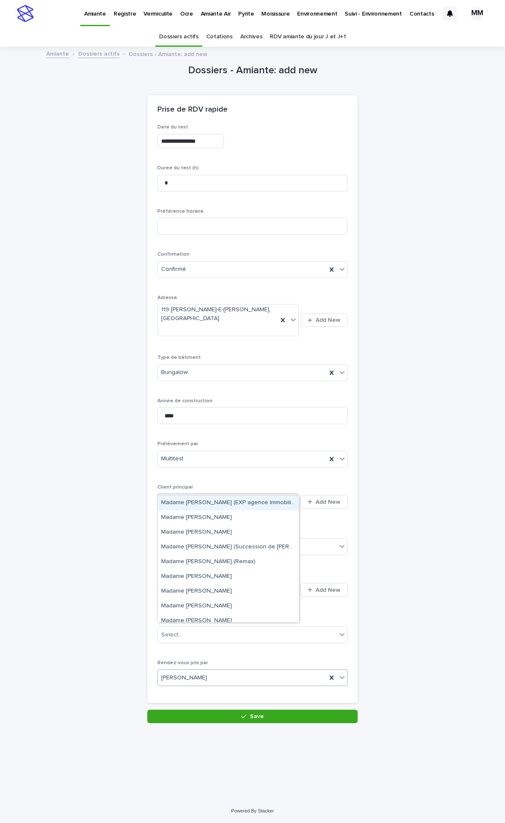
type input "**********"
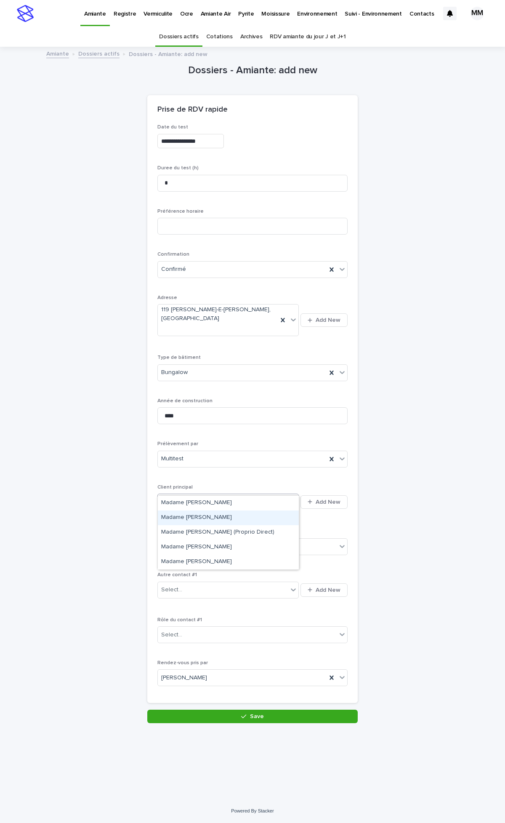
click at [223, 257] on div "Madame [PERSON_NAME]" at bounding box center [228, 517] width 141 height 15
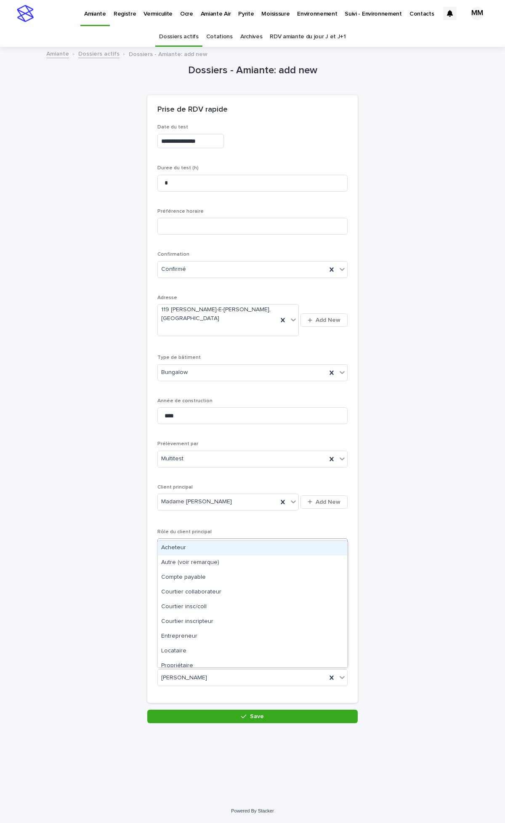
click at [201, 257] on div "Select..." at bounding box center [247, 547] width 179 height 14
click at [188, 257] on div "Propriétaire" at bounding box center [253, 666] width 190 height 15
click at [199, 257] on div "Select..." at bounding box center [223, 590] width 130 height 14
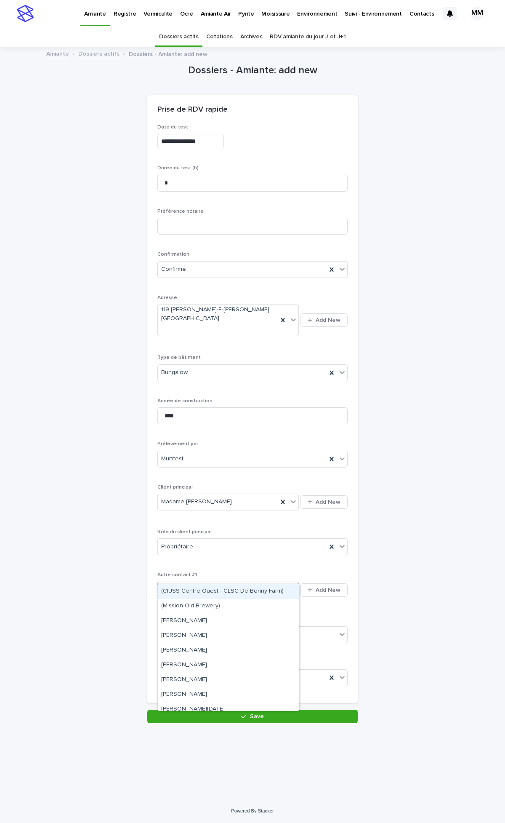
click at [377, 257] on div "**********" at bounding box center [252, 386] width 413 height 676
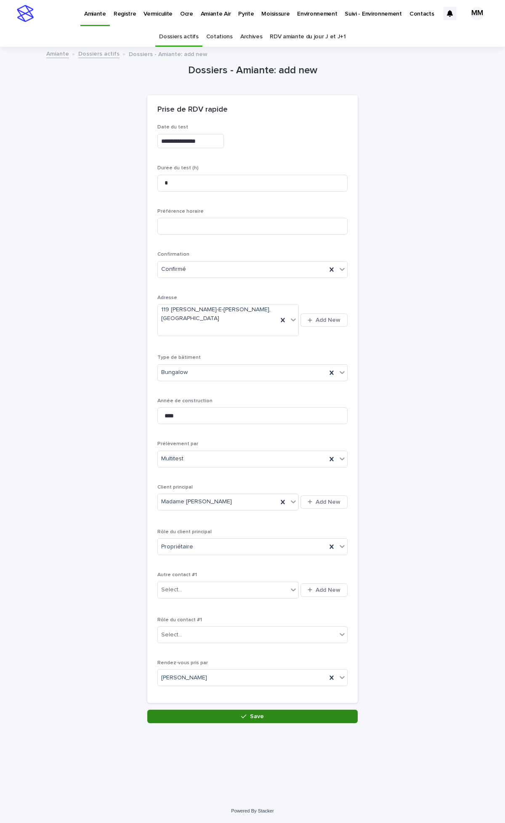
click at [241, 257] on button "Save" at bounding box center [252, 716] width 211 height 13
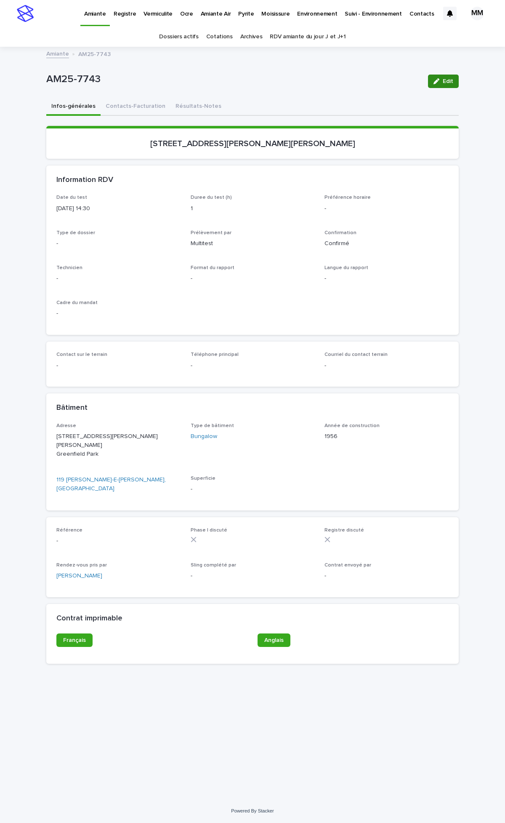
click at [445, 75] on button "Edit" at bounding box center [443, 81] width 31 height 13
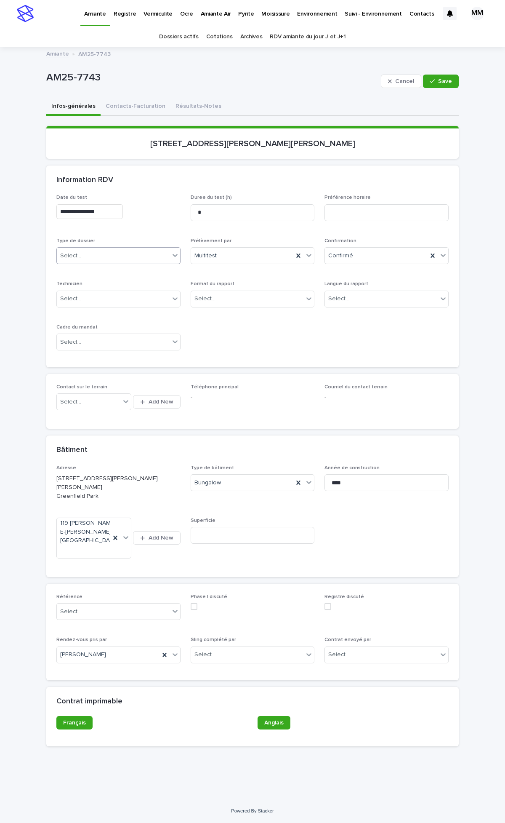
click at [89, 257] on div "Select..." at bounding box center [113, 256] width 113 height 14
click at [99, 257] on div "Échantillonnage" at bounding box center [118, 271] width 123 height 15
click at [262, 257] on div "Select..." at bounding box center [247, 299] width 113 height 14
click at [240, 257] on div "Électronique" at bounding box center [252, 314] width 123 height 15
click at [356, 257] on div "Select..." at bounding box center [381, 299] width 113 height 14
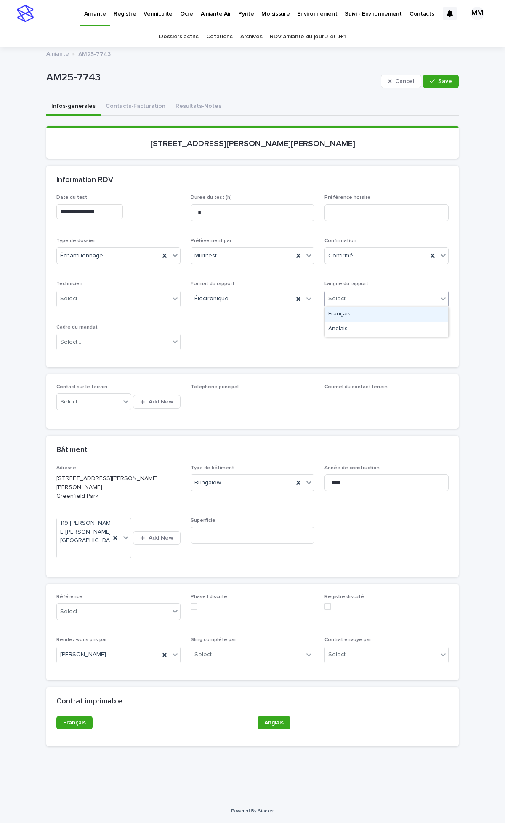
click at [350, 257] on div "Français" at bounding box center [386, 314] width 123 height 15
click at [225, 257] on div "**********" at bounding box center [252, 276] width 393 height 163
click at [83, 257] on div "Select..." at bounding box center [118, 342] width 124 height 17
click at [282, 257] on div "**********" at bounding box center [252, 276] width 393 height 163
drag, startPoint x: 51, startPoint y: 335, endPoint x: 75, endPoint y: 338, distance: 24.2
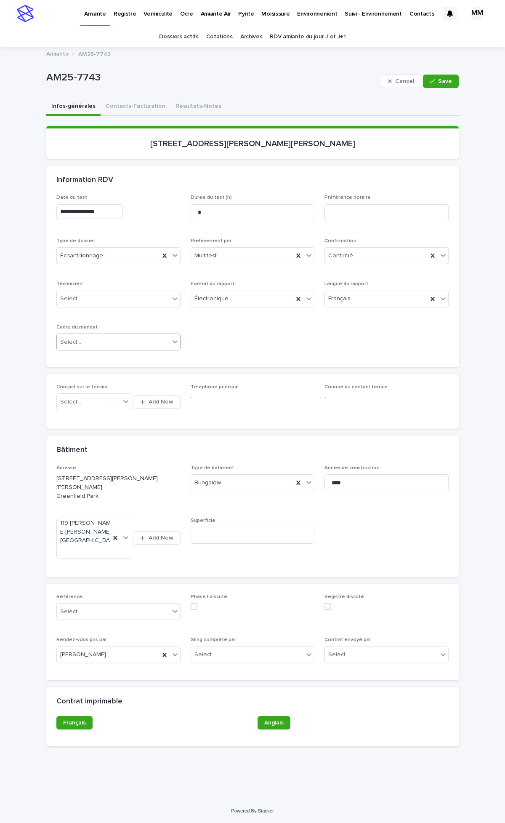
click at [60, 257] on div "**********" at bounding box center [252, 281] width 413 height 173
click at [76, 257] on div "Select..." at bounding box center [70, 342] width 21 height 9
click at [126, 257] on div "Select..." at bounding box center [113, 342] width 113 height 14
click at [313, 257] on p "Téléphone principal" at bounding box center [253, 387] width 124 height 6
click at [124, 257] on body "**********" at bounding box center [252, 411] width 505 height 823
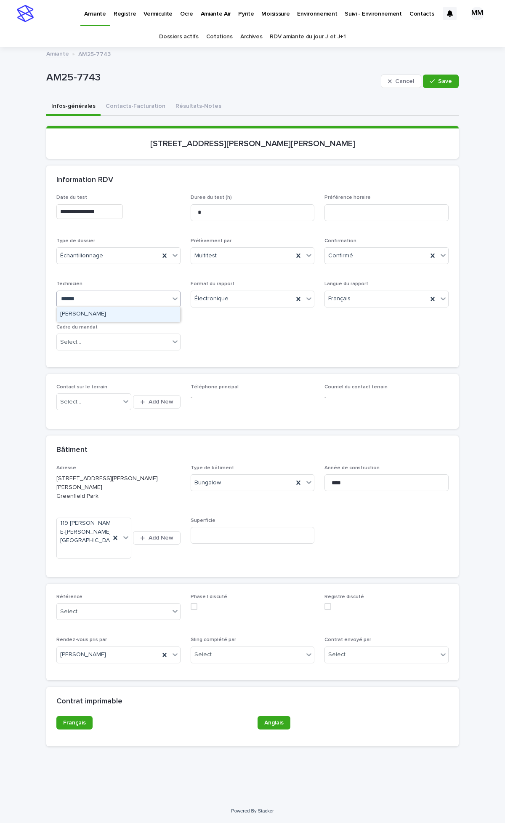
type input "*******"
click at [102, 257] on div "[PERSON_NAME]" at bounding box center [118, 314] width 123 height 15
click at [107, 257] on div "Select..." at bounding box center [113, 342] width 113 height 14
drag, startPoint x: 87, startPoint y: 396, endPoint x: 211, endPoint y: 339, distance: 136.8
click at [83, 257] on div "Travaux" at bounding box center [118, 386] width 123 height 15
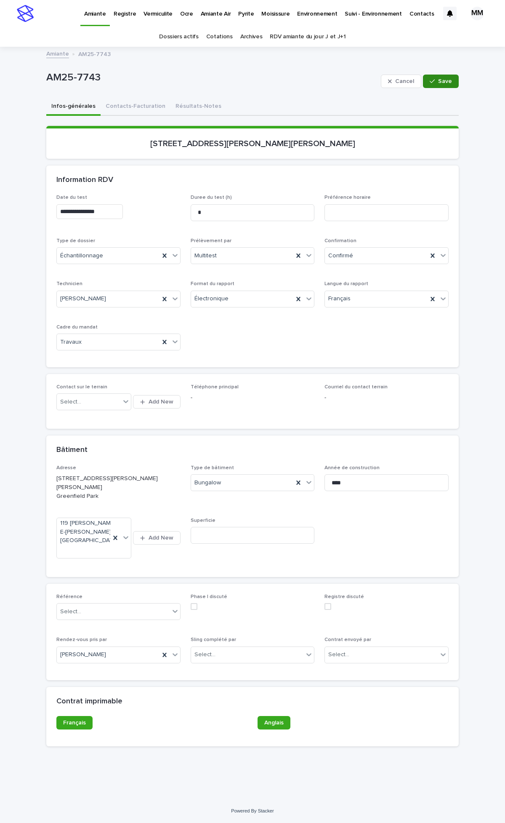
click at [439, 78] on span "Save" at bounding box center [445, 81] width 14 height 6
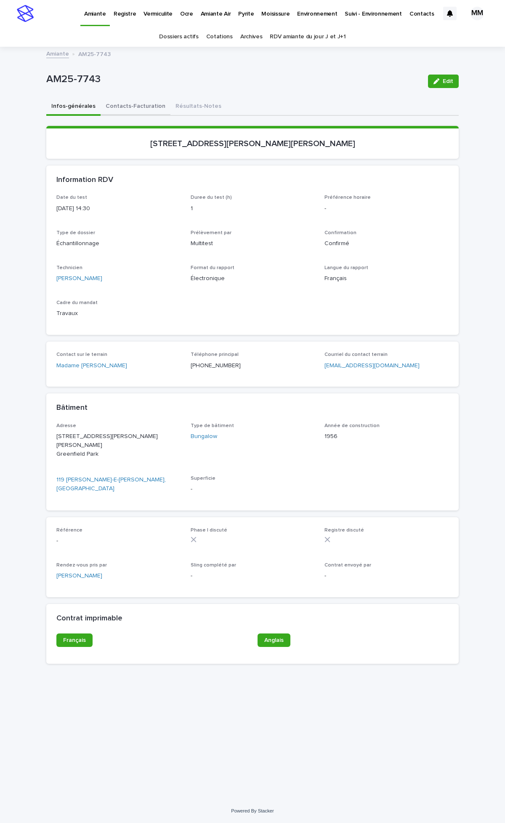
click at [129, 106] on button "Contacts-Facturation" at bounding box center [136, 107] width 70 height 18
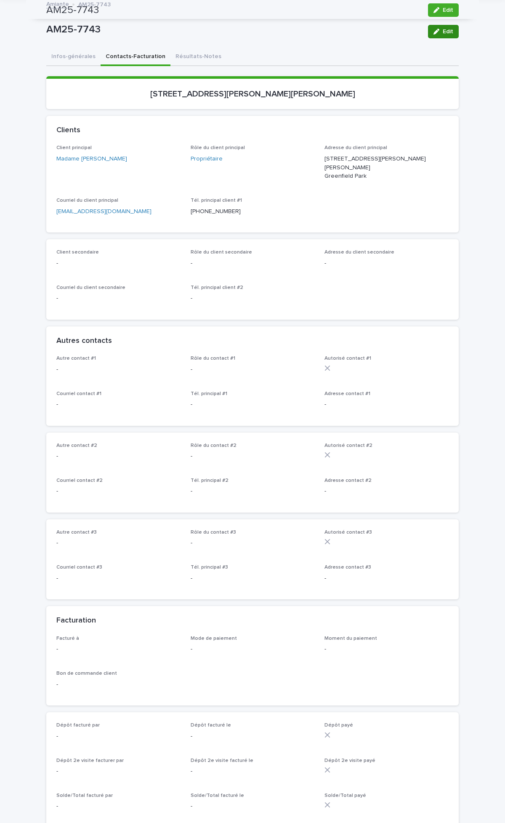
scroll to position [47, 0]
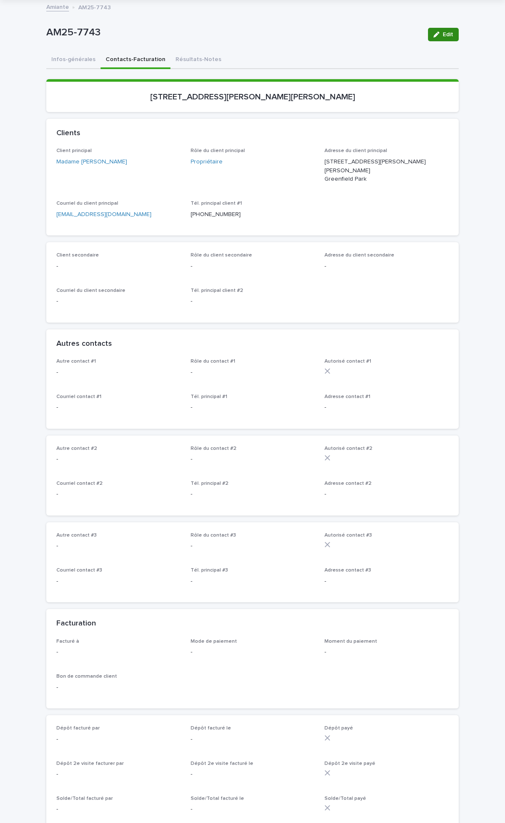
click at [437, 34] on div "button" at bounding box center [438, 35] width 9 height 6
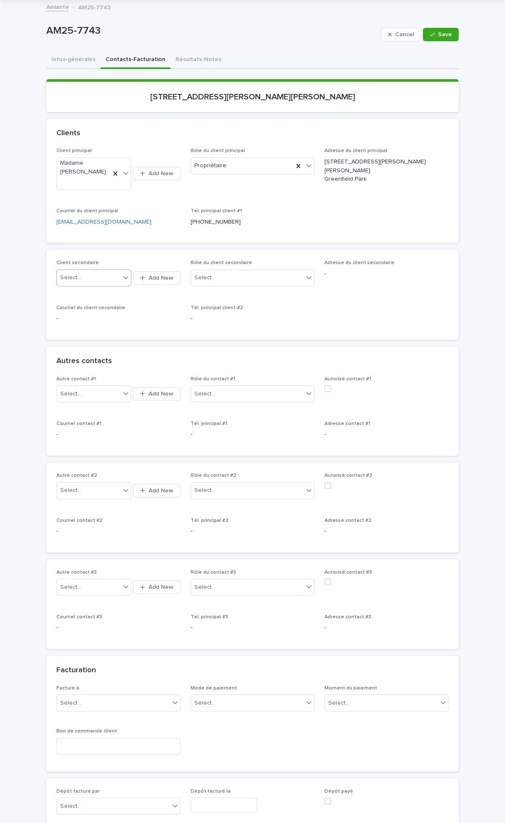
drag, startPoint x: 103, startPoint y: 276, endPoint x: 113, endPoint y: 276, distance: 9.7
click at [103, 257] on div "Select..." at bounding box center [89, 278] width 64 height 14
type input "*******"
click at [102, 257] on div "Monsieur Brendon Wood" at bounding box center [90, 293] width 75 height 15
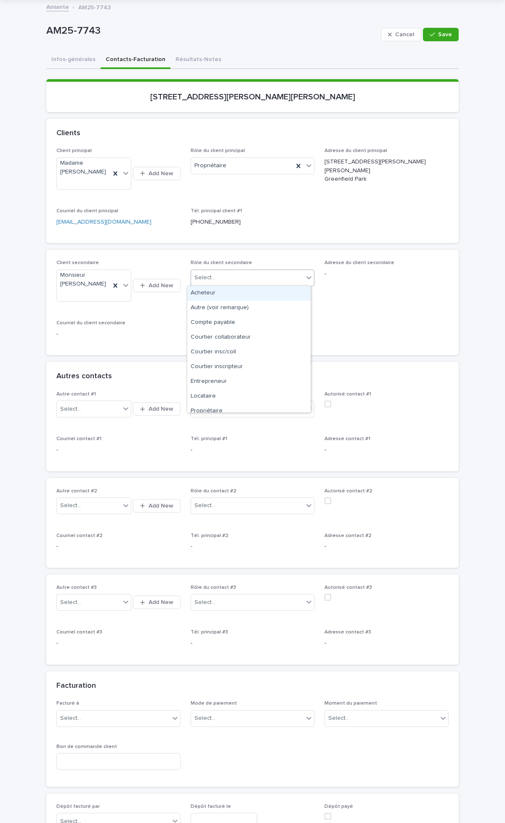
click at [236, 257] on div "Select..." at bounding box center [247, 278] width 113 height 14
click at [226, 257] on div "Propriétaire" at bounding box center [248, 390] width 123 height 15
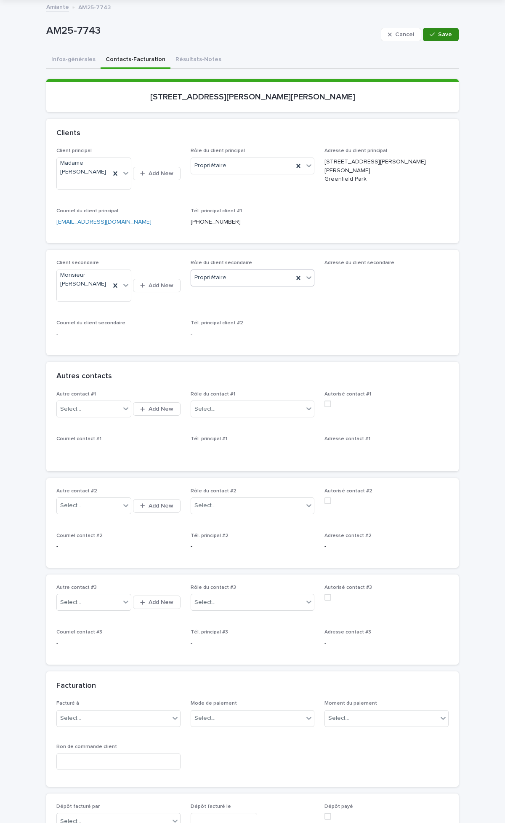
click at [445, 37] on button "Save" at bounding box center [441, 34] width 36 height 13
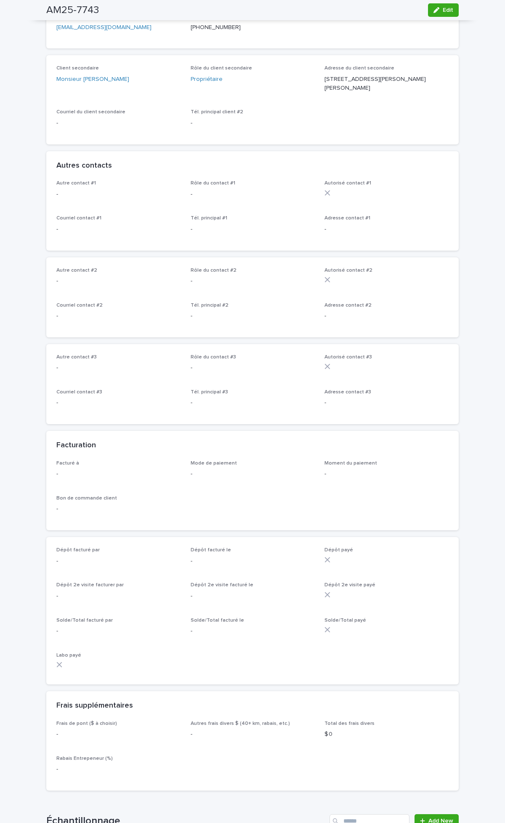
scroll to position [499, 0]
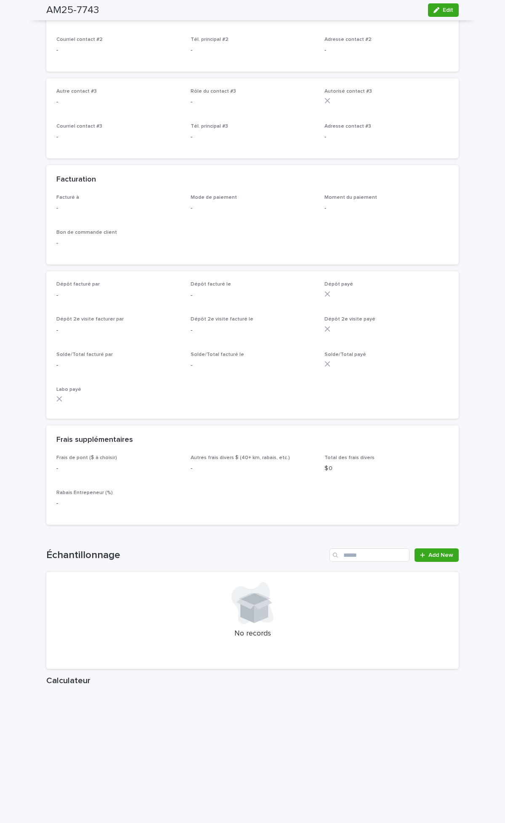
click at [440, 257] on div "Loading... Saving… Échantillonnage Add New No records" at bounding box center [252, 604] width 413 height 144
click at [441, 257] on span "Add New" at bounding box center [441, 555] width 25 height 6
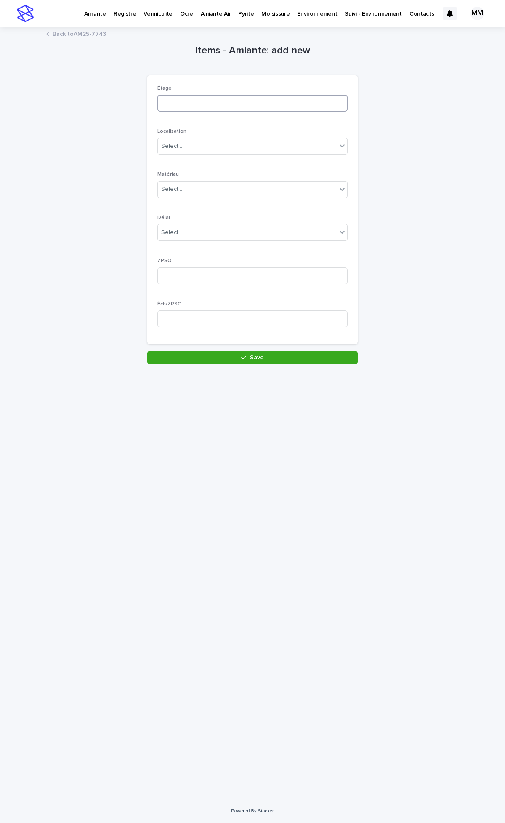
click at [177, 104] on input at bounding box center [253, 103] width 190 height 17
click at [198, 141] on div "Select..." at bounding box center [247, 146] width 179 height 14
drag, startPoint x: 183, startPoint y: 186, endPoint x: 202, endPoint y: 178, distance: 20.6
click at [182, 174] on div "conduit" at bounding box center [253, 177] width 190 height 15
click at [203, 184] on div "Select..." at bounding box center [247, 189] width 179 height 14
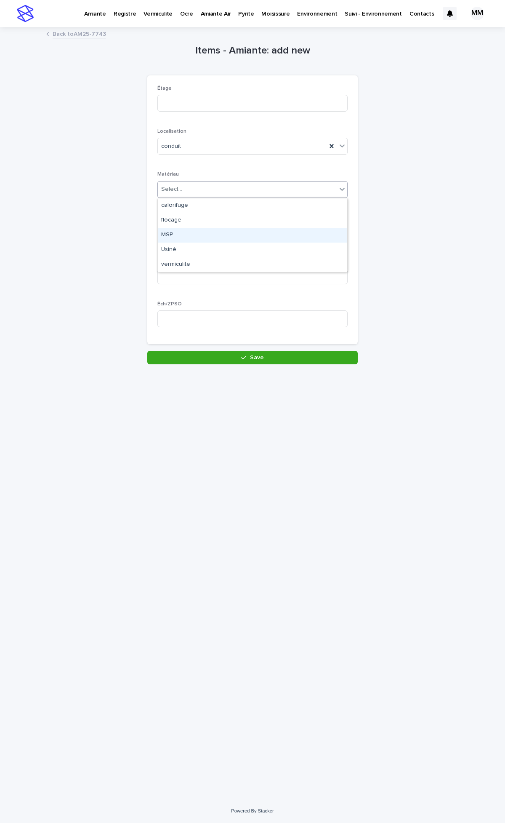
click at [183, 232] on div "MSP" at bounding box center [253, 235] width 190 height 15
click at [200, 177] on p "Matériau" at bounding box center [253, 174] width 190 height 6
click at [200, 187] on div "MSP" at bounding box center [242, 189] width 169 height 14
click at [184, 250] on div "Usiné" at bounding box center [253, 250] width 190 height 15
click at [182, 229] on div "Select..." at bounding box center [247, 233] width 179 height 14
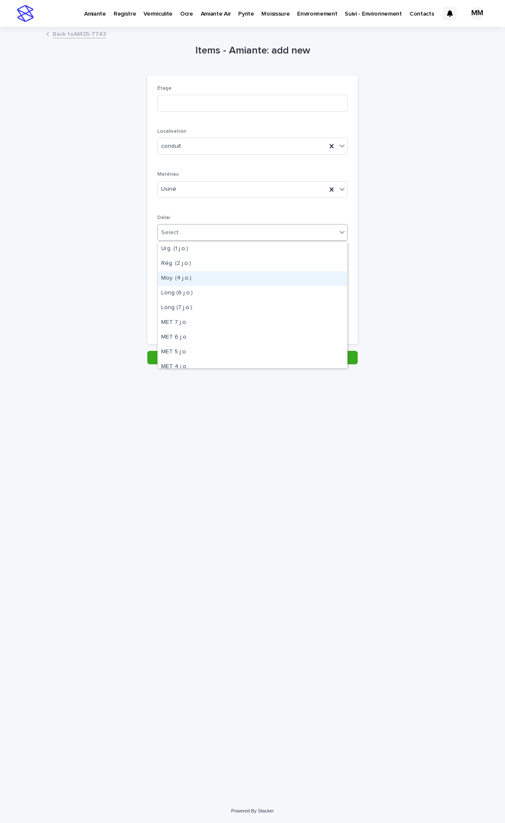
click at [187, 257] on div "Moy. (4 j.o.)" at bounding box center [253, 278] width 190 height 15
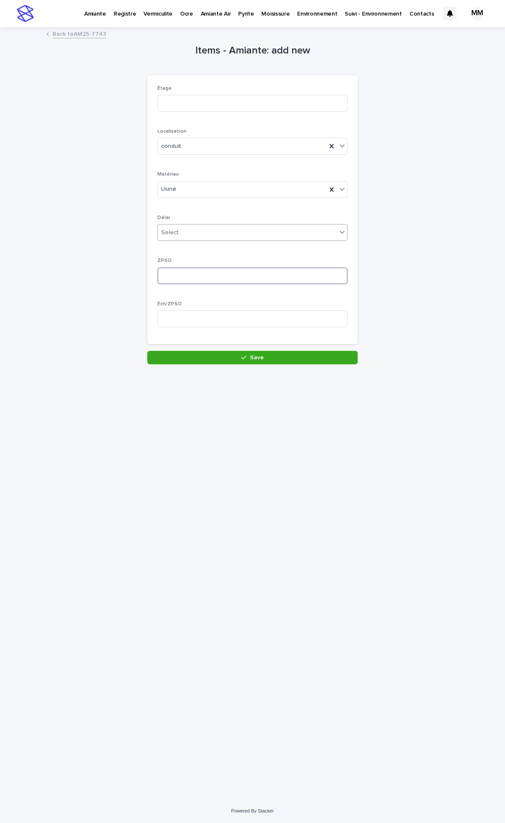
click at [182, 257] on input at bounding box center [253, 275] width 190 height 17
type input "*"
drag, startPoint x: 181, startPoint y: 322, endPoint x: 218, endPoint y: 364, distance: 56.4
click at [182, 257] on input at bounding box center [253, 318] width 190 height 17
type input "*"
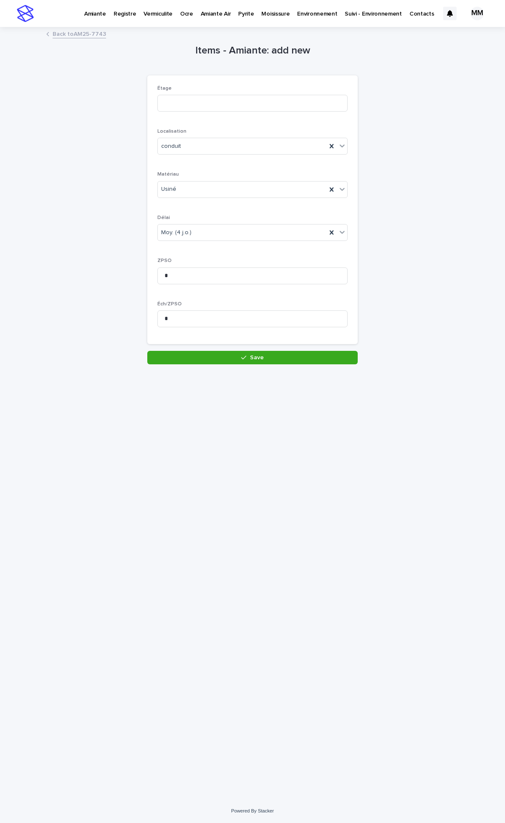
drag, startPoint x: 232, startPoint y: 356, endPoint x: 244, endPoint y: 350, distance: 13.2
click at [232, 257] on button "Save" at bounding box center [252, 357] width 211 height 13
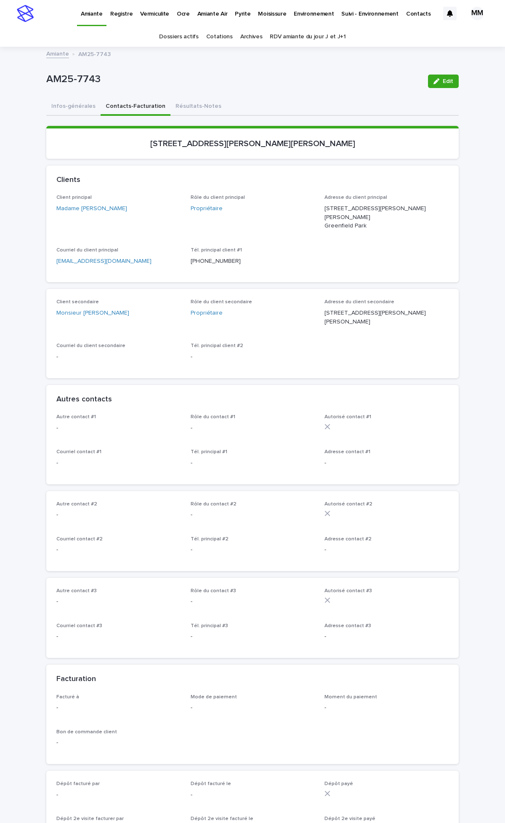
click at [68, 107] on button "Infos-générales" at bounding box center [73, 107] width 54 height 18
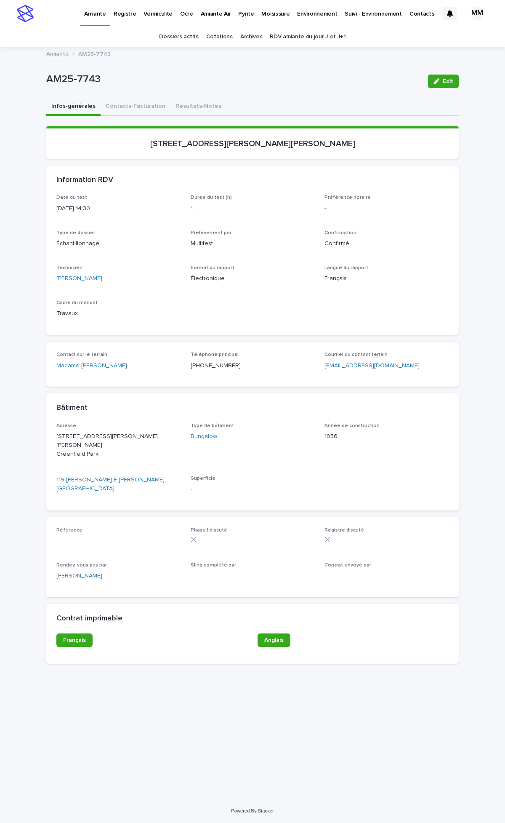
click at [406, 245] on p "Confirmé" at bounding box center [387, 243] width 124 height 9
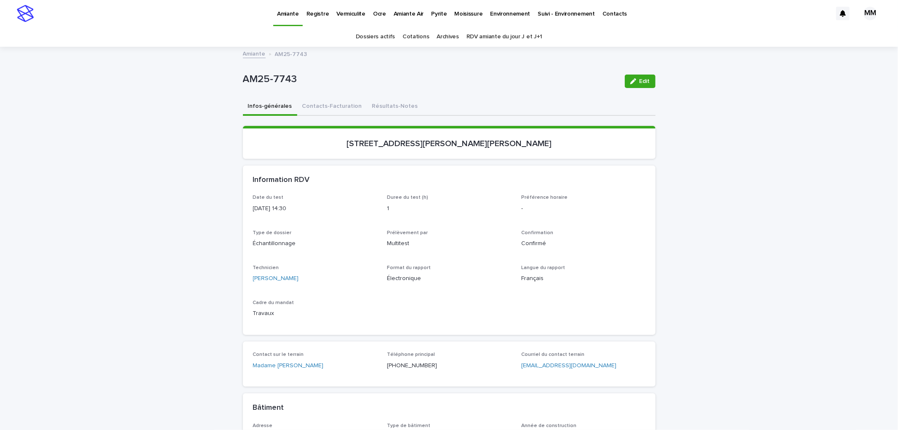
click at [353, 15] on p "Vermiculite" at bounding box center [351, 9] width 29 height 18
